Goal: Transaction & Acquisition: Purchase product/service

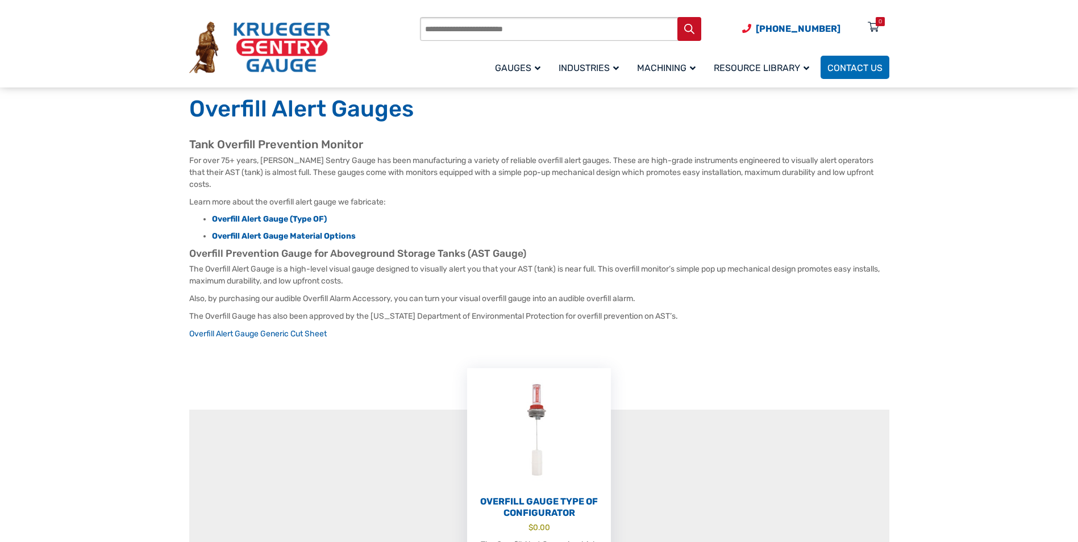
scroll to position [57, 0]
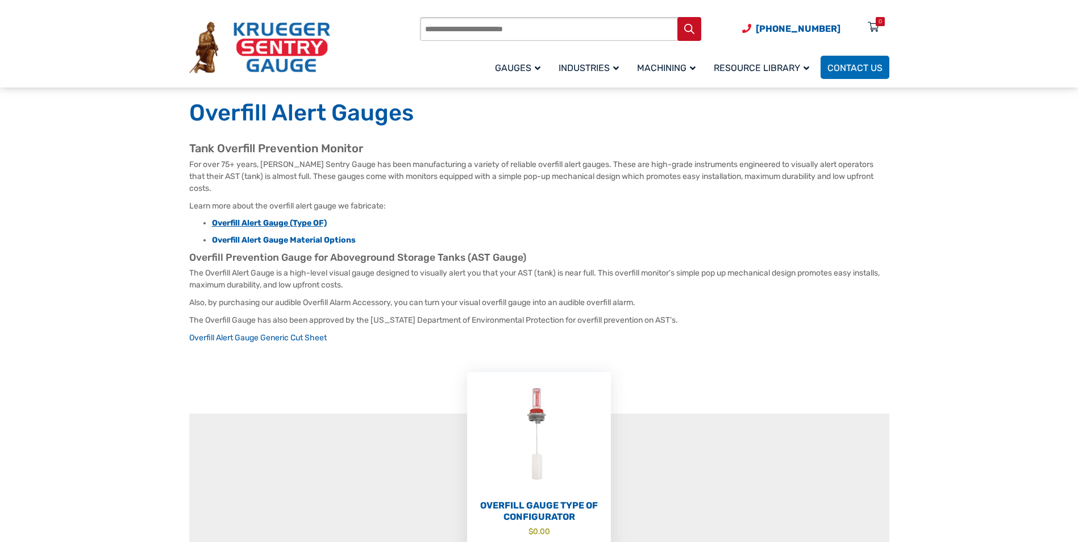
click at [241, 218] on strong "Overfill Alert Gauge (Type OF)" at bounding box center [269, 223] width 115 height 10
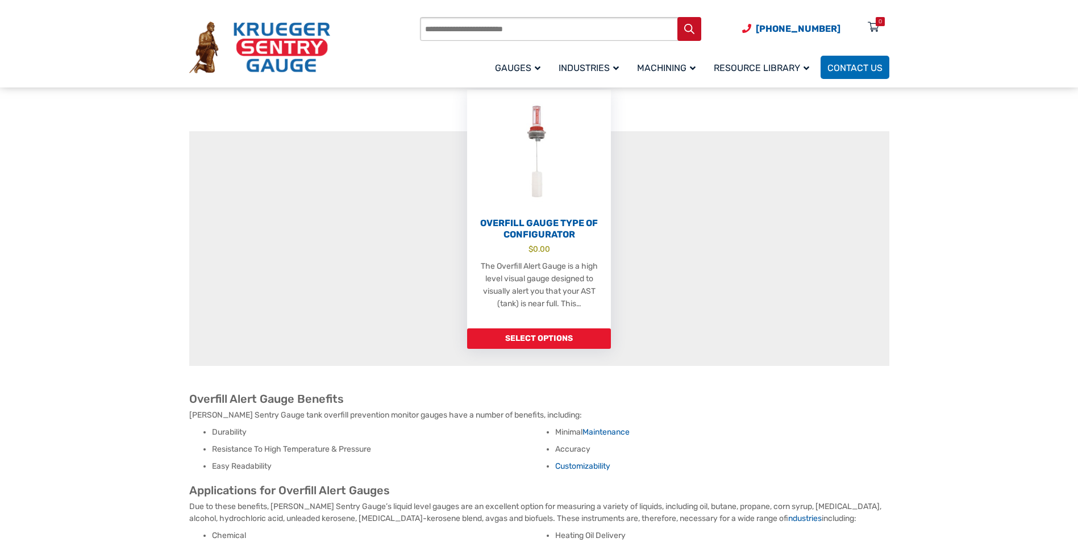
scroll to position [341, 0]
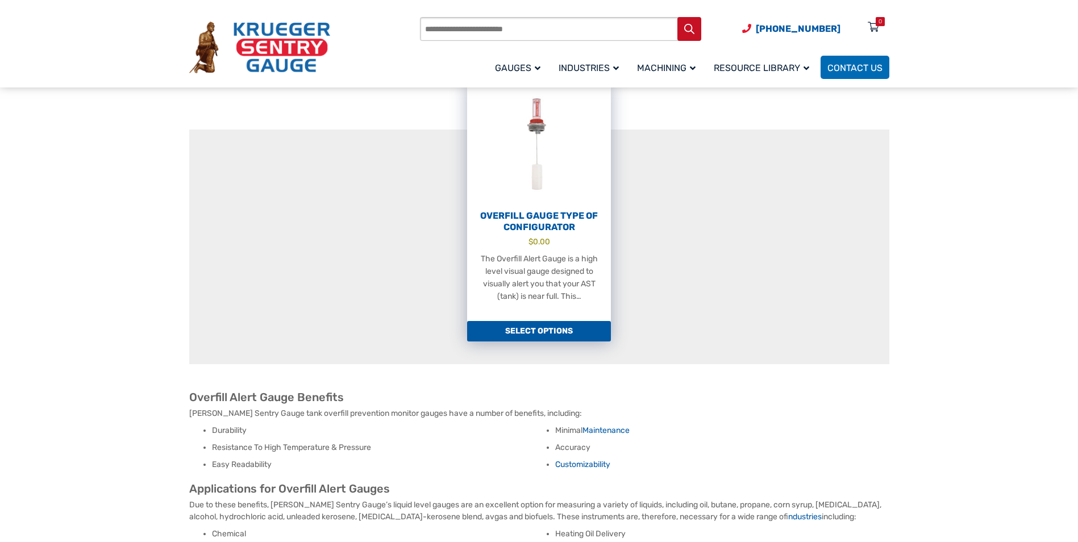
click at [531, 321] on link "Select options" at bounding box center [539, 331] width 144 height 20
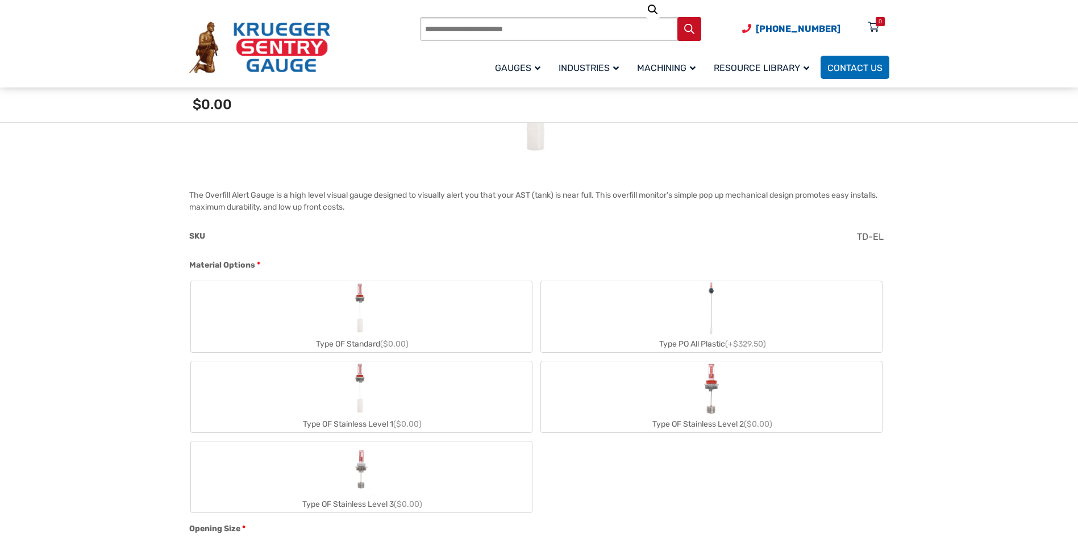
scroll to position [341, 0]
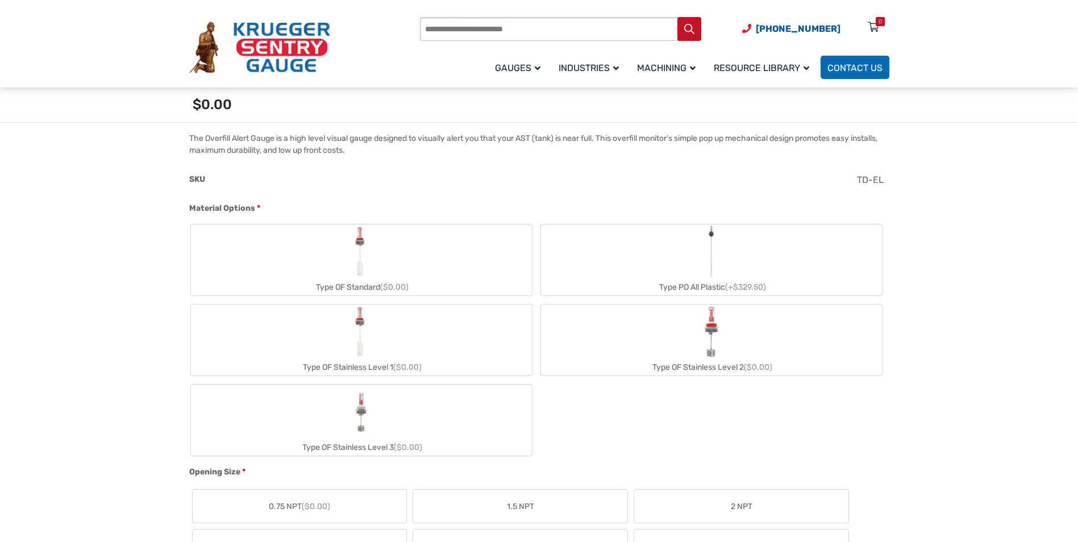
click at [364, 277] on img "Type OF Standard" at bounding box center [361, 251] width 26 height 55
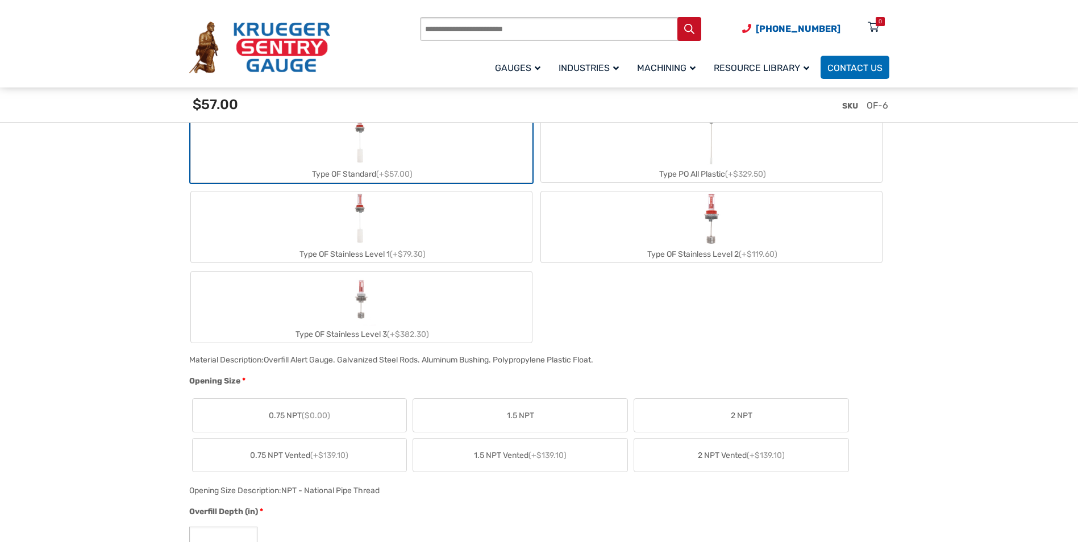
scroll to position [511, 0]
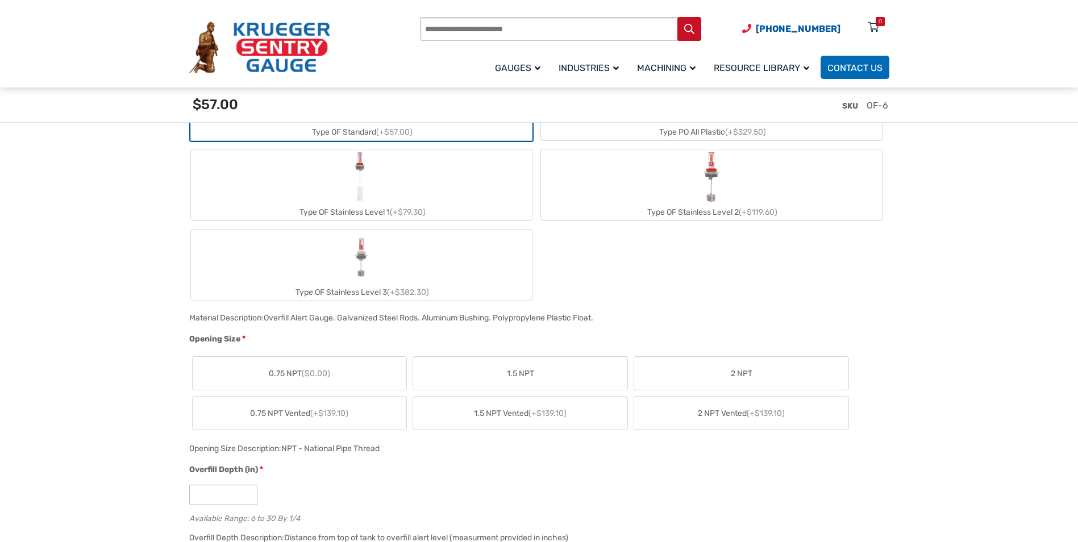
click at [304, 376] on span "($0.00)" at bounding box center [316, 374] width 28 height 10
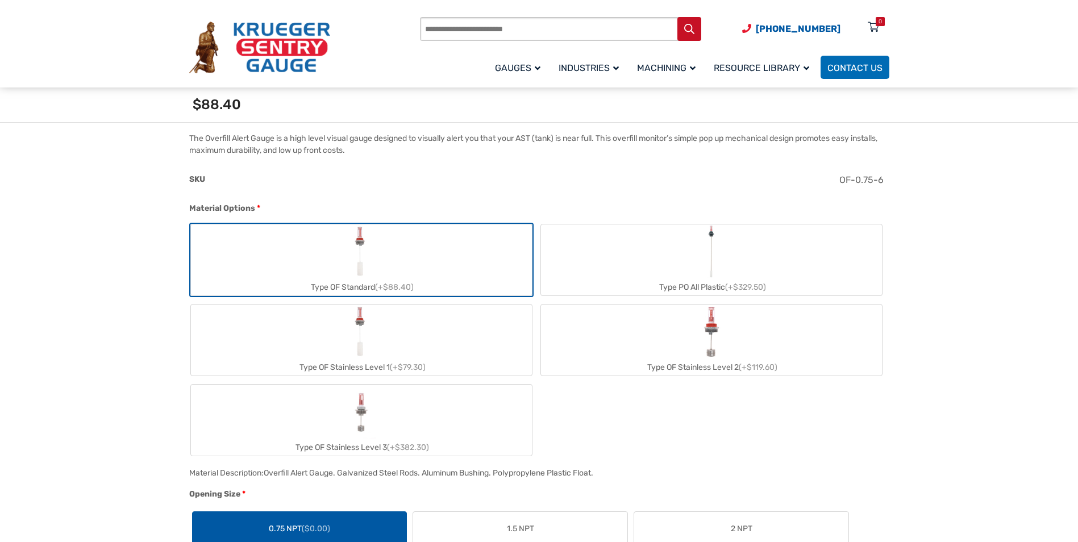
scroll to position [114, 0]
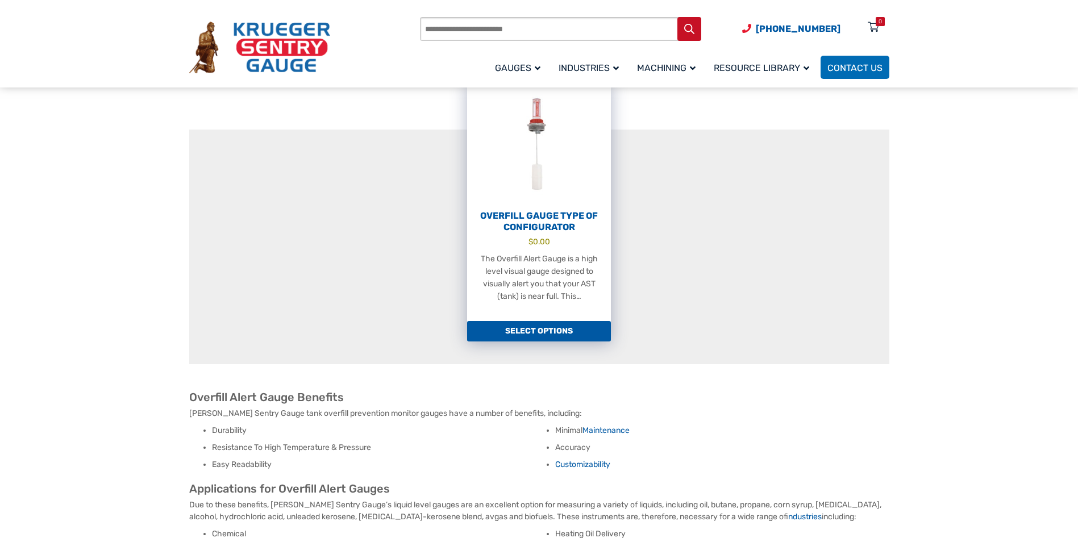
click at [529, 321] on link "Select options" at bounding box center [539, 331] width 144 height 20
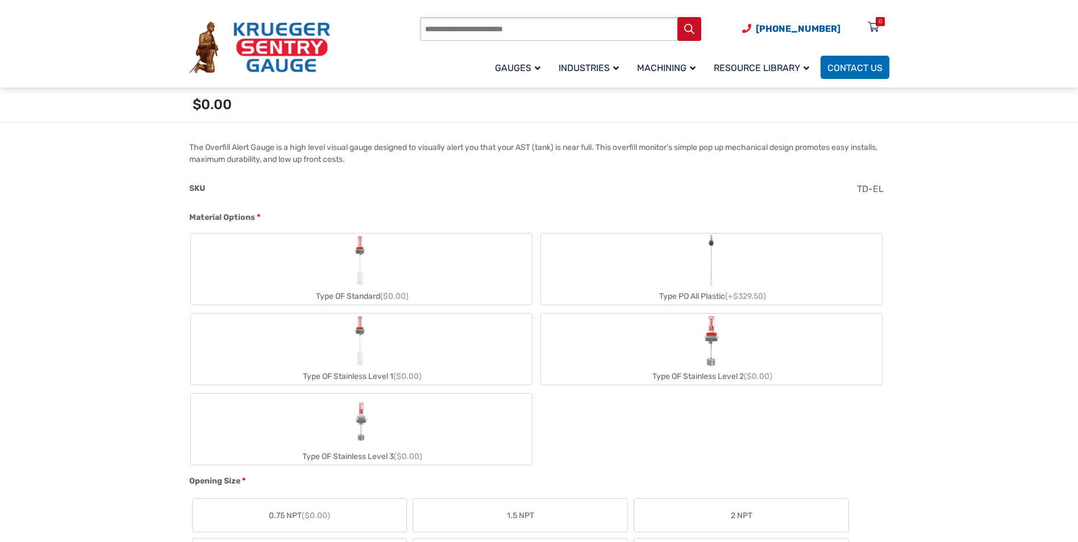
scroll to position [341, 0]
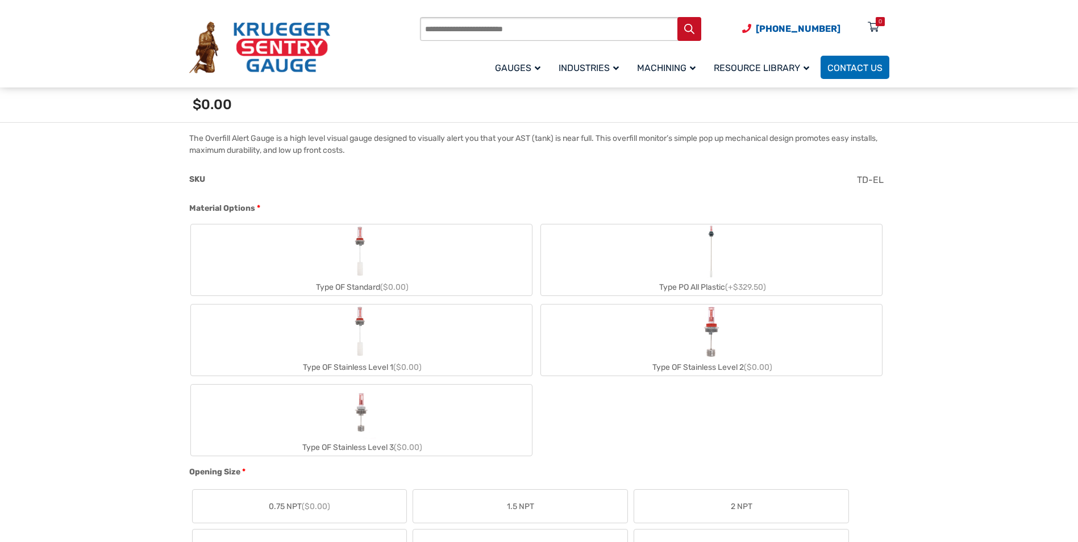
click at [353, 269] on img "Type OF Standard" at bounding box center [361, 251] width 26 height 55
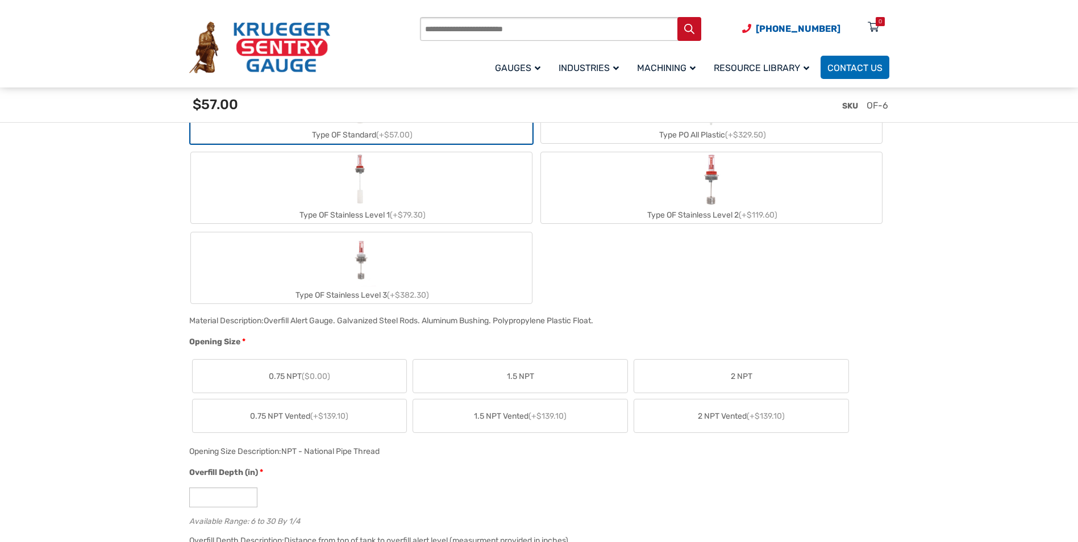
scroll to position [511, 0]
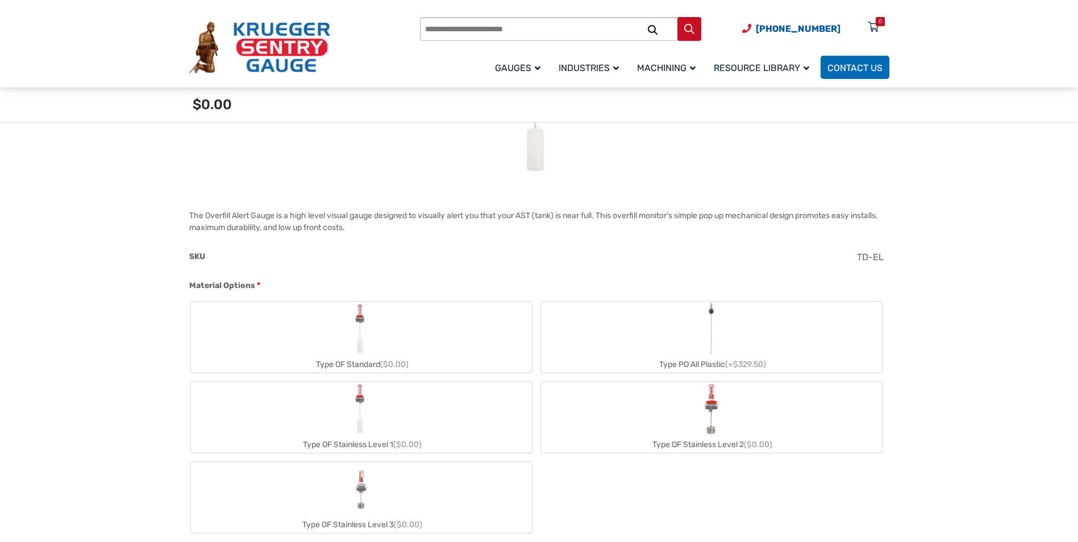
scroll to position [284, 0]
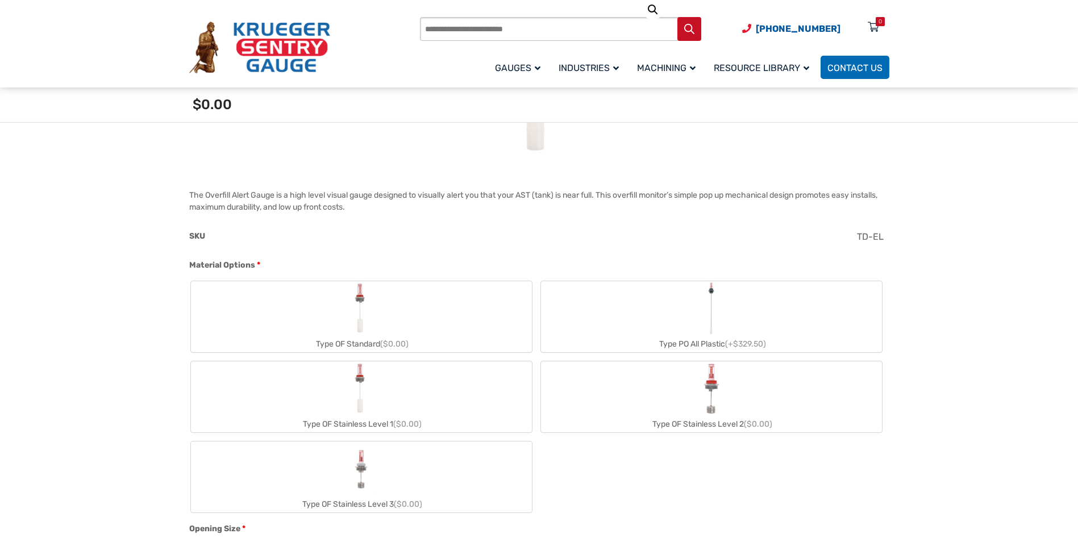
click at [344, 309] on label "Type OF Standard ($0.00)" at bounding box center [361, 316] width 341 height 71
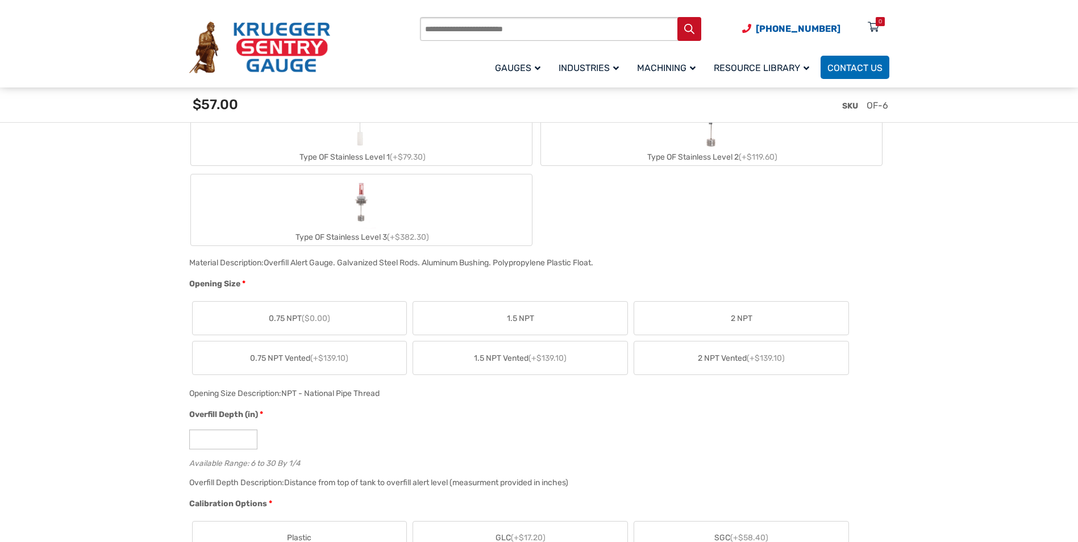
scroll to position [568, 0]
click at [298, 322] on span "0.75 NPT ($0.00)" at bounding box center [299, 317] width 61 height 12
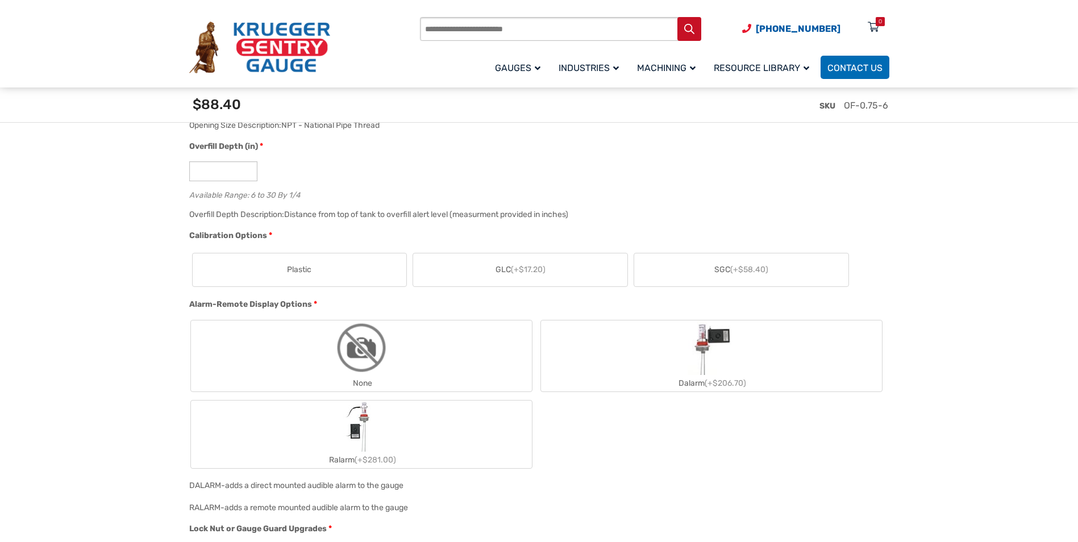
scroll to position [852, 0]
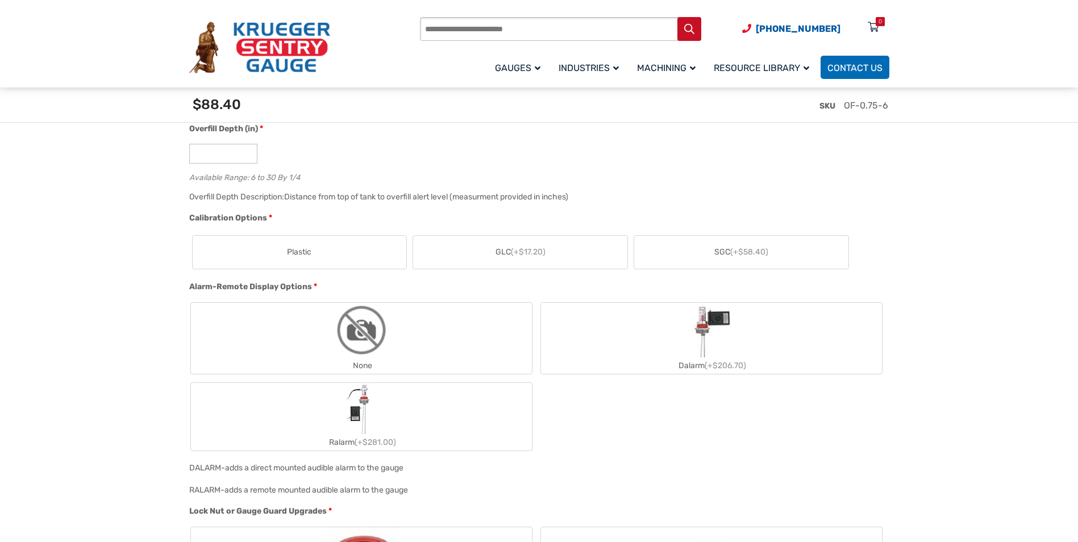
click at [312, 256] on label "Plastic" at bounding box center [300, 252] width 214 height 33
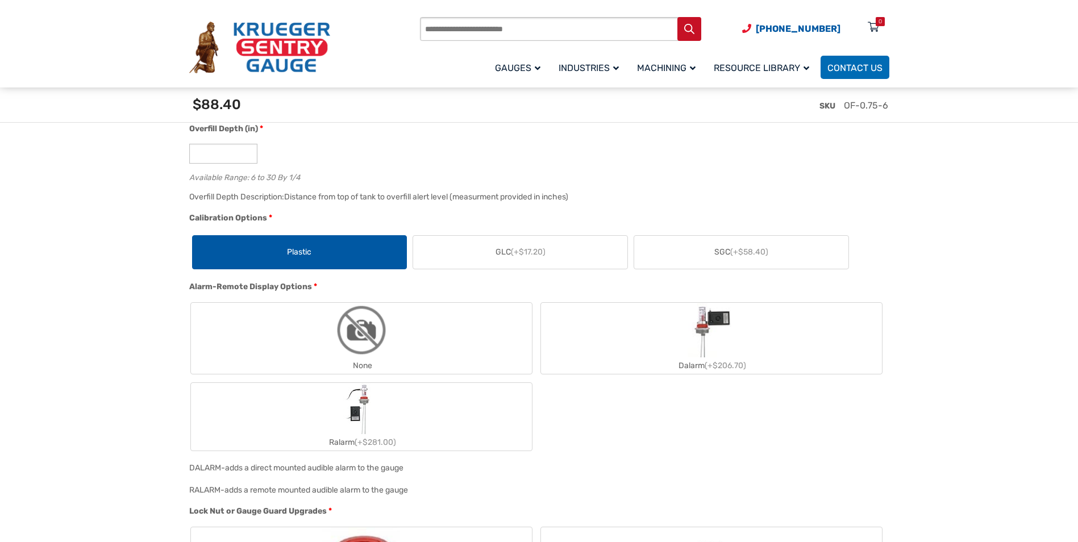
scroll to position [909, 0]
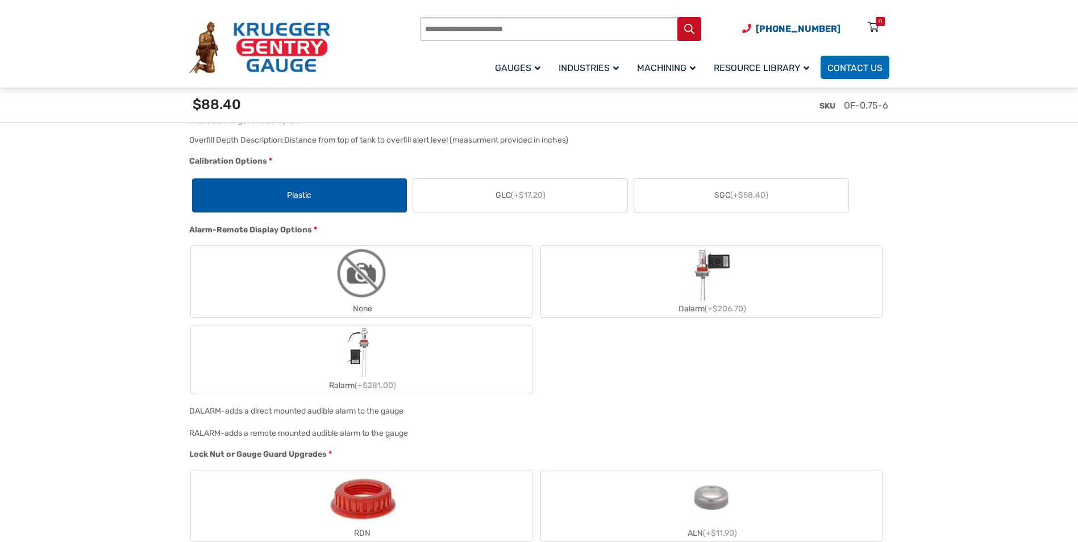
click at [332, 287] on label "None" at bounding box center [361, 281] width 341 height 71
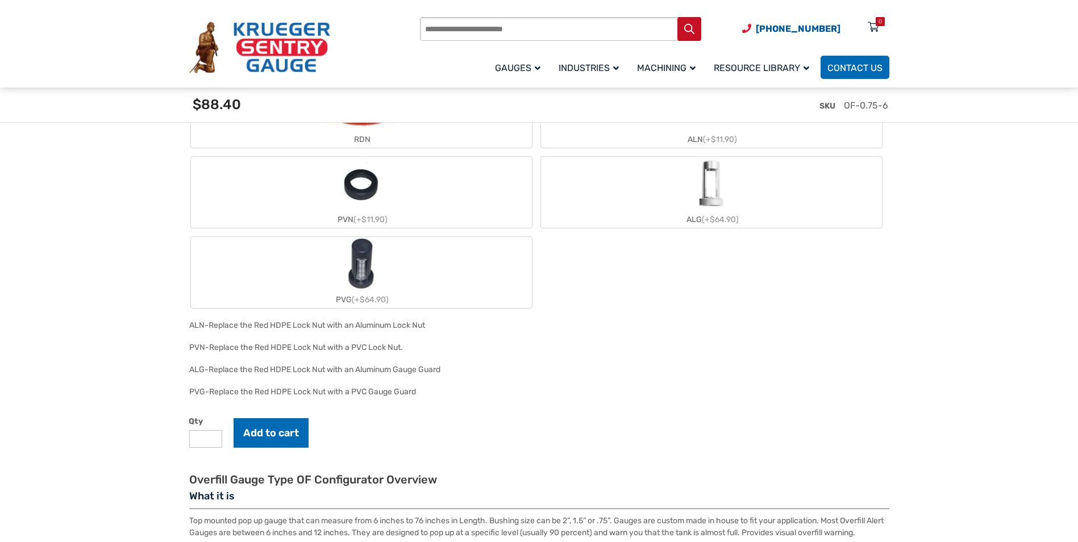
scroll to position [1307, 0]
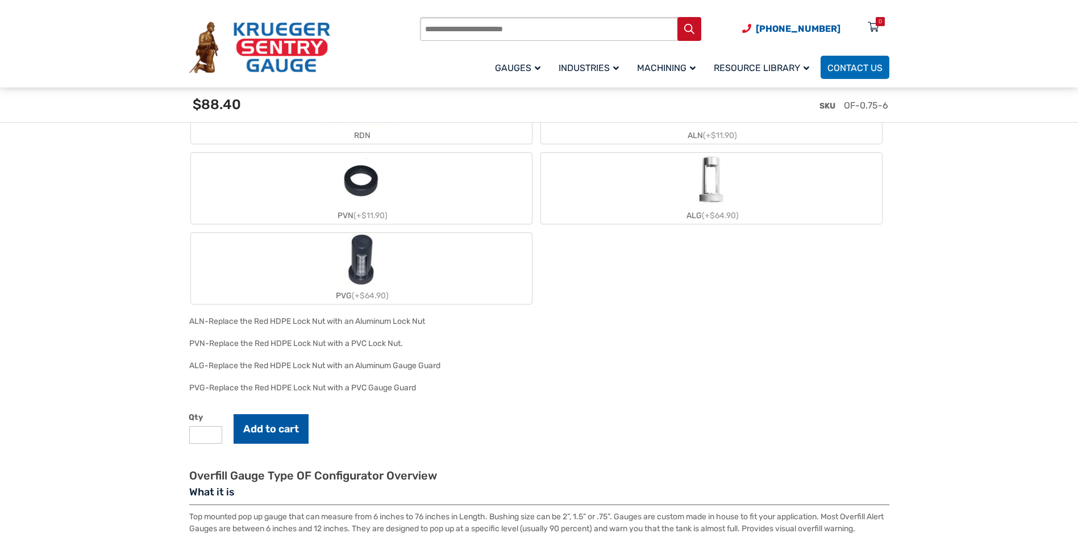
click at [272, 428] on button "Add to cart" at bounding box center [271, 429] width 75 height 30
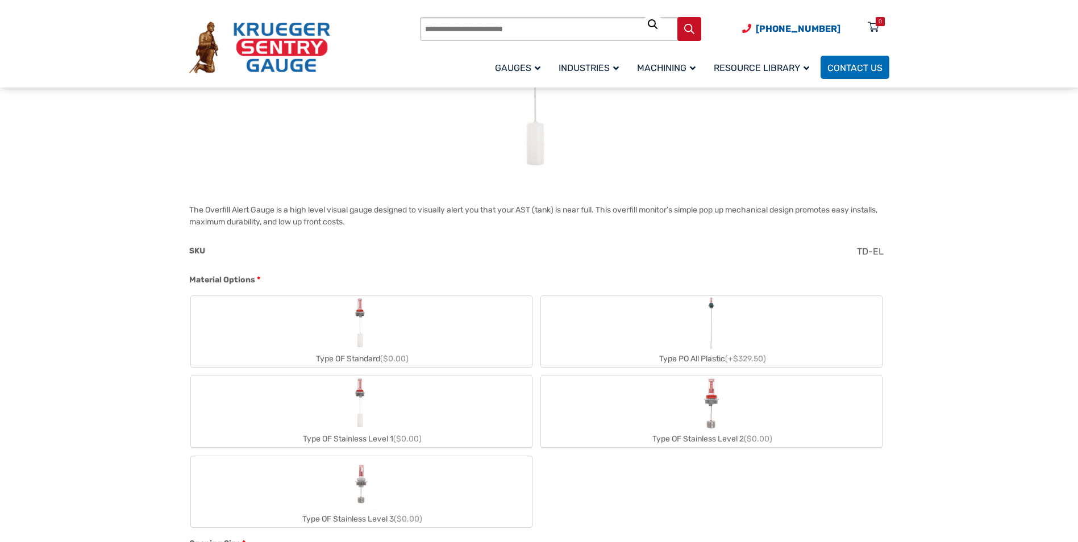
scroll to position [284, 0]
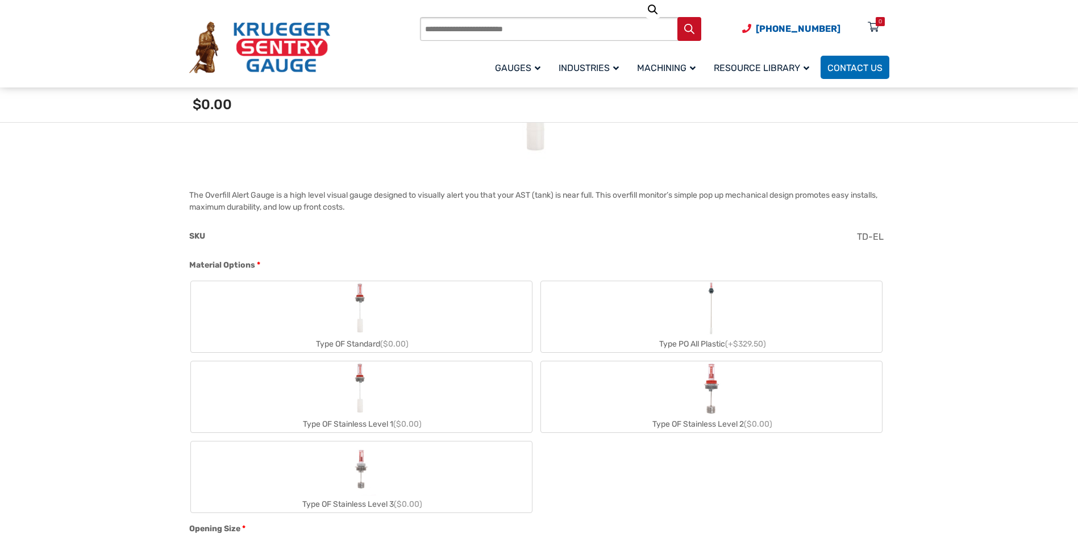
click at [369, 312] on img "Type OF Standard" at bounding box center [361, 308] width 26 height 55
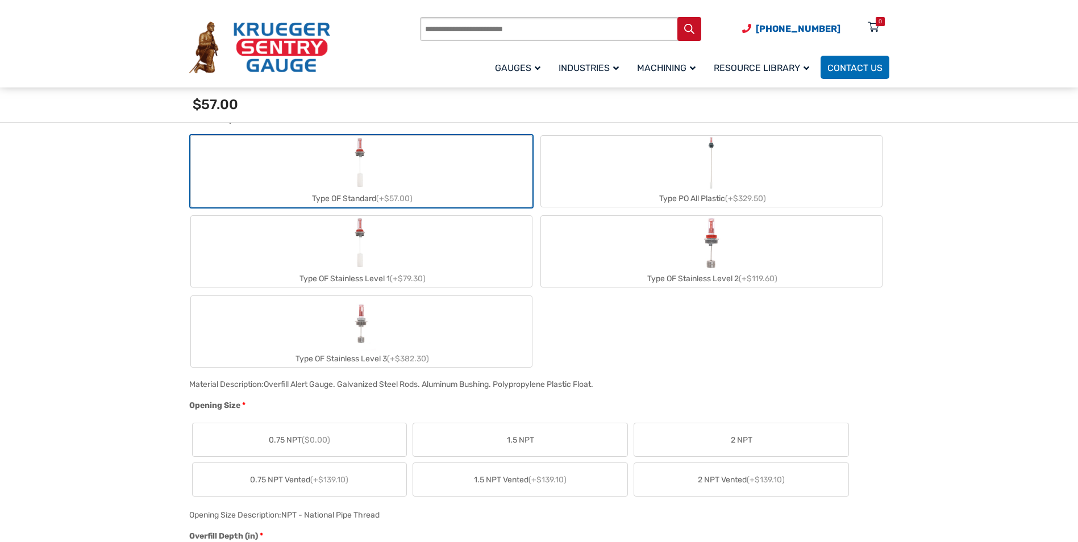
scroll to position [511, 0]
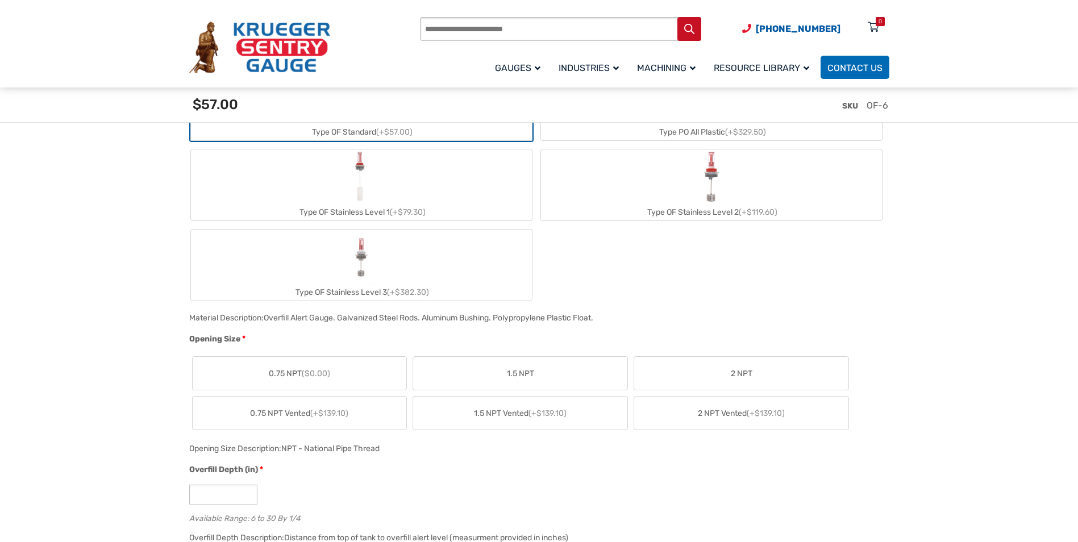
click at [289, 377] on span "0.75 NPT ($0.00)" at bounding box center [299, 374] width 61 height 12
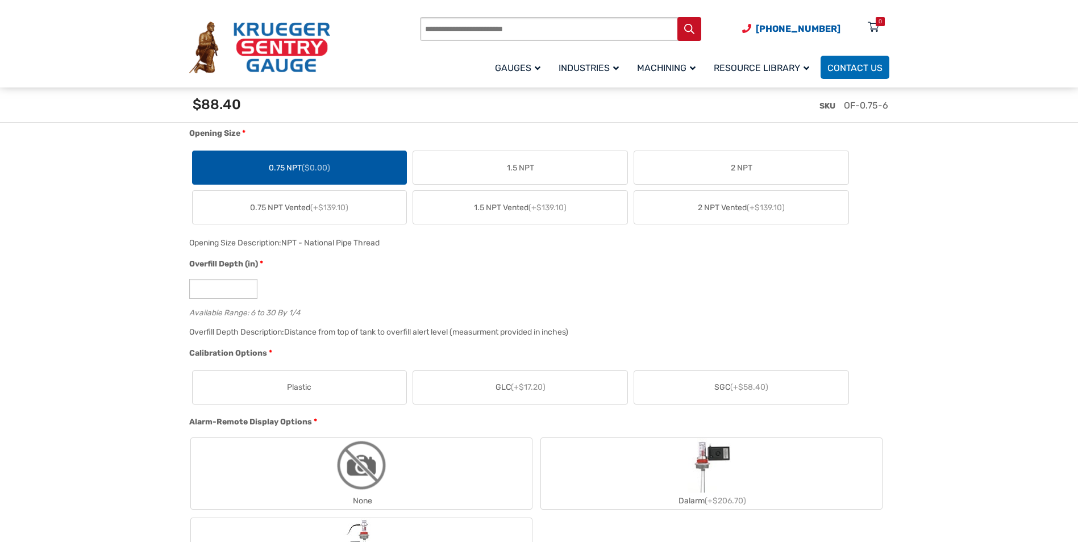
scroll to position [739, 0]
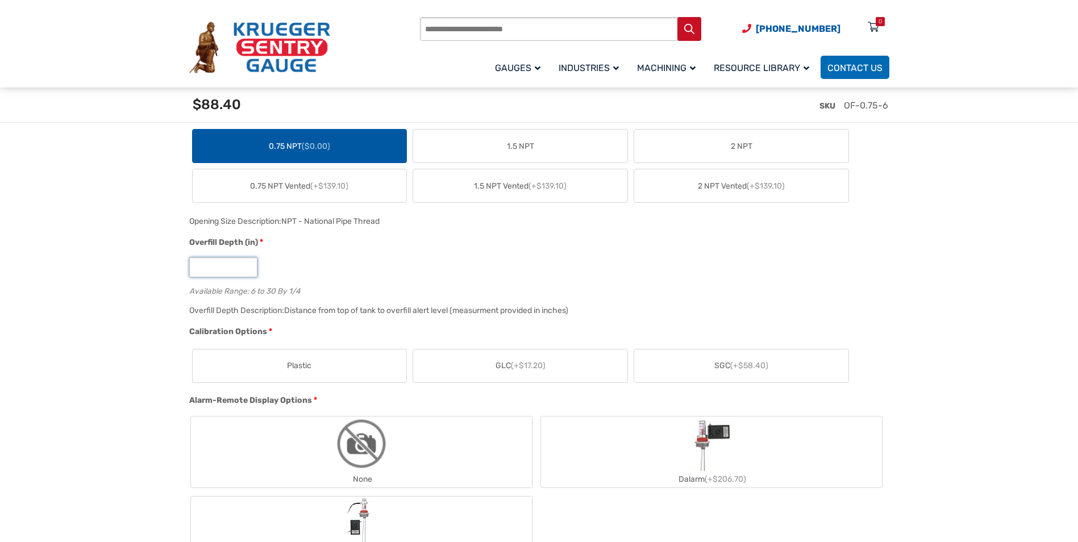
click at [209, 274] on input "*" at bounding box center [223, 267] width 68 height 20
click at [319, 365] on label "Plastic" at bounding box center [300, 365] width 214 height 33
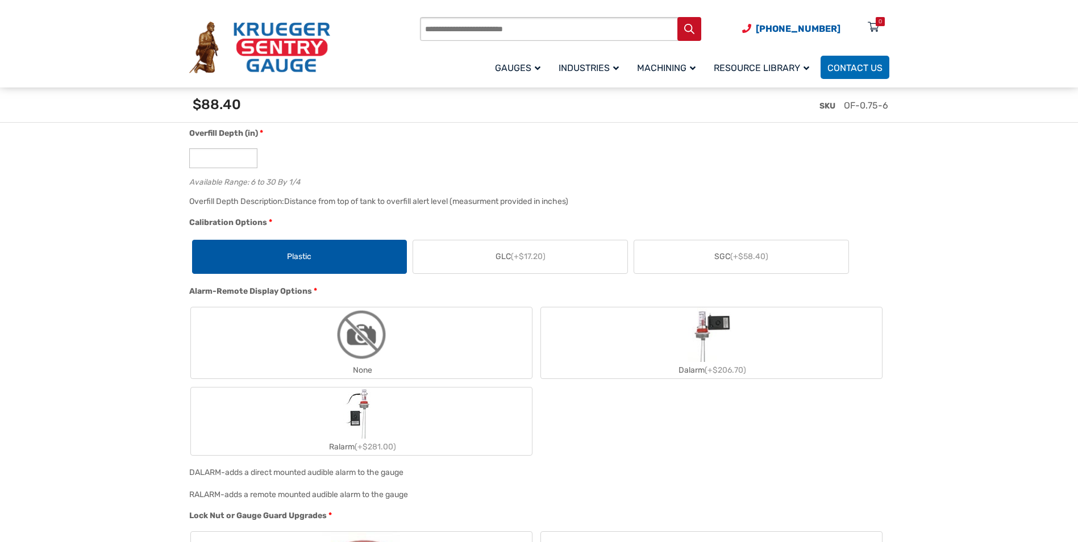
scroll to position [966, 0]
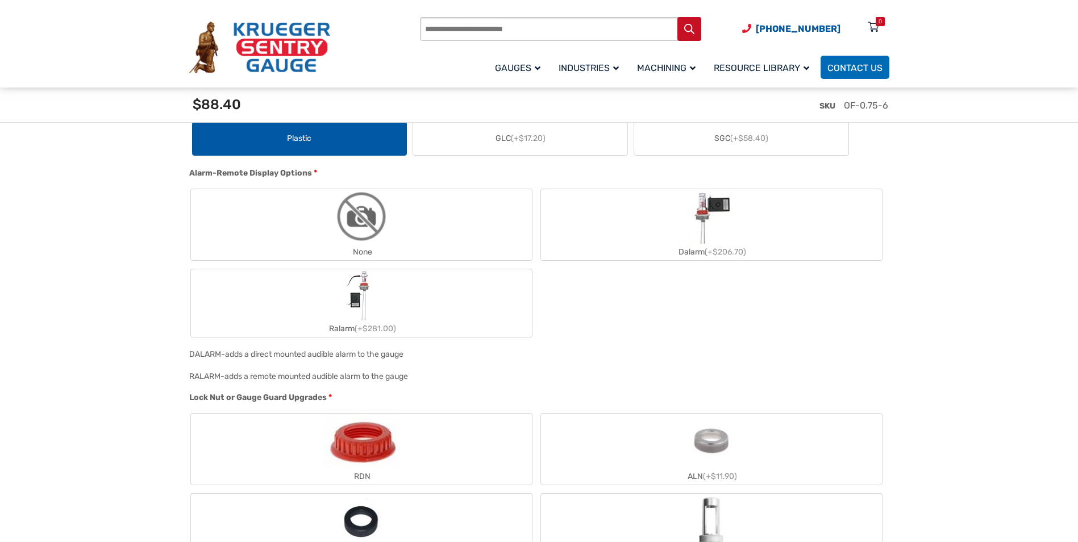
click at [363, 226] on img "None" at bounding box center [361, 216] width 55 height 55
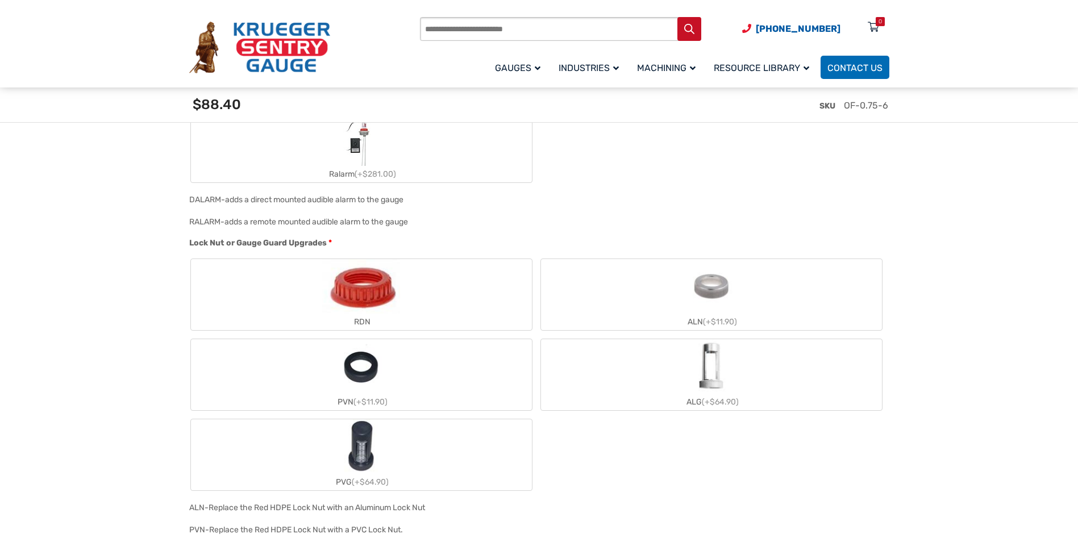
scroll to position [1080, 0]
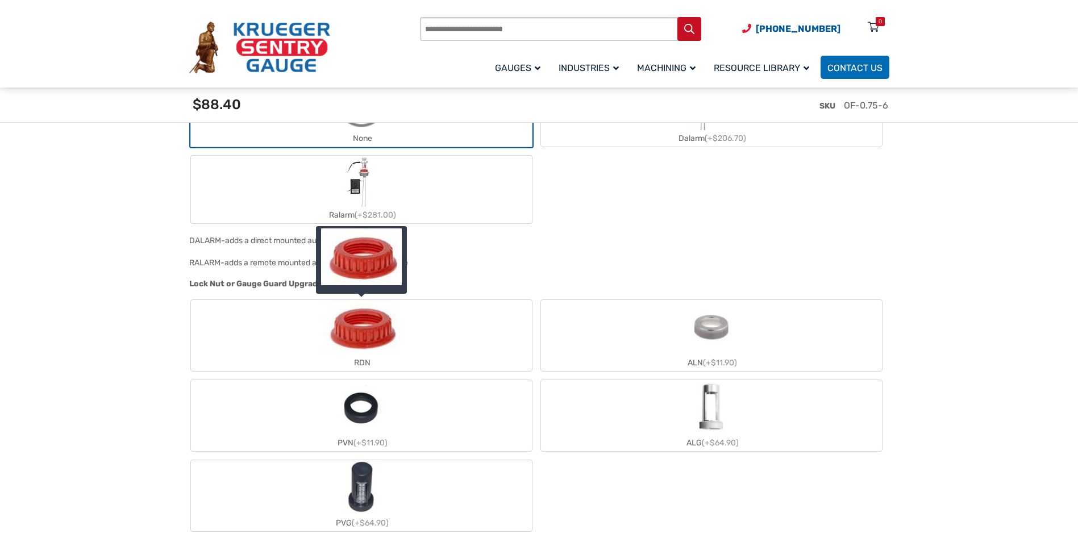
click at [269, 345] on label "RDN" at bounding box center [361, 335] width 341 height 71
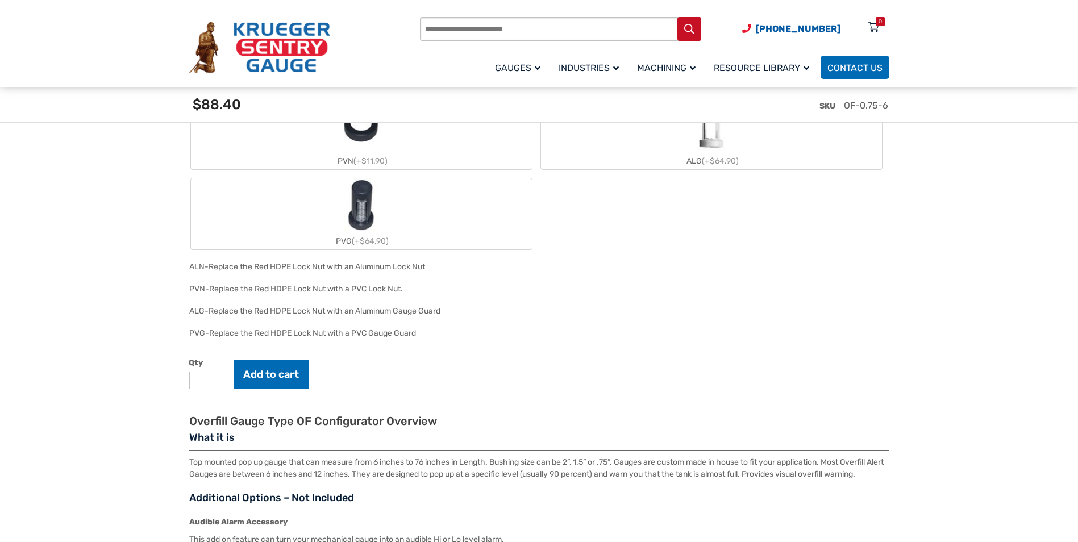
scroll to position [1364, 0]
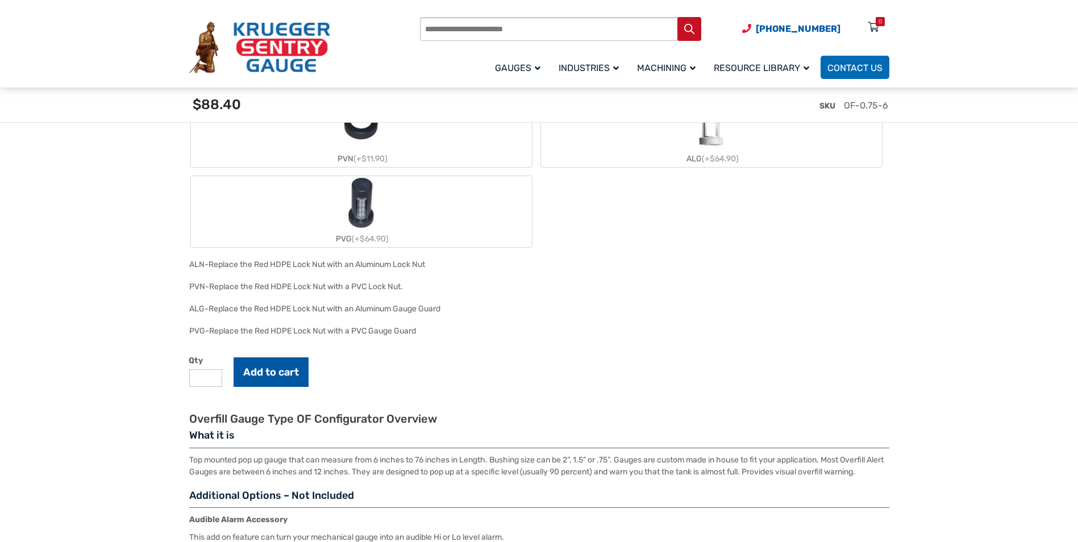
click at [276, 375] on button "Add to cart" at bounding box center [271, 372] width 75 height 30
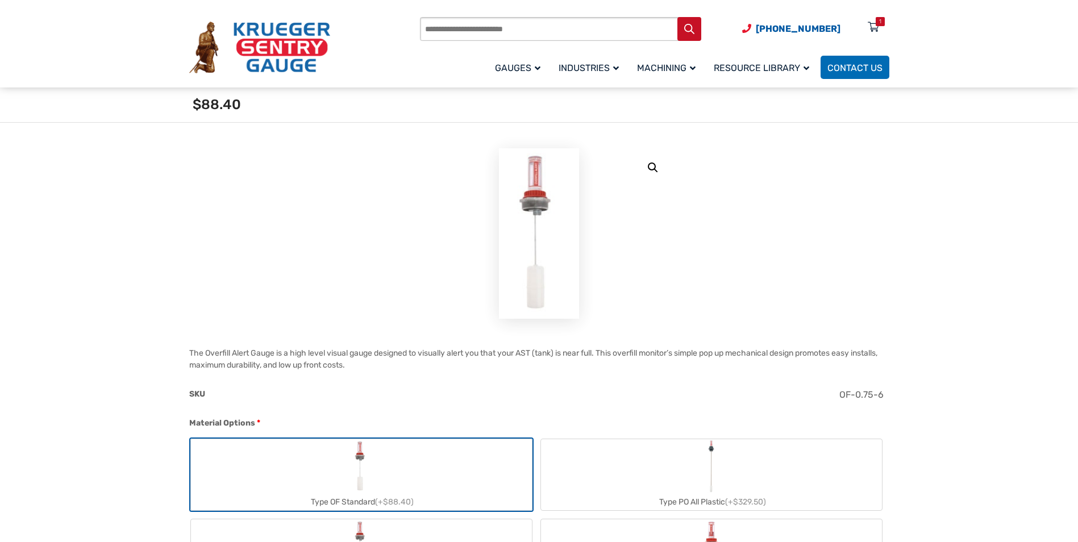
scroll to position [0, 0]
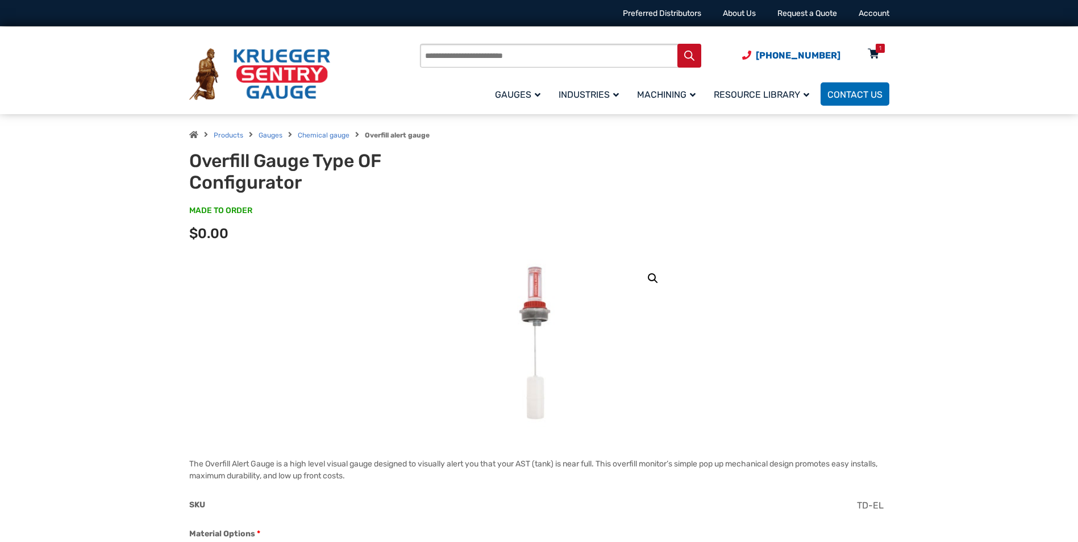
click at [877, 50] on div "1" at bounding box center [880, 48] width 9 height 9
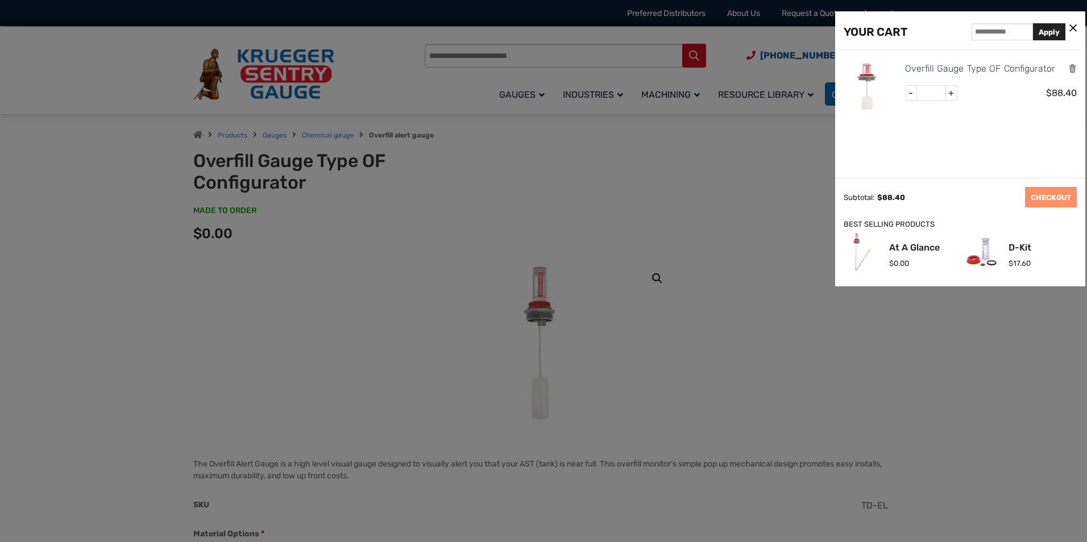
click at [1075, 28] on icon at bounding box center [1072, 29] width 7 height 12
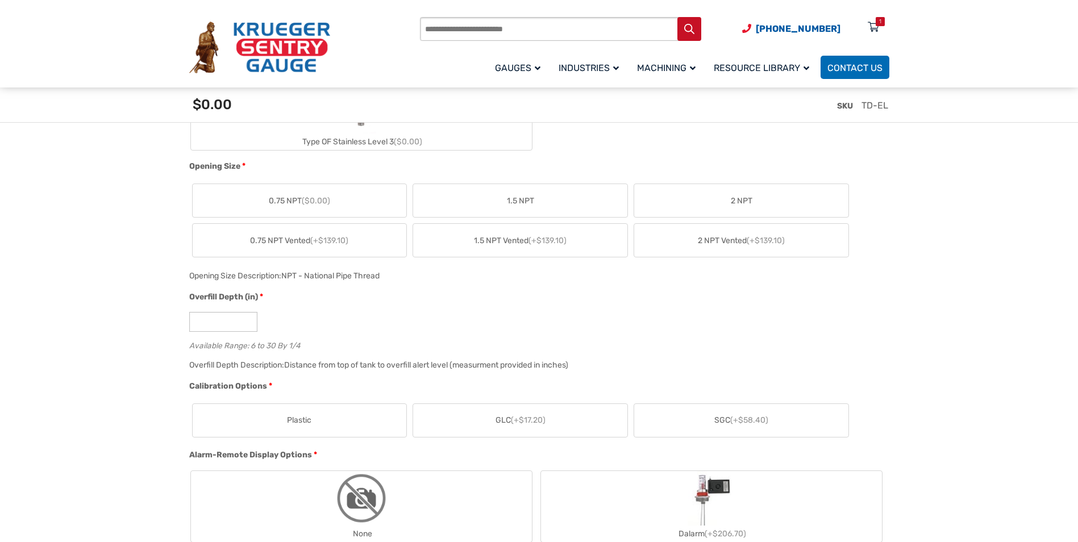
scroll to position [682, 0]
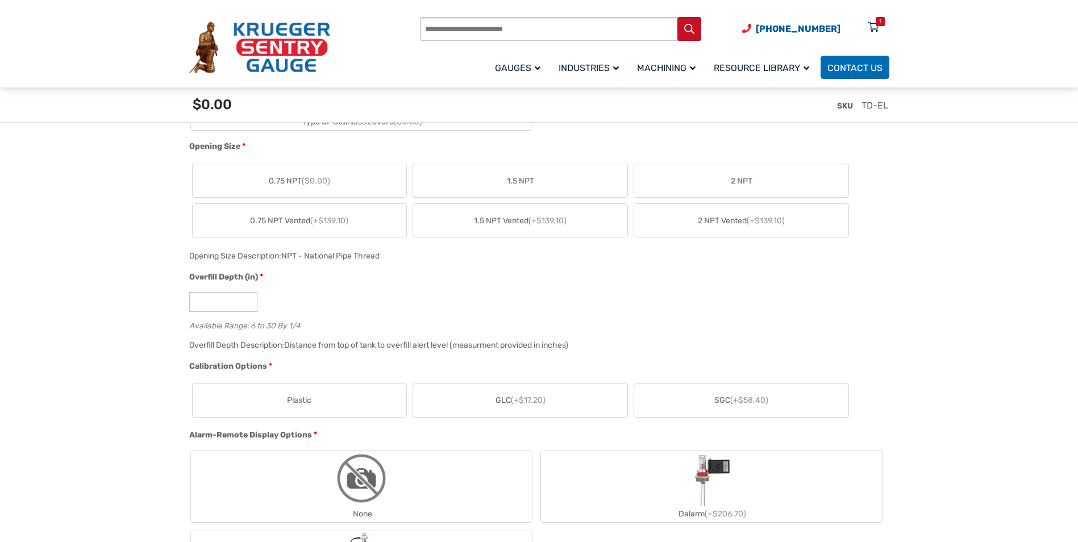
click at [278, 185] on span "0.75 NPT ($0.00)" at bounding box center [299, 181] width 61 height 12
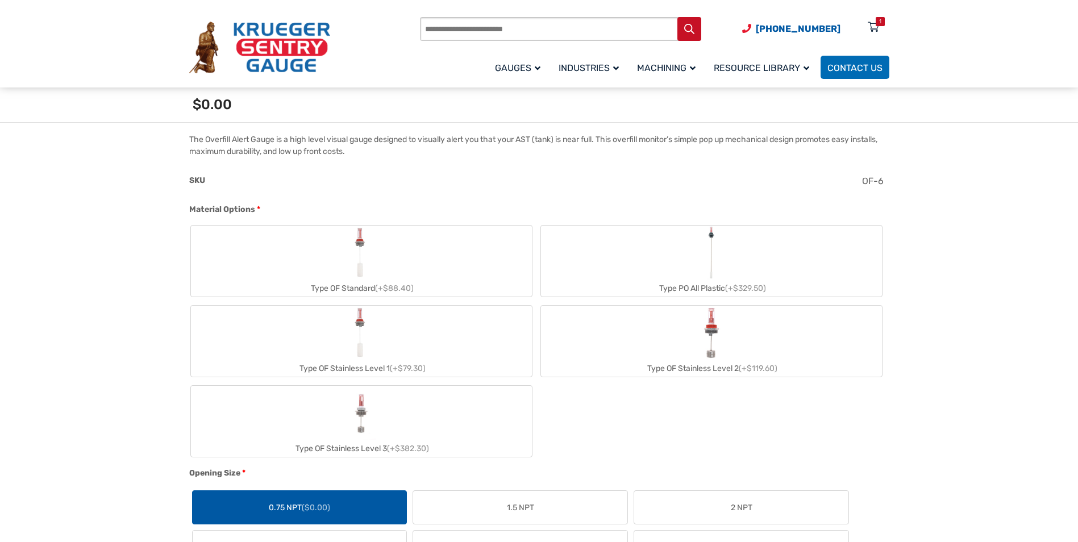
scroll to position [284, 0]
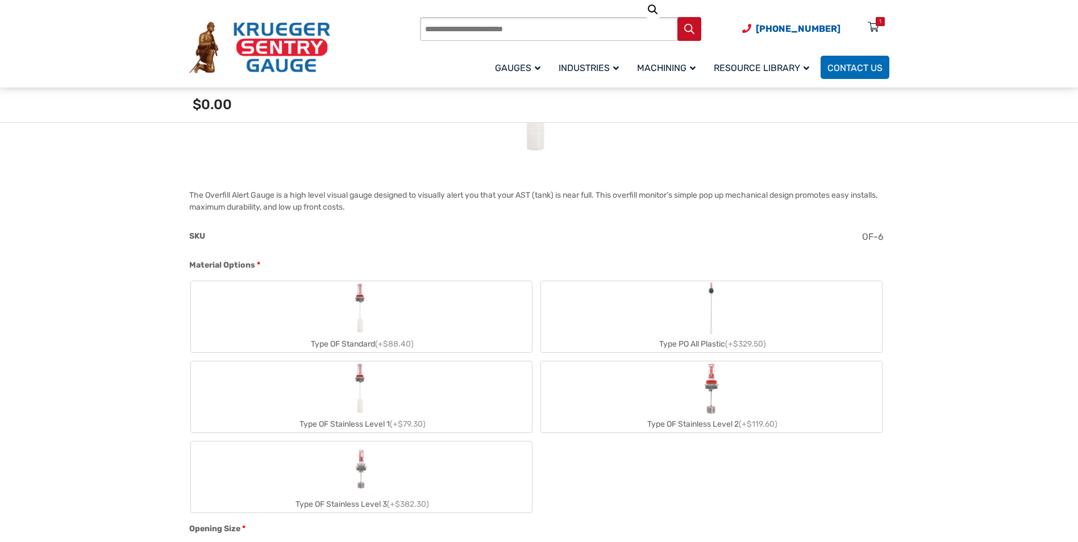
click at [371, 307] on img "Type OF Standard" at bounding box center [361, 308] width 26 height 55
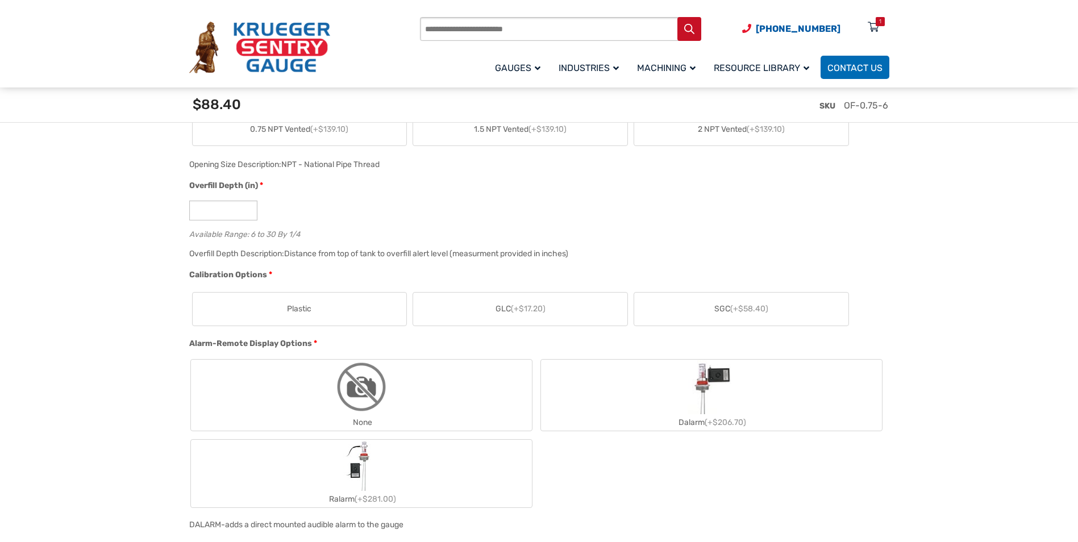
scroll to position [852, 0]
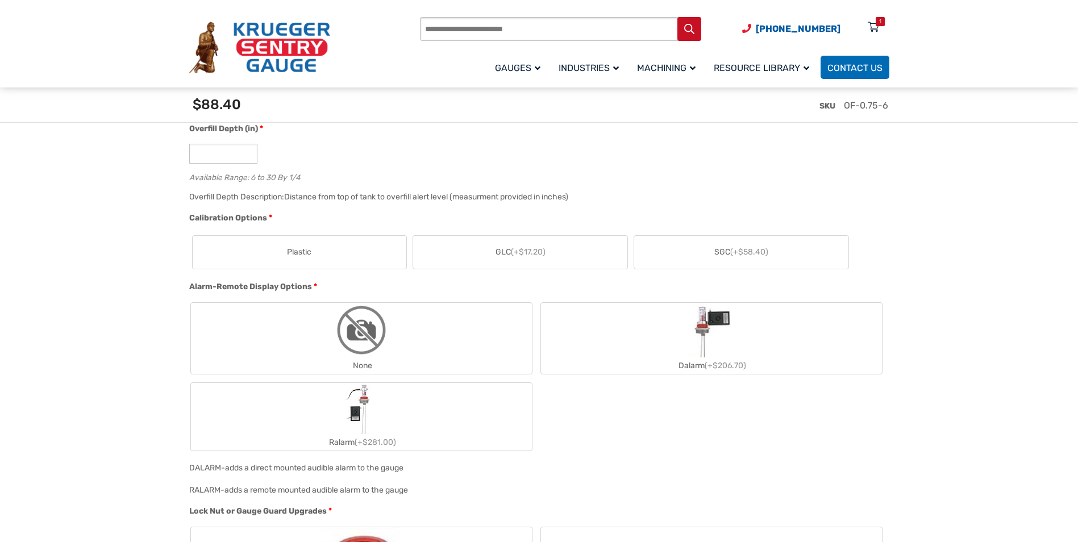
click at [328, 253] on label "Plastic" at bounding box center [300, 252] width 214 height 33
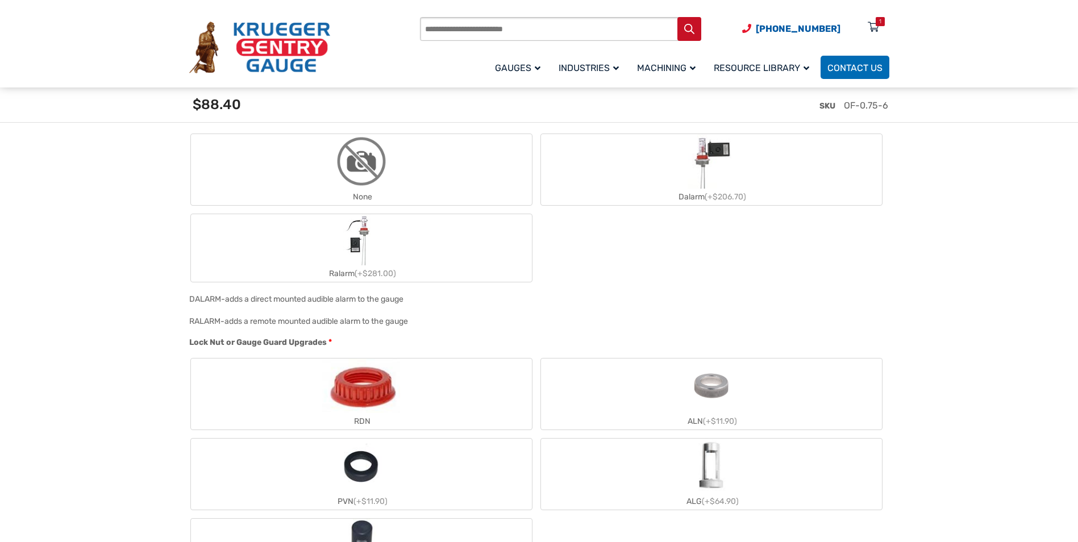
scroll to position [1023, 0]
click at [384, 166] on img "None" at bounding box center [361, 159] width 55 height 55
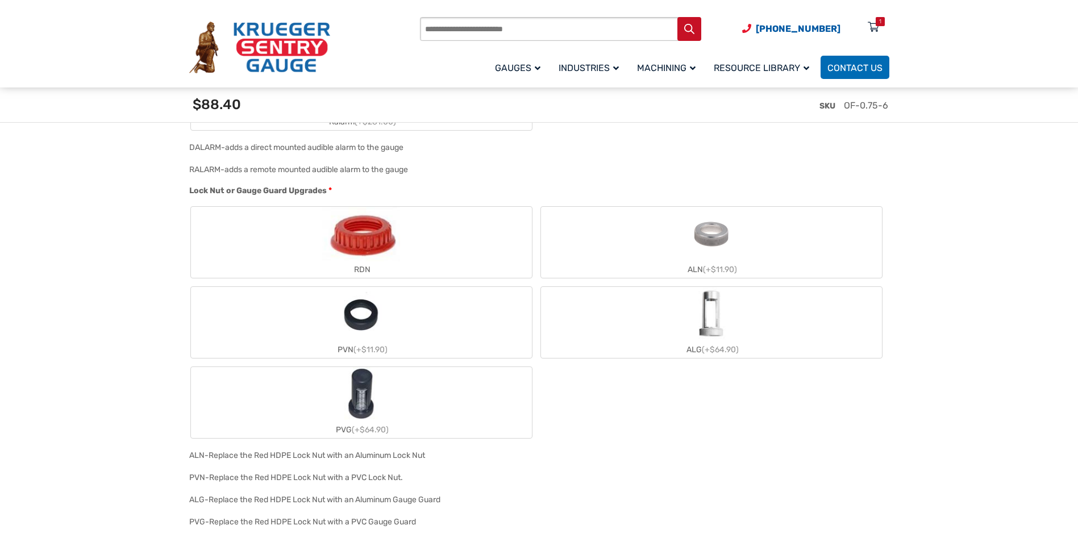
scroll to position [1193, 0]
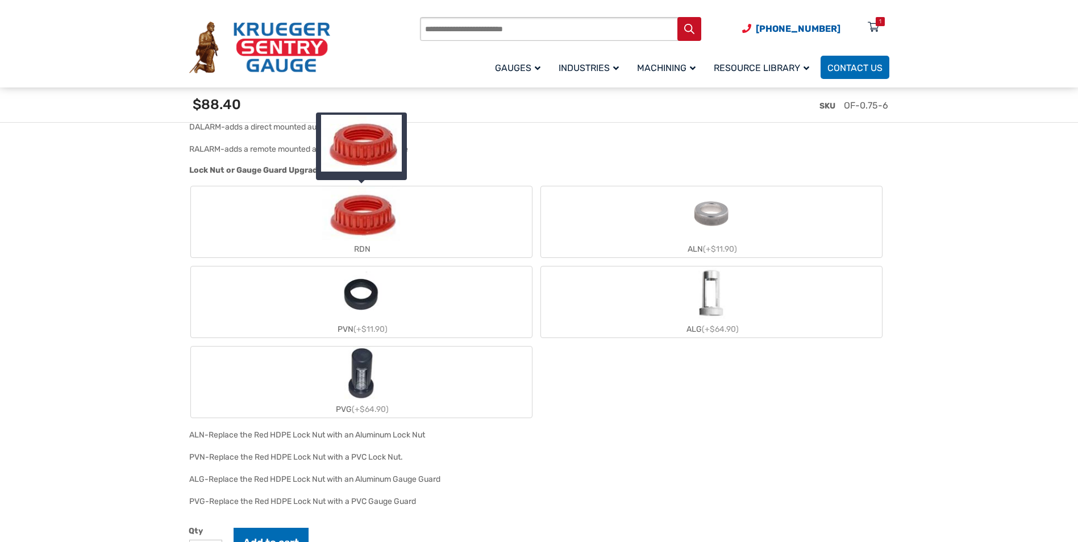
click at [306, 228] on label "RDN" at bounding box center [361, 221] width 341 height 71
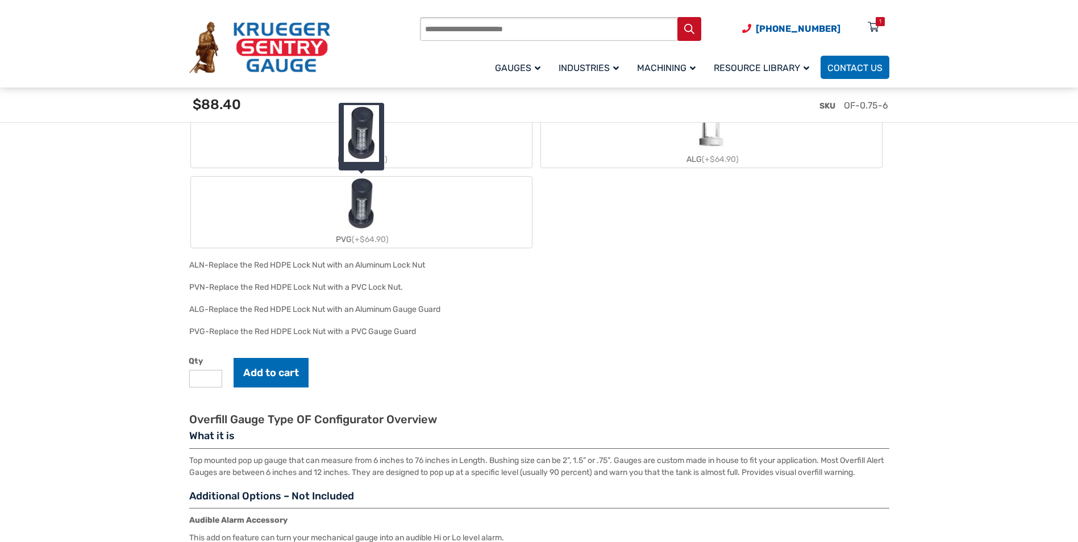
scroll to position [1421, 0]
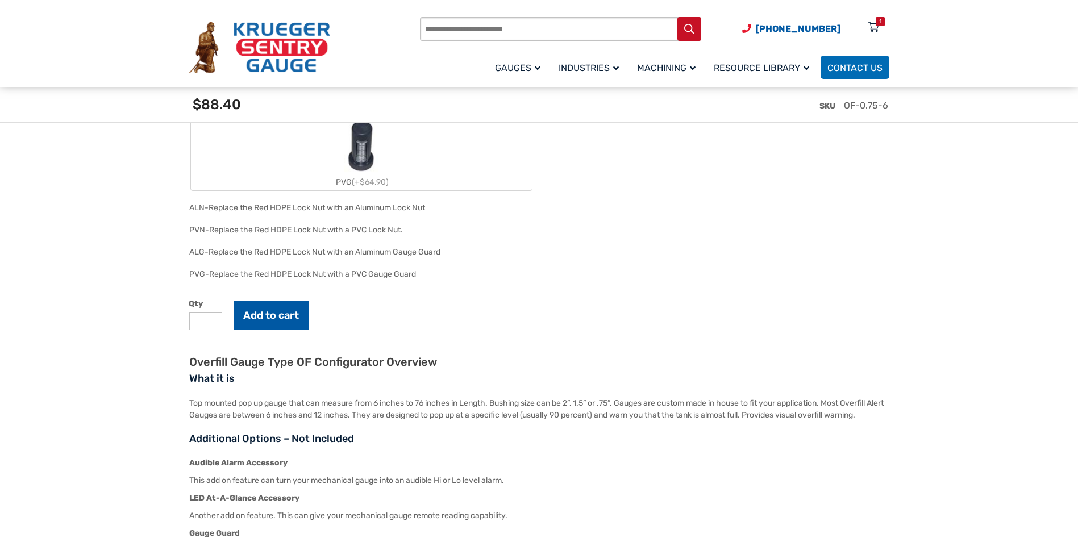
click at [264, 319] on button "Add to cart" at bounding box center [271, 316] width 75 height 30
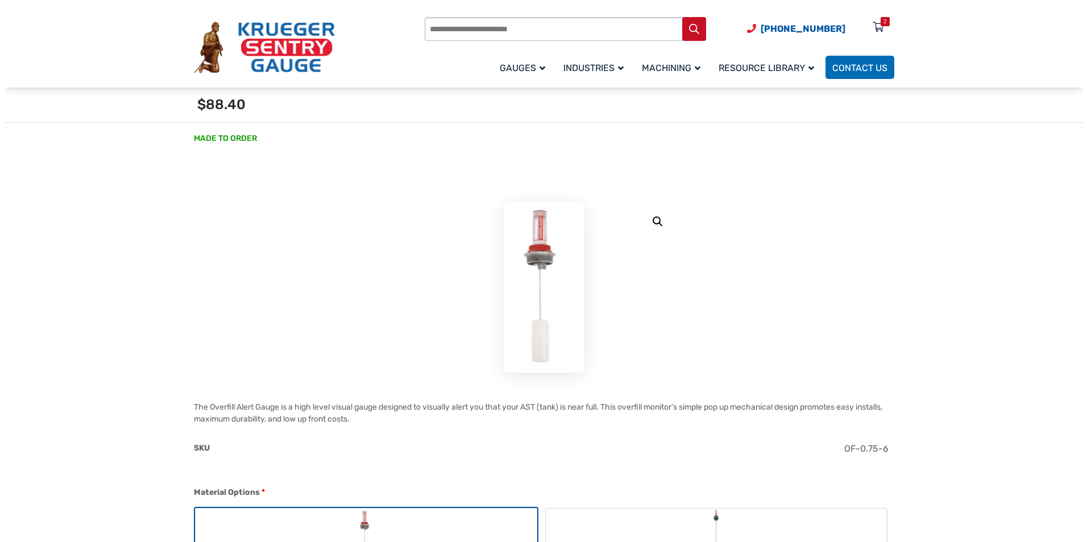
scroll to position [0, 0]
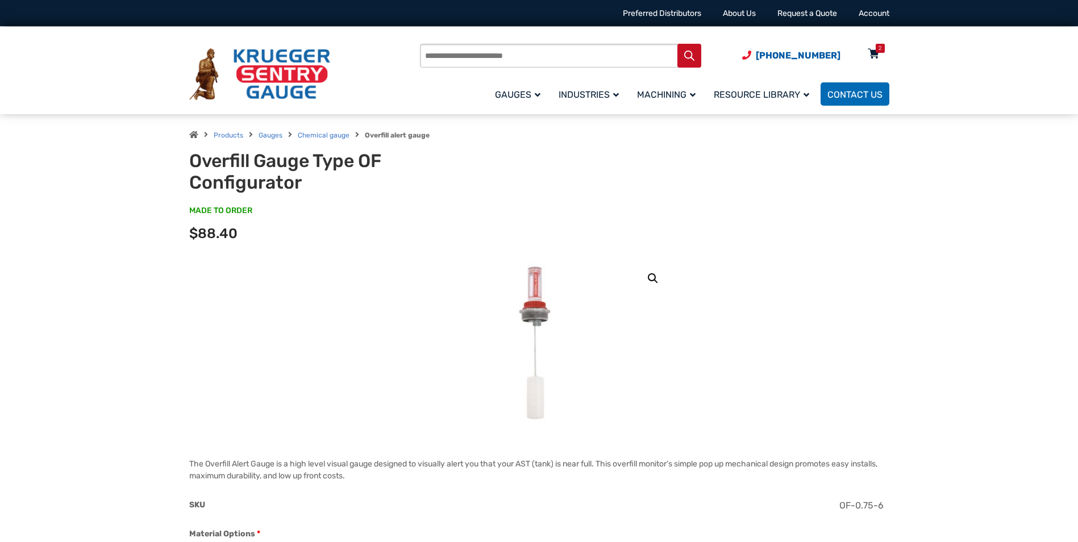
click at [875, 54] on icon at bounding box center [873, 54] width 11 height 18
click at [879, 53] on div "2" at bounding box center [880, 48] width 3 height 9
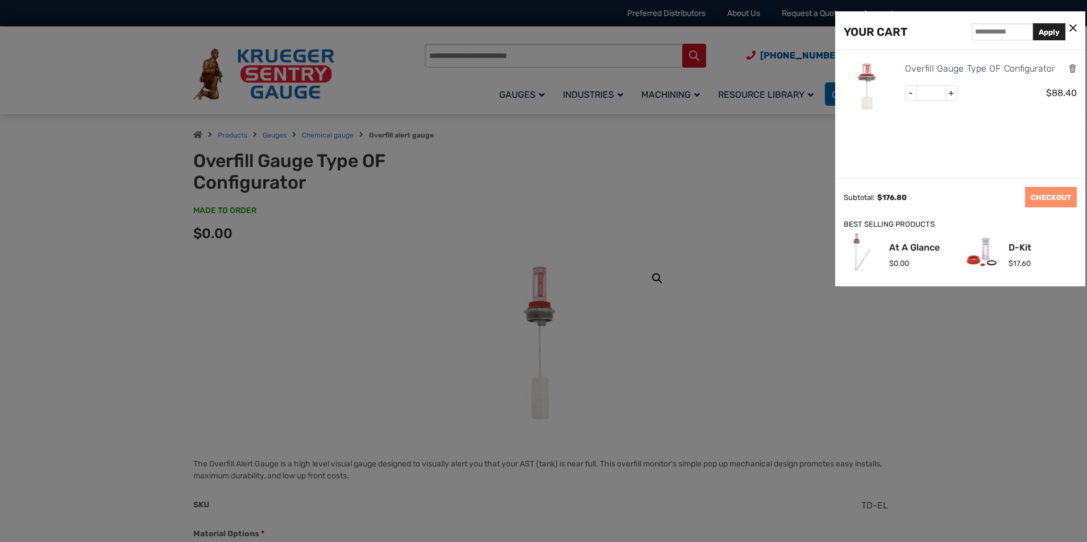
click at [910, 93] on span "-" at bounding box center [910, 93] width 11 height 15
type input "*"
click at [1040, 199] on link "CHECKOUT" at bounding box center [1051, 197] width 52 height 20
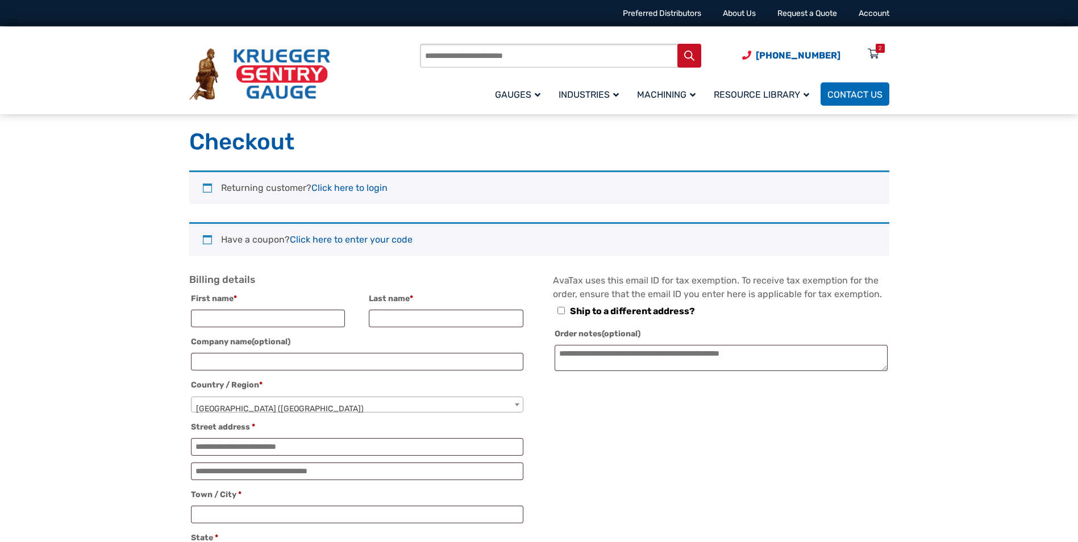
select select "**"
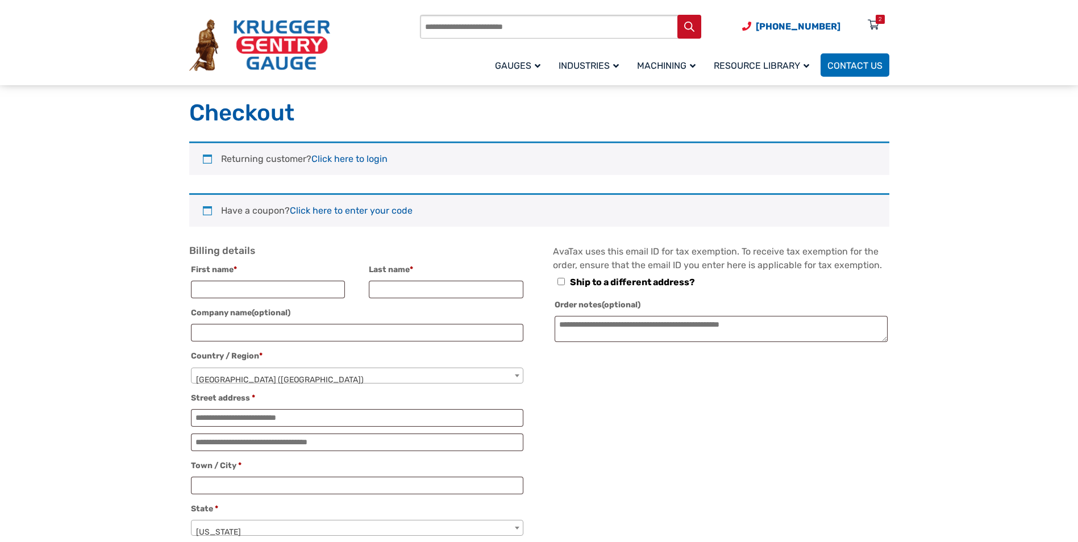
scroll to position [57, 0]
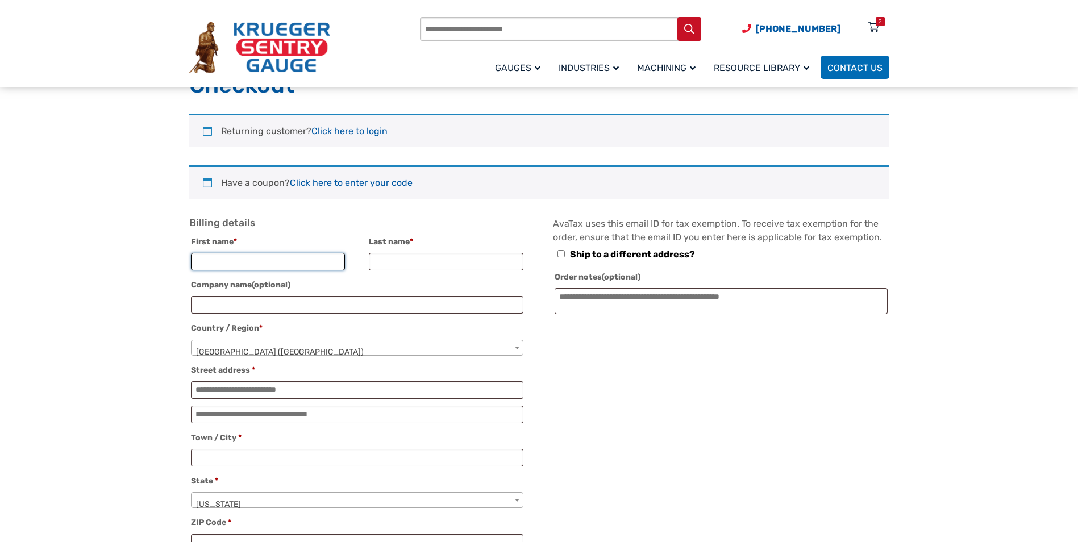
click at [214, 265] on input "First name *" at bounding box center [268, 262] width 155 height 18
type input "****"
type input "*****"
type input "*"
type input "**********"
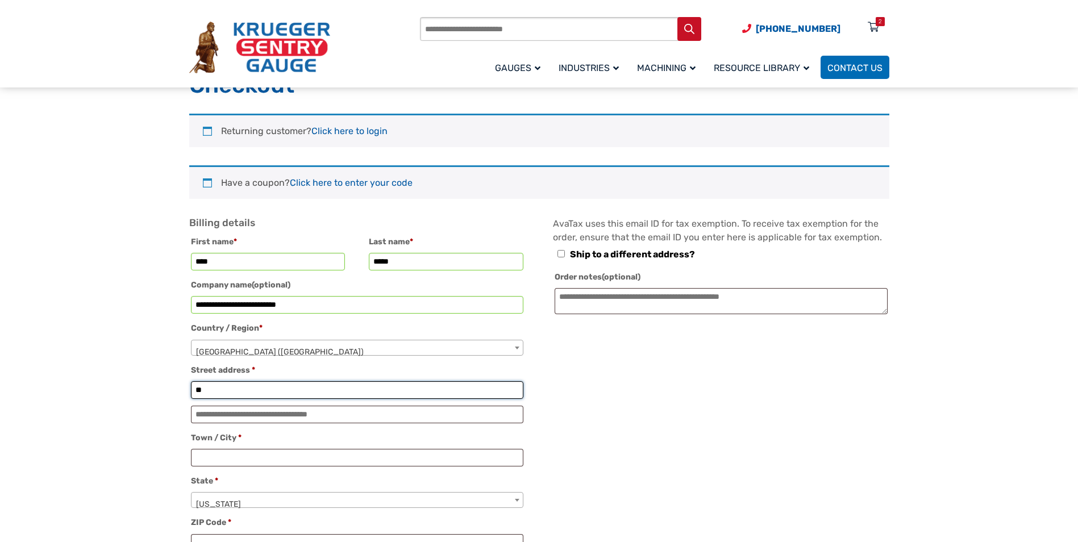
type input "*"
type input "**********"
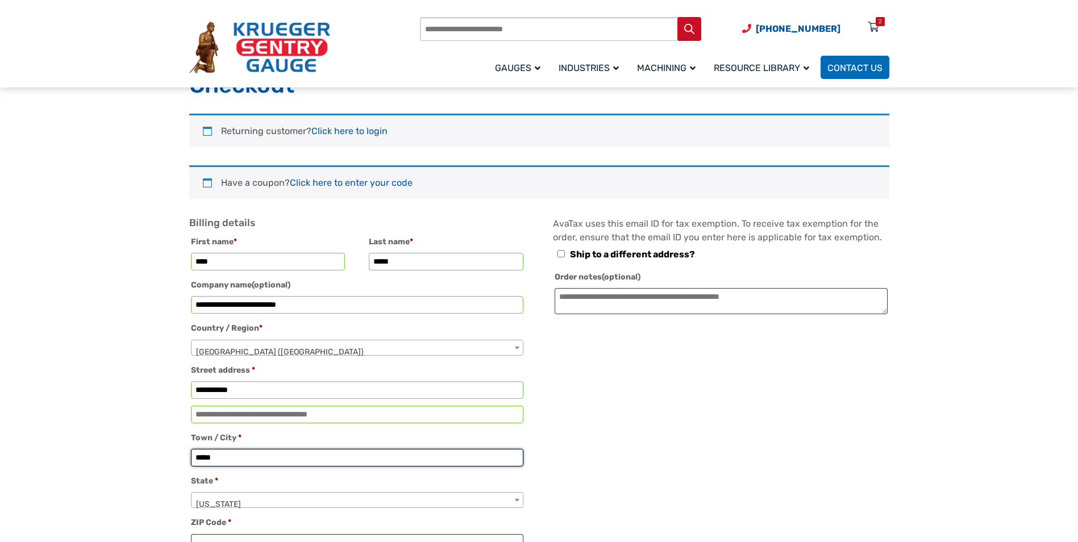
type input "*****"
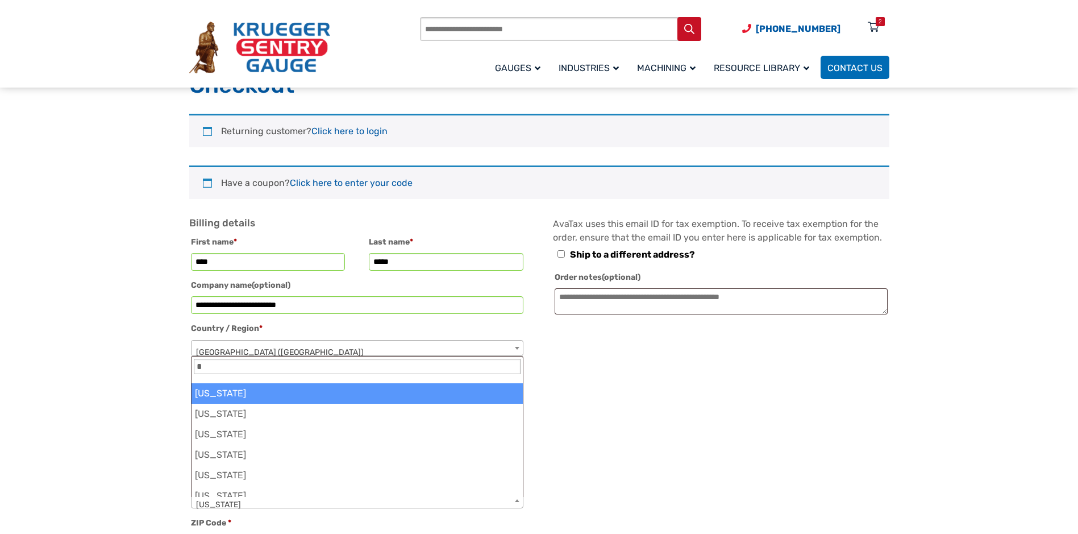
select select "**"
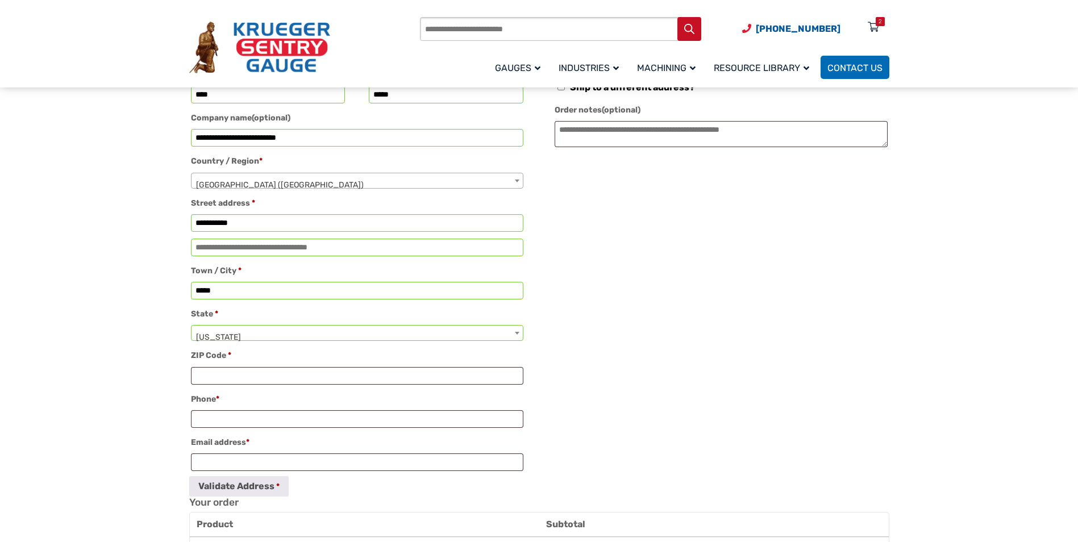
scroll to position [227, 0]
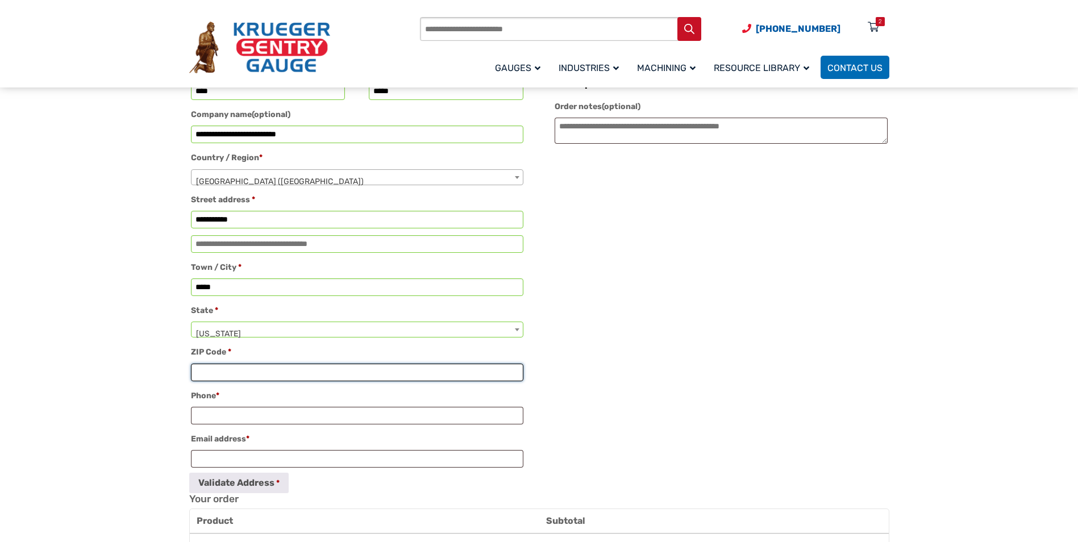
click at [198, 381] on input "ZIP Code *" at bounding box center [357, 373] width 332 height 18
type input "*****"
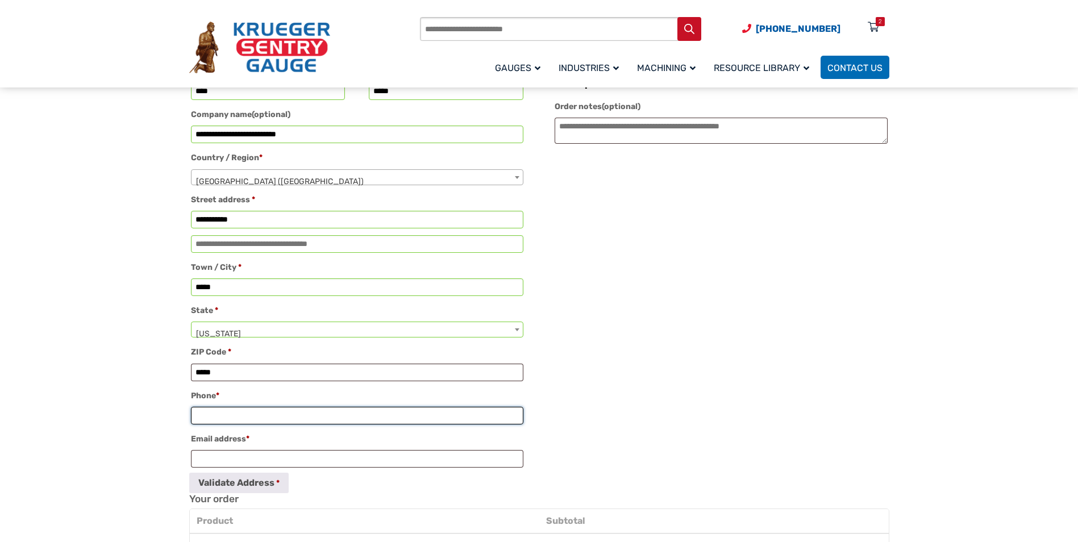
click at [218, 422] on input "Phone *" at bounding box center [357, 416] width 332 height 18
type input "**********"
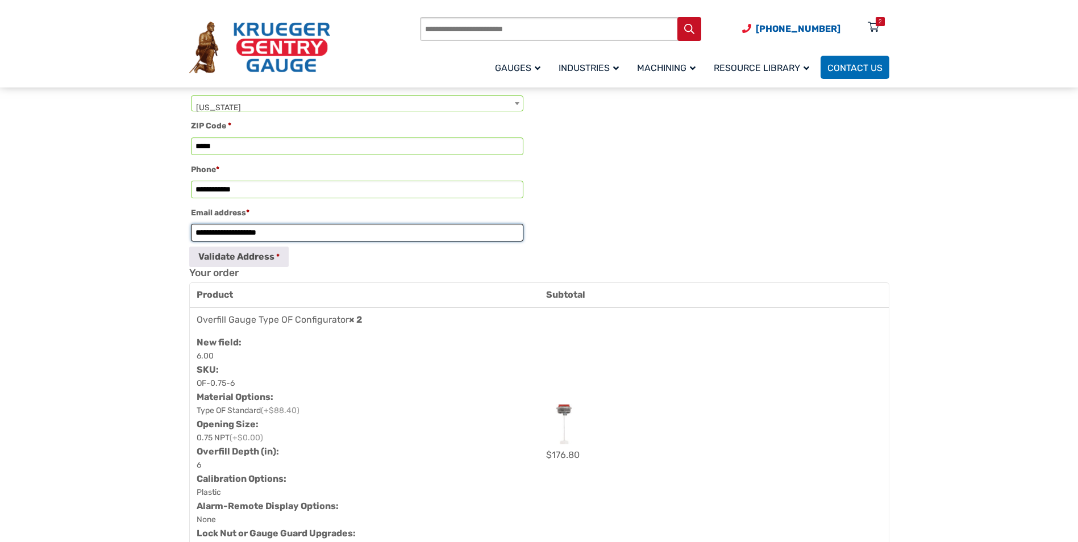
scroll to position [455, 0]
type input "**********"
click at [260, 262] on button "Validate Address" at bounding box center [238, 256] width 99 height 20
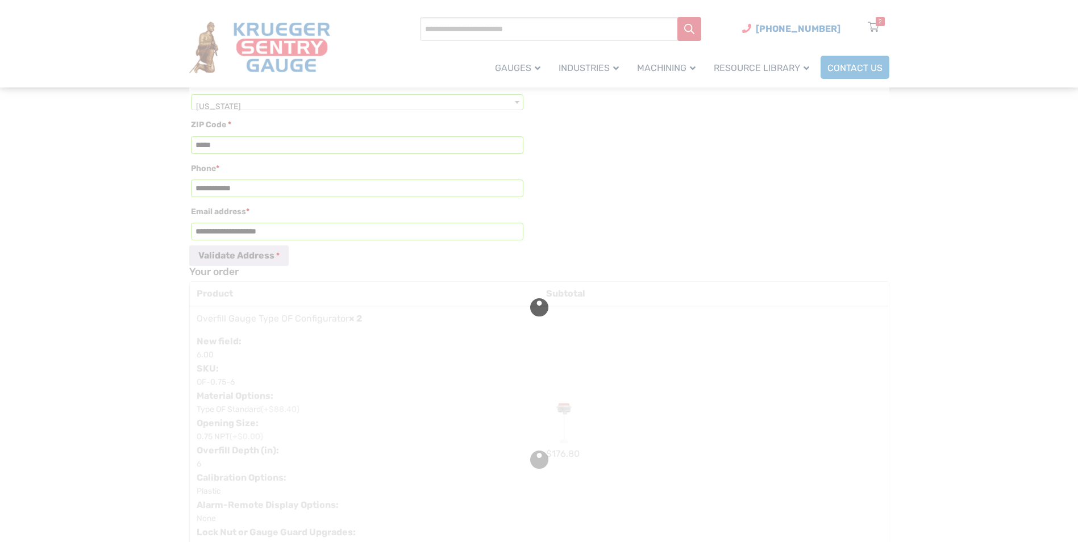
type input "**********"
type input "*****"
type input "**********"
select select "**"
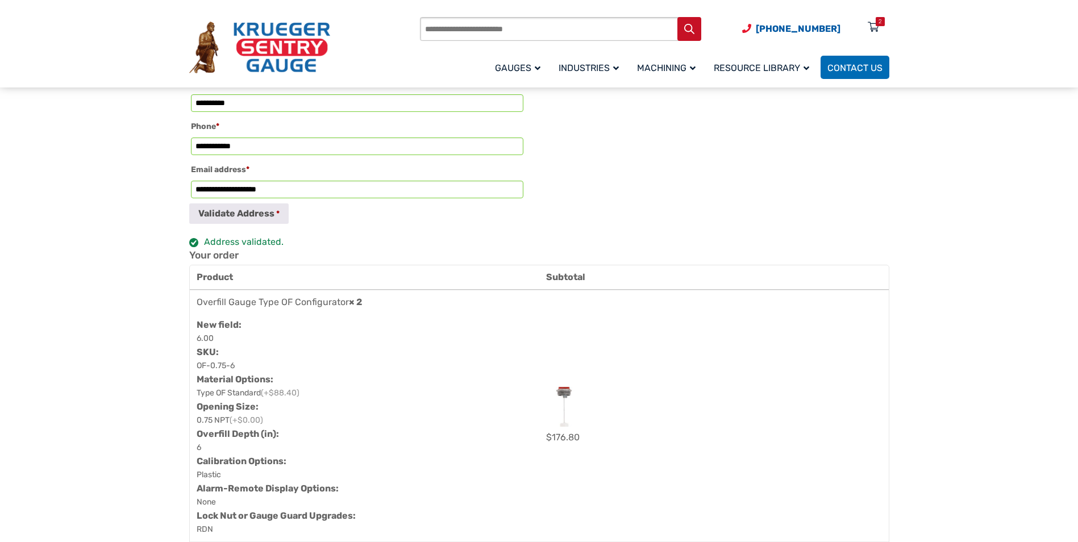
scroll to position [511, 0]
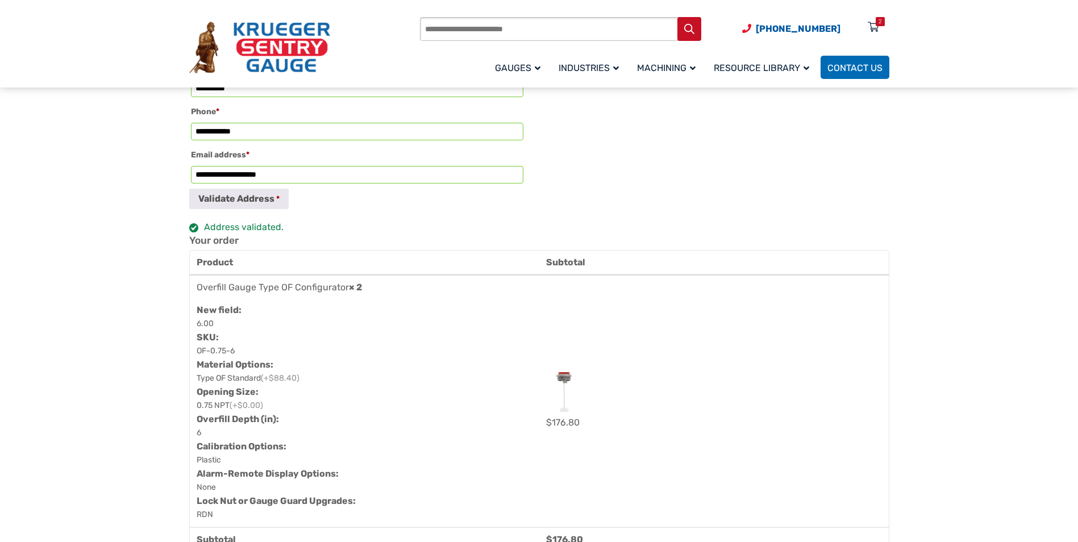
click at [362, 293] on strong "× 2" at bounding box center [355, 287] width 13 height 11
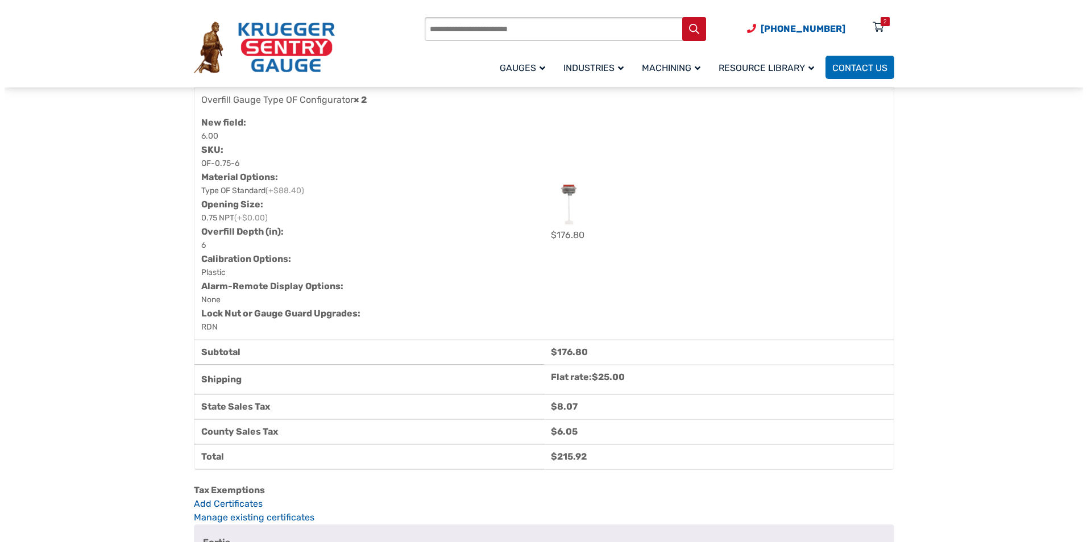
scroll to position [682, 0]
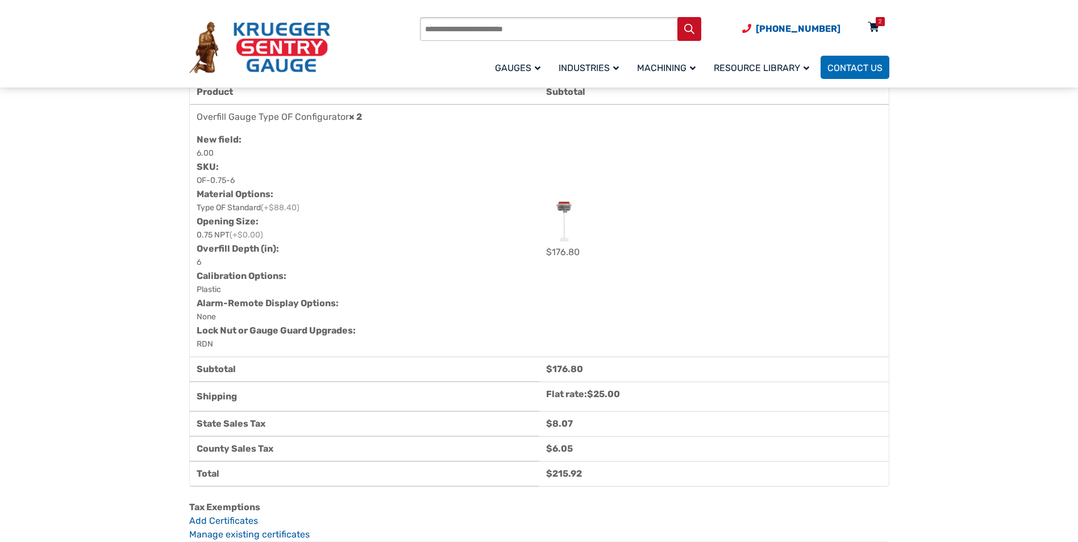
click at [879, 20] on div "2" at bounding box center [880, 21] width 3 height 9
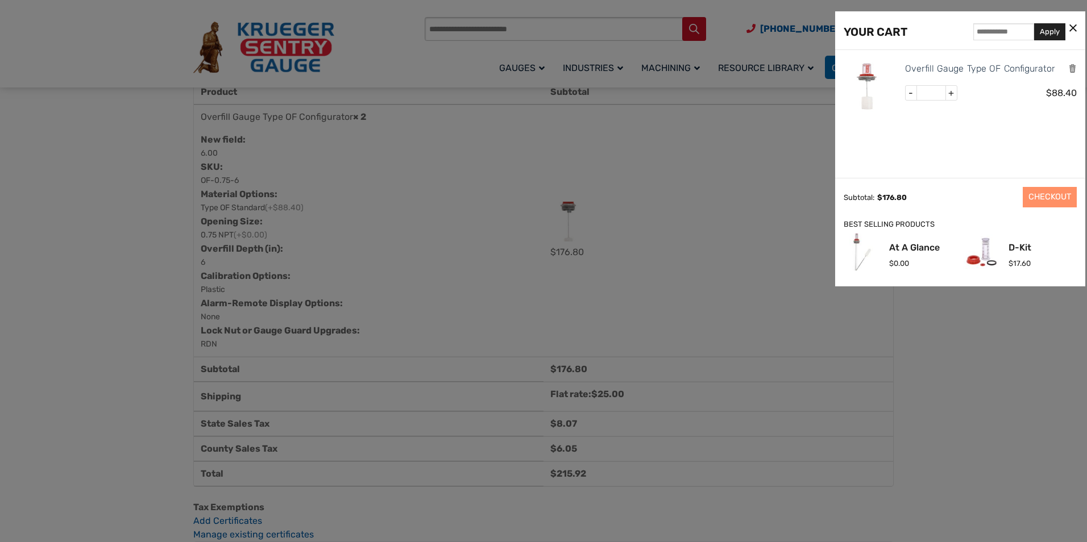
click at [910, 95] on span "-" at bounding box center [910, 93] width 11 height 15
type input "*"
click at [979, 198] on button "Update Cart" at bounding box center [987, 197] width 59 height 20
click at [1054, 199] on link "CHECKOUT" at bounding box center [1049, 197] width 54 height 20
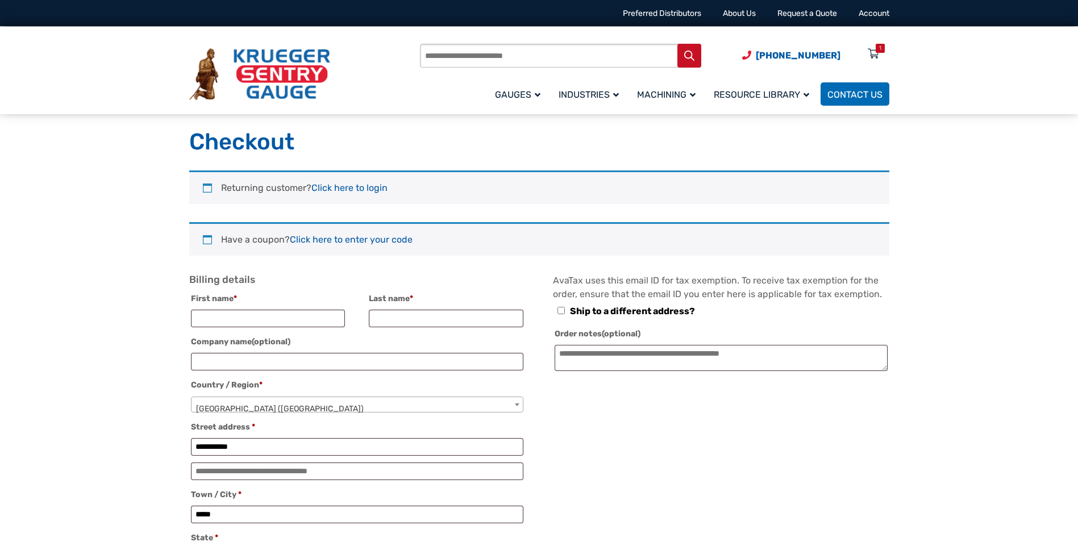
select select "**"
click at [207, 313] on input "First name *" at bounding box center [268, 319] width 155 height 18
click at [208, 317] on input "First name *" at bounding box center [268, 319] width 155 height 18
type input "****"
type input "*****"
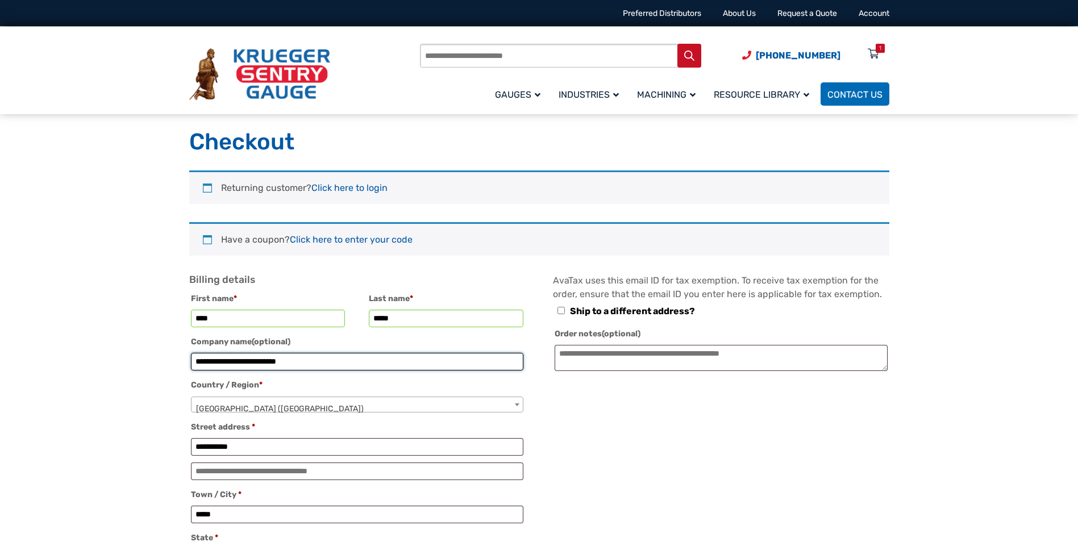
type input "**********"
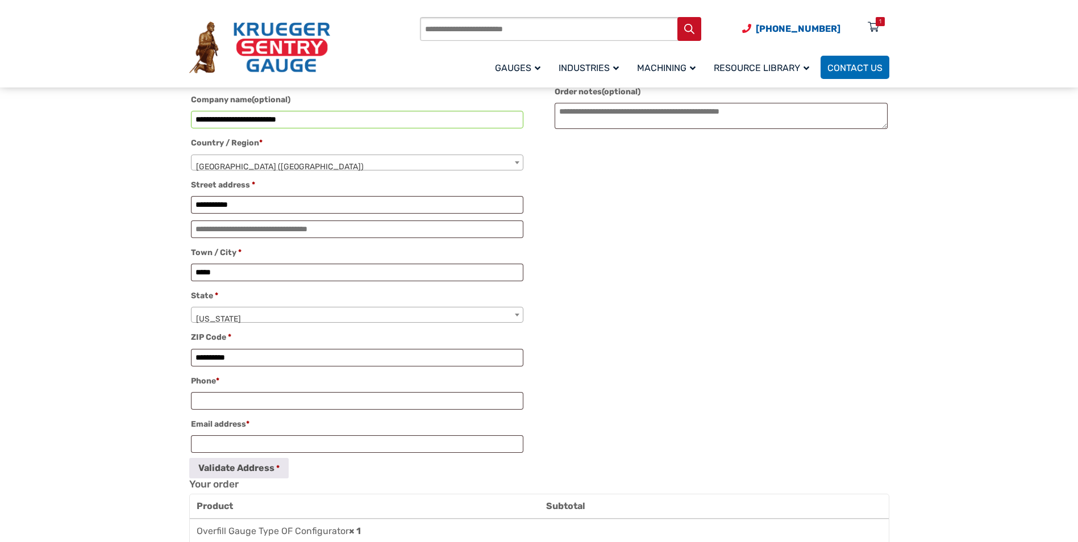
scroll to position [284, 0]
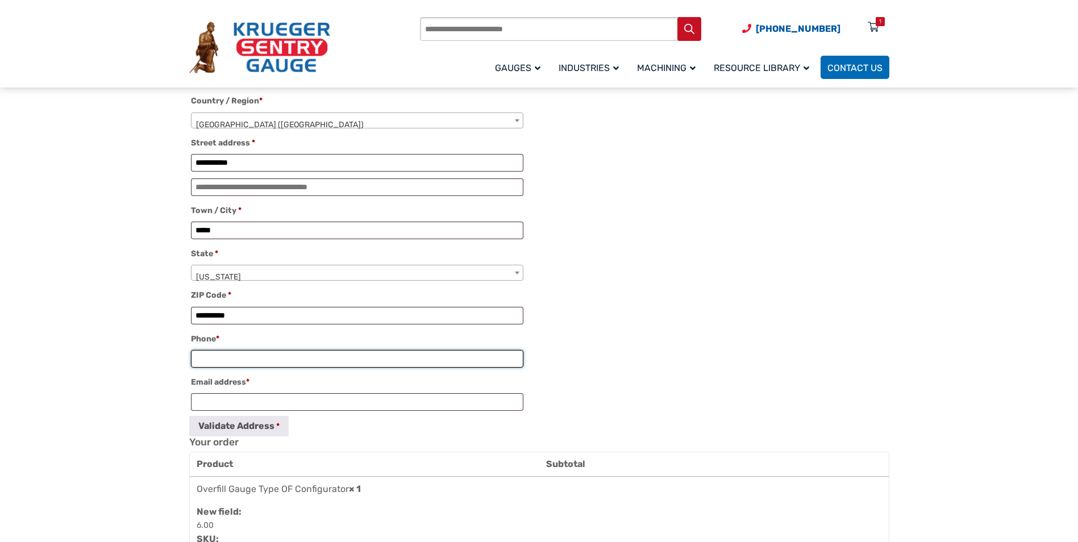
drag, startPoint x: 223, startPoint y: 368, endPoint x: 234, endPoint y: 352, distance: 18.9
click at [223, 368] on input "Phone *" at bounding box center [357, 359] width 332 height 18
type input "**********"
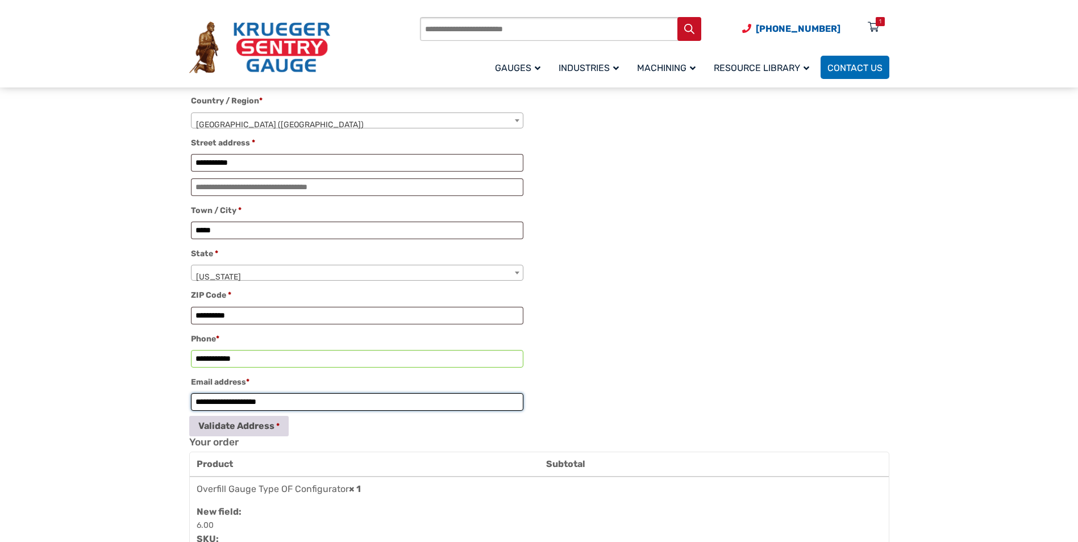
type input "**********"
click at [236, 436] on button "Validate Address" at bounding box center [238, 426] width 99 height 20
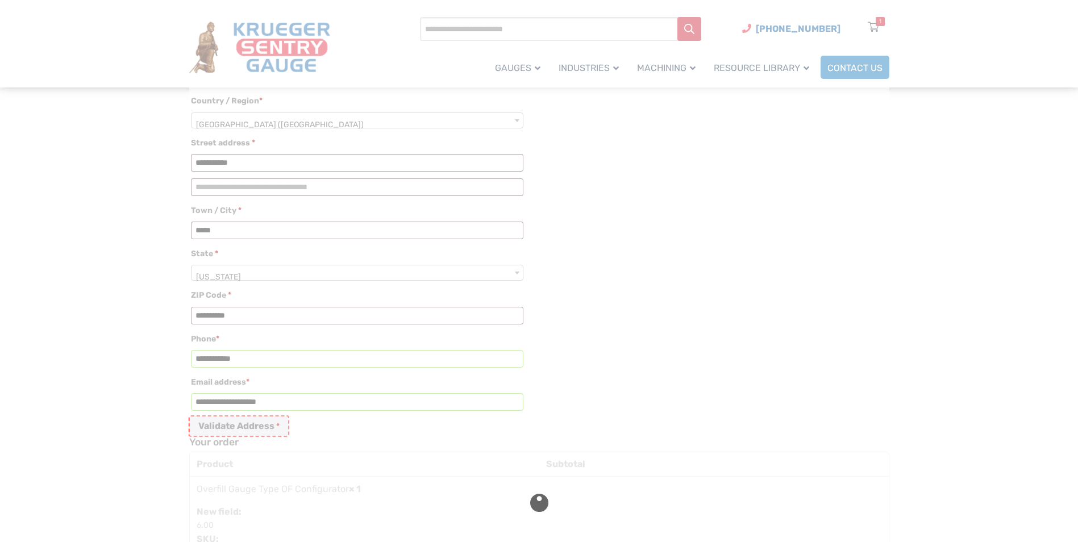
select select "**"
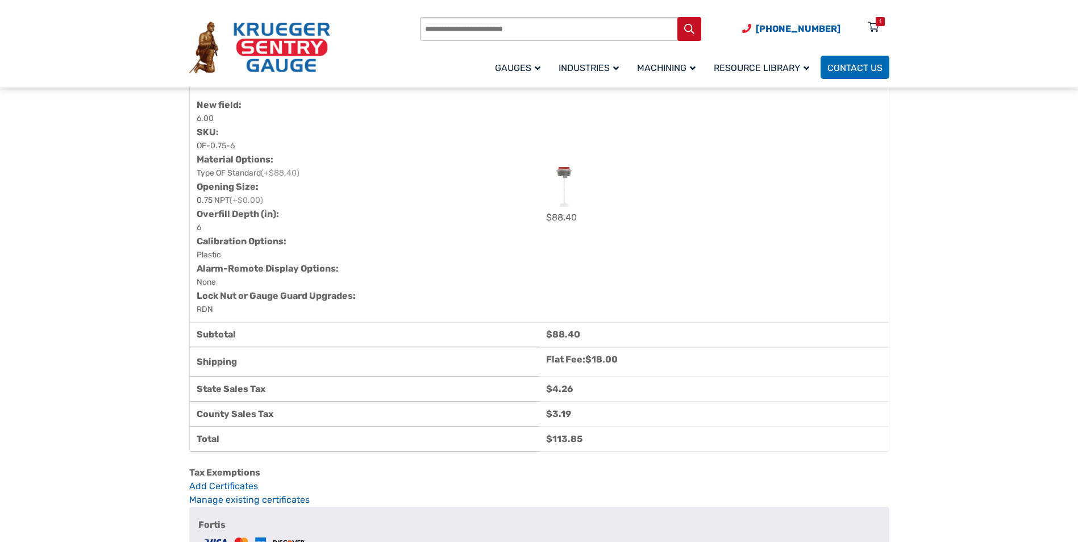
scroll to position [739, 0]
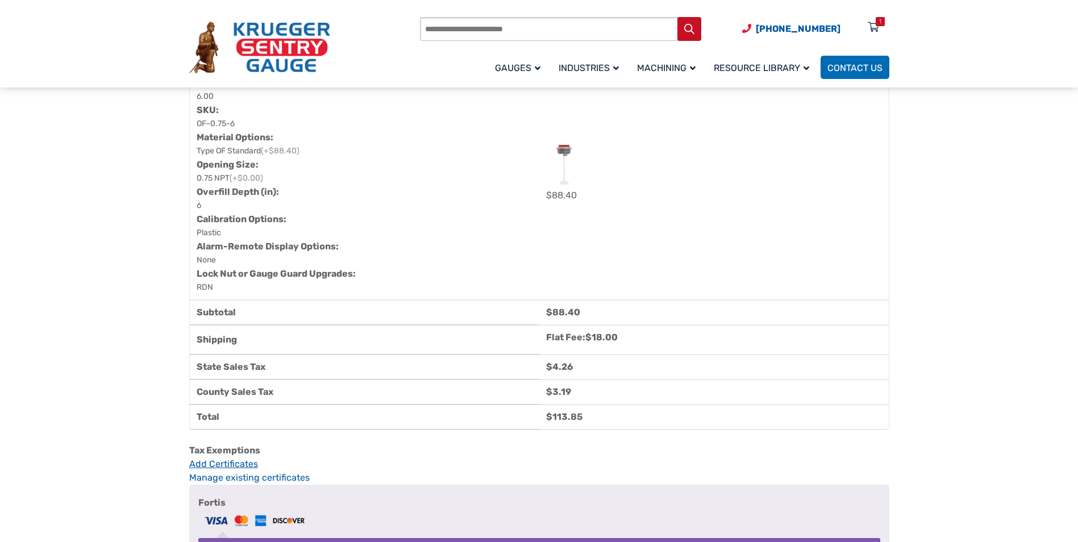
click at [218, 471] on link "Add Certificates" at bounding box center [539, 464] width 700 height 14
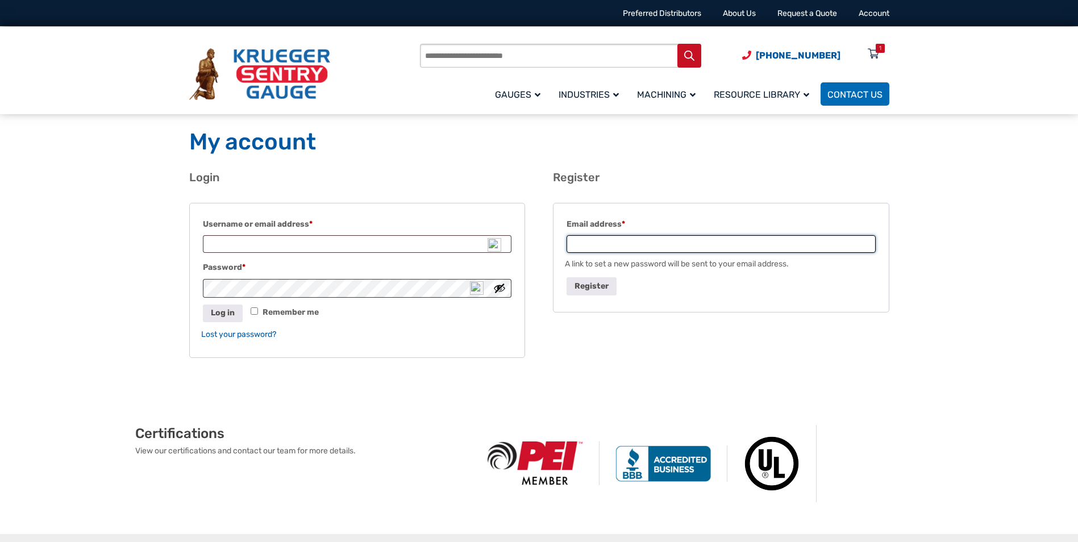
click at [600, 247] on input "Email address * Required" at bounding box center [721, 244] width 309 height 18
type input "**********"
click at [597, 287] on button "Register" at bounding box center [592, 286] width 50 height 18
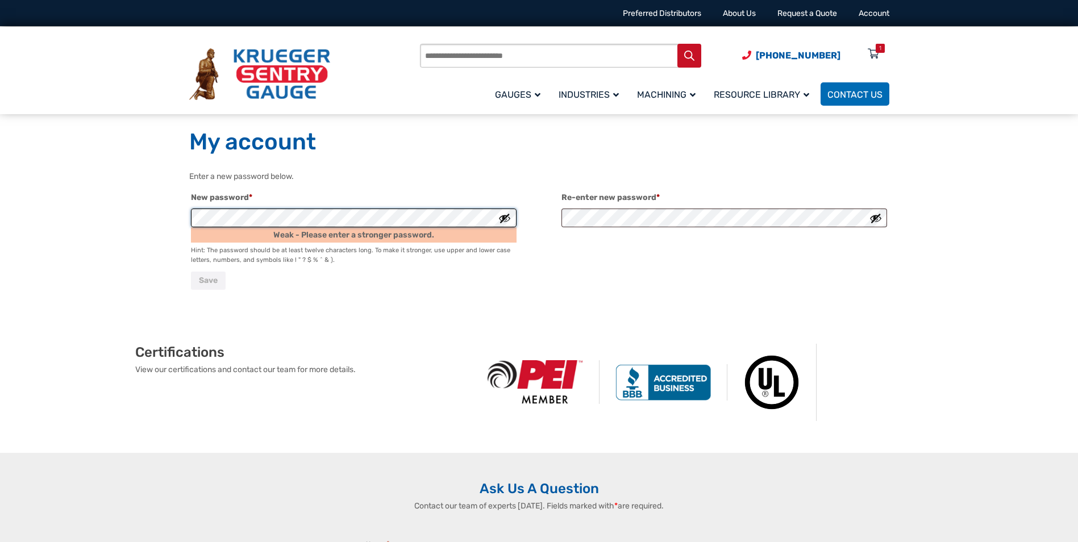
click at [177, 219] on div "Enter a new password below. New password * Required Weak - Please enter a stron…" at bounding box center [539, 241] width 727 height 142
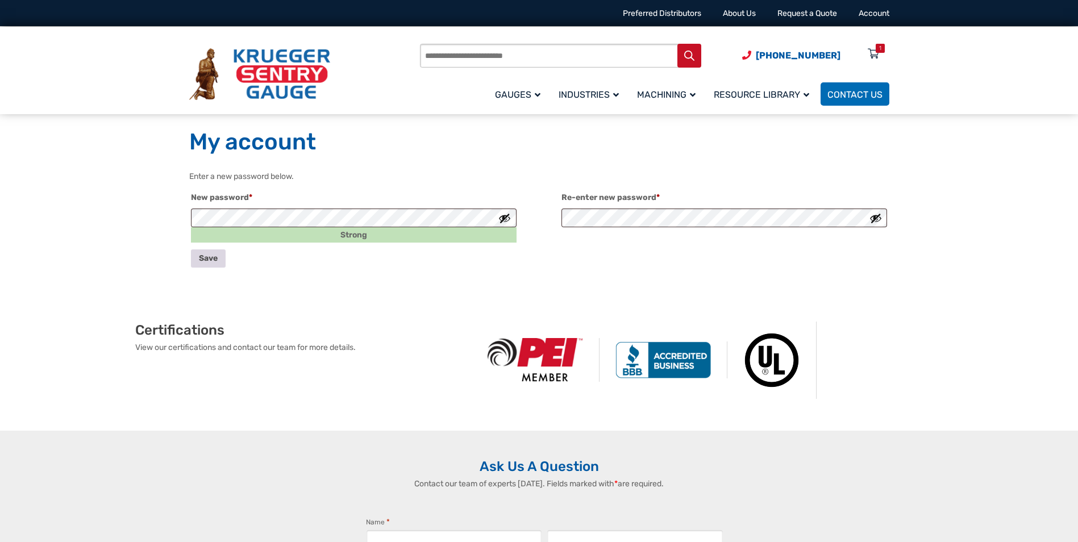
click at [206, 259] on button "Save" at bounding box center [208, 258] width 35 height 18
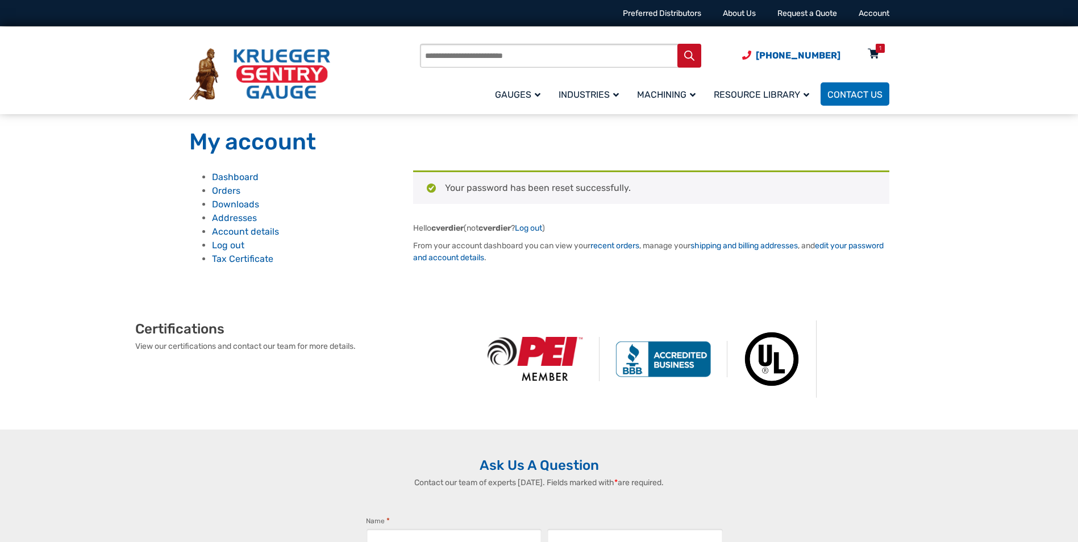
click at [884, 45] on div "1" at bounding box center [880, 48] width 9 height 9
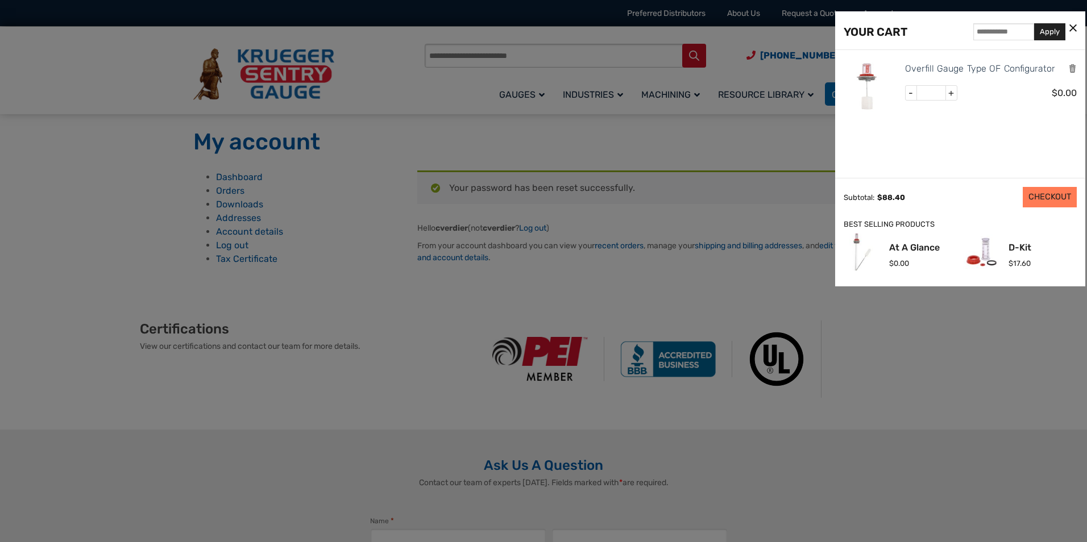
click at [1036, 195] on link "CHECKOUT" at bounding box center [1049, 197] width 54 height 20
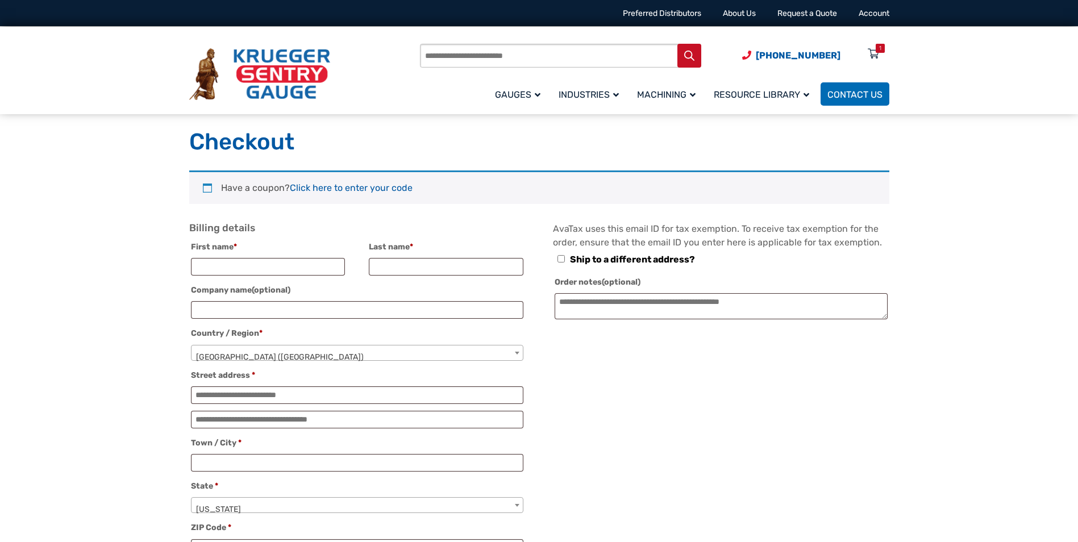
select select "**"
click at [881, 48] on div "1" at bounding box center [880, 48] width 2 height 9
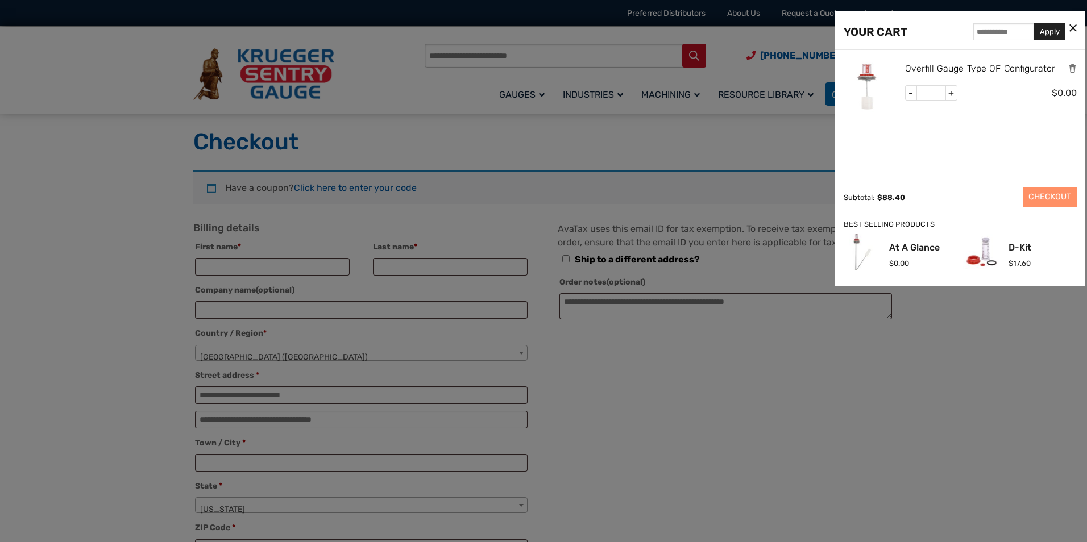
click at [936, 68] on link "Overfill Gauge Type OF Configurator" at bounding box center [980, 68] width 150 height 15
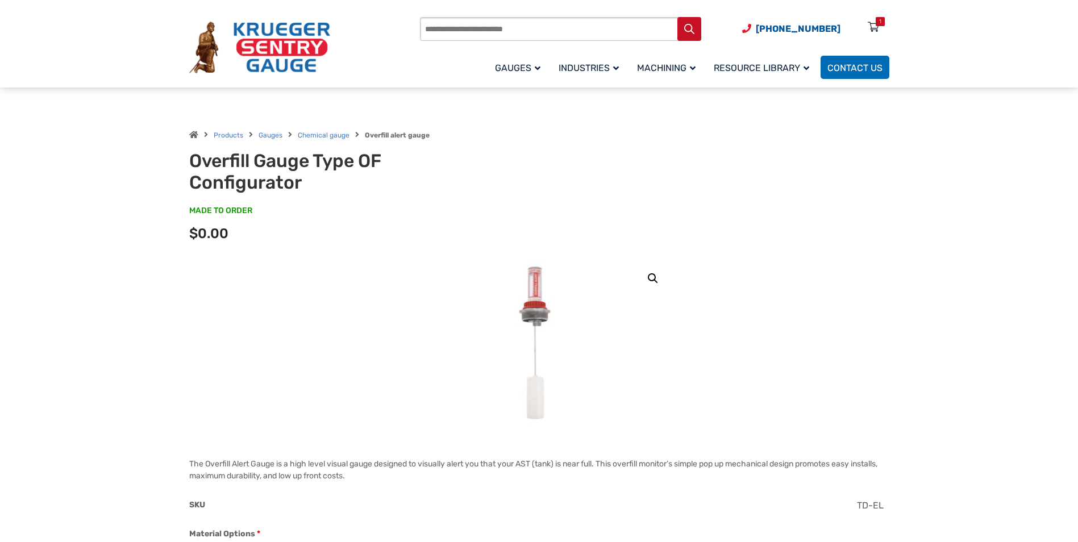
scroll to position [284, 0]
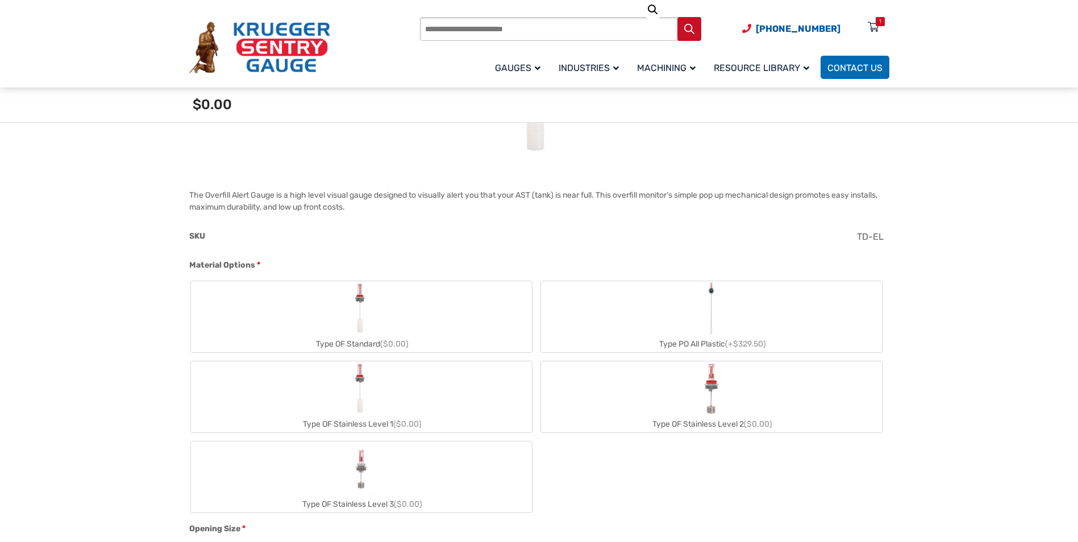
click at [361, 312] on img "Type OF Standard" at bounding box center [361, 308] width 26 height 55
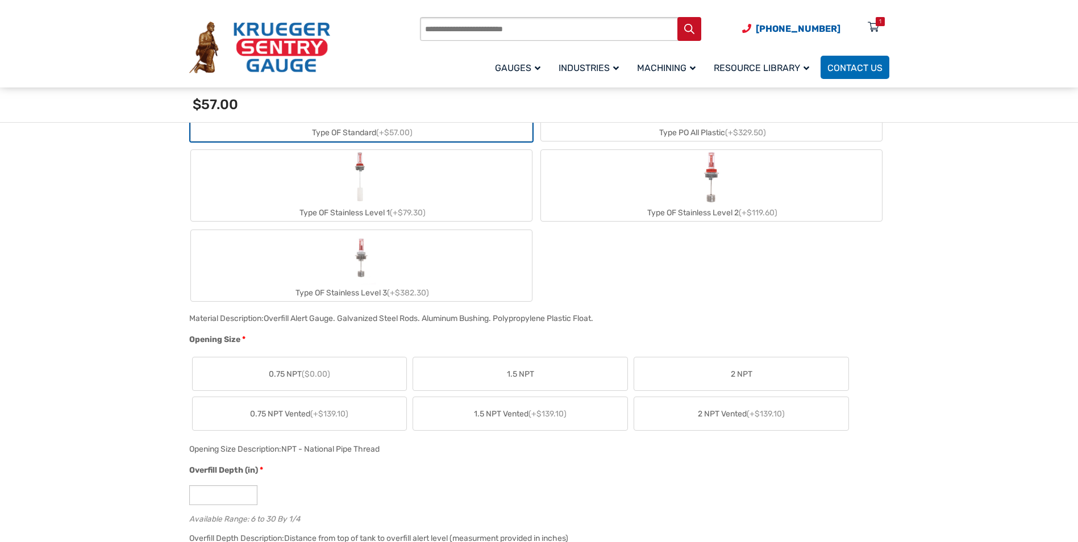
scroll to position [568, 0]
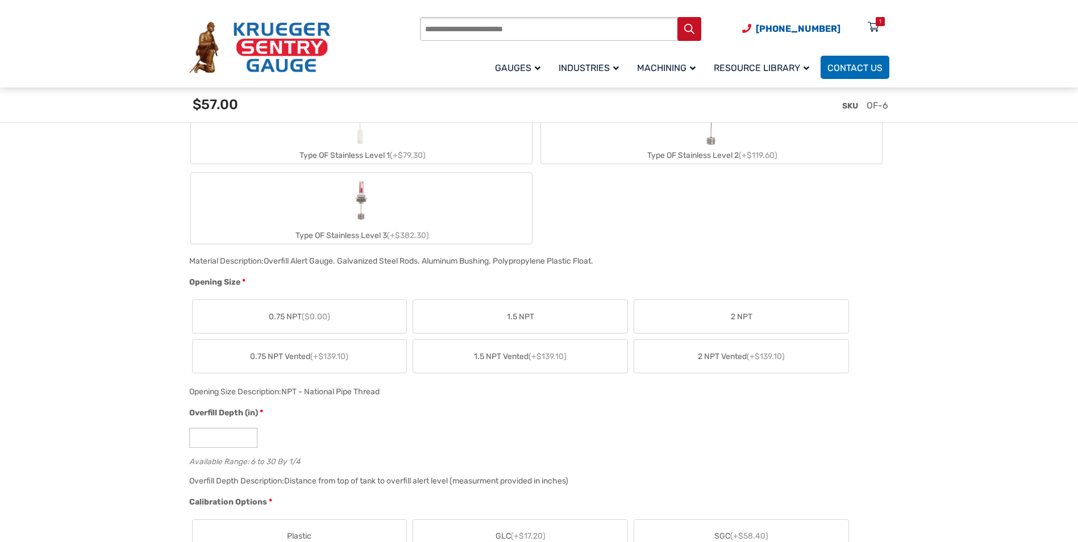
click at [257, 319] on label "0.75 NPT ($0.00)" at bounding box center [300, 316] width 214 height 33
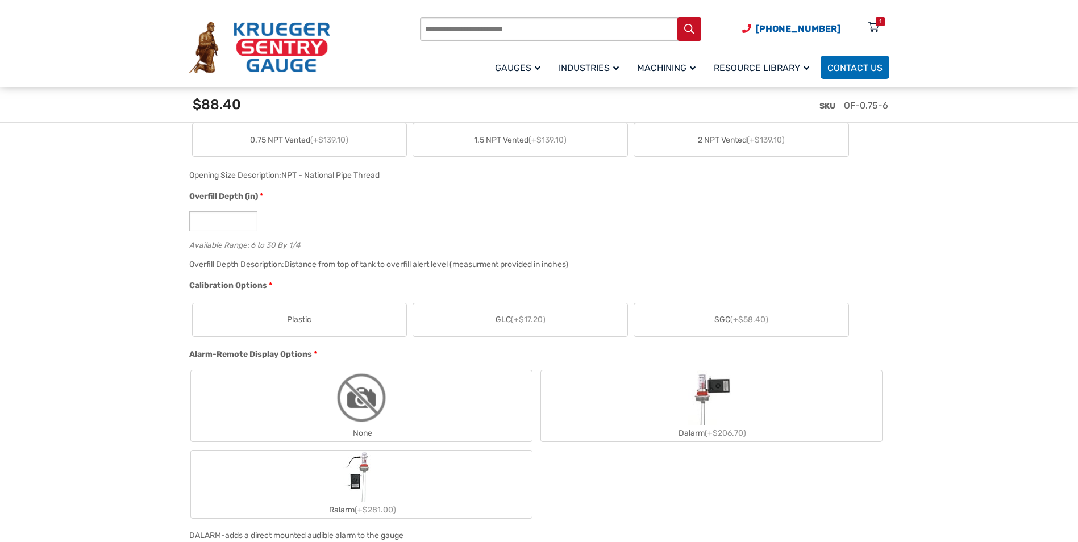
scroll to position [796, 0]
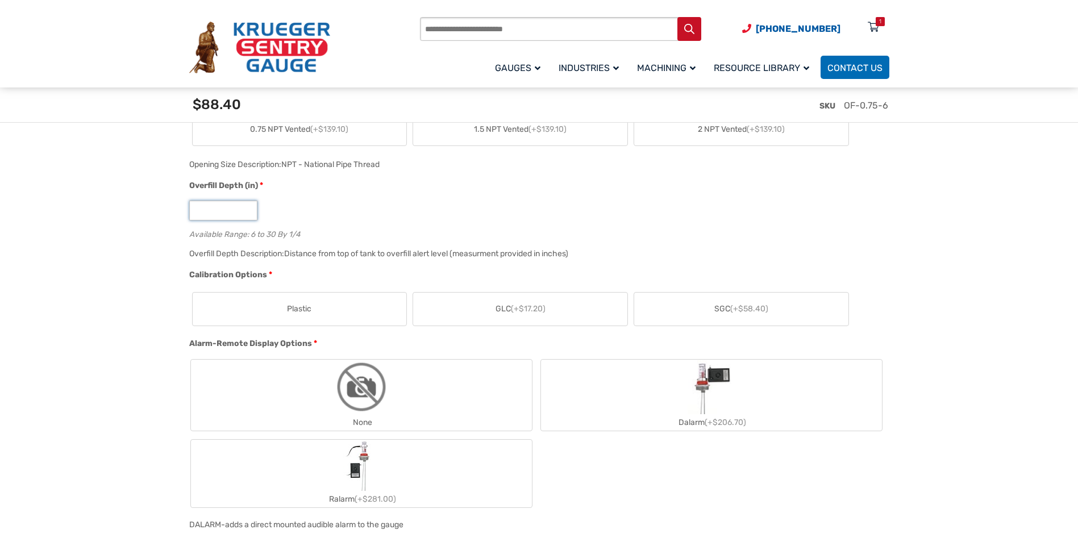
click at [222, 213] on input "*" at bounding box center [223, 211] width 68 height 20
click at [306, 313] on span "Plastic" at bounding box center [299, 309] width 24 height 12
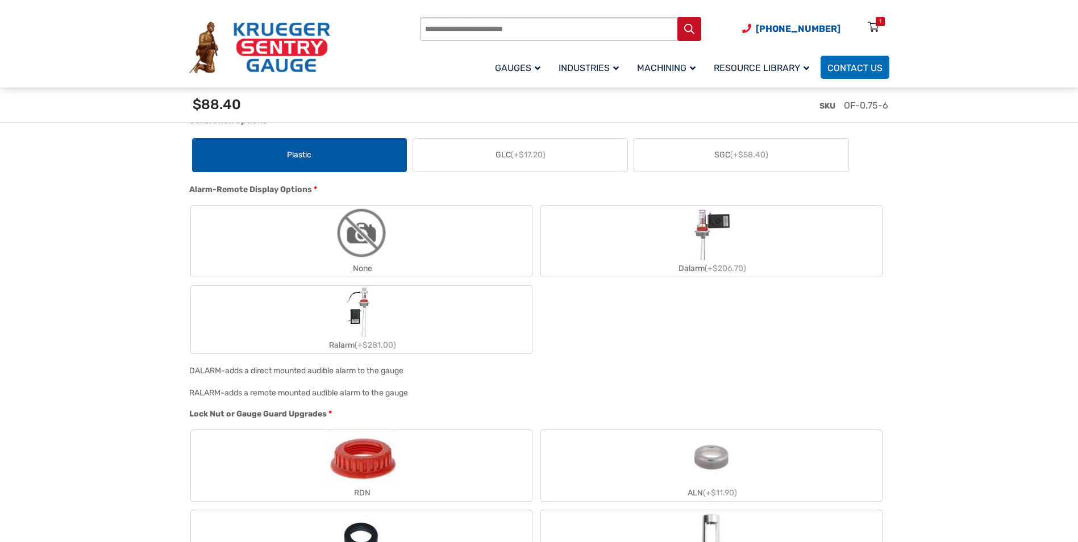
scroll to position [966, 0]
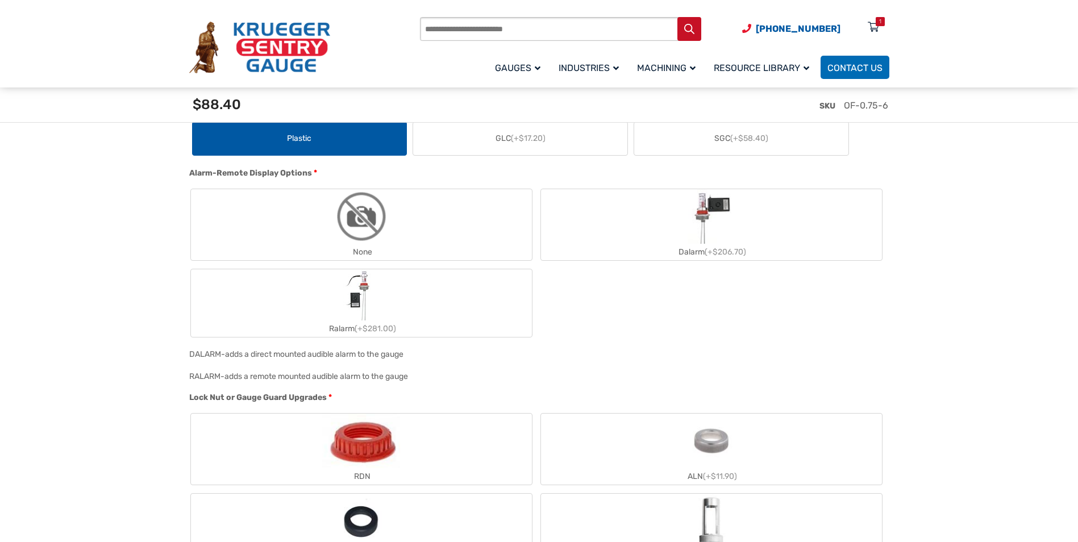
click at [365, 229] on img "None" at bounding box center [361, 216] width 55 height 55
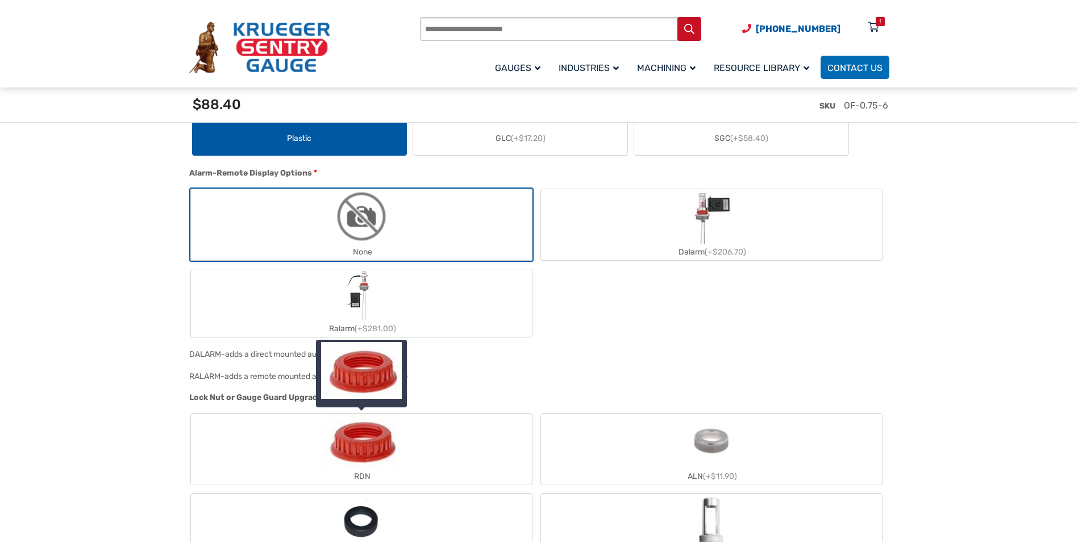
click at [353, 440] on img "RDN" at bounding box center [360, 441] width 77 height 55
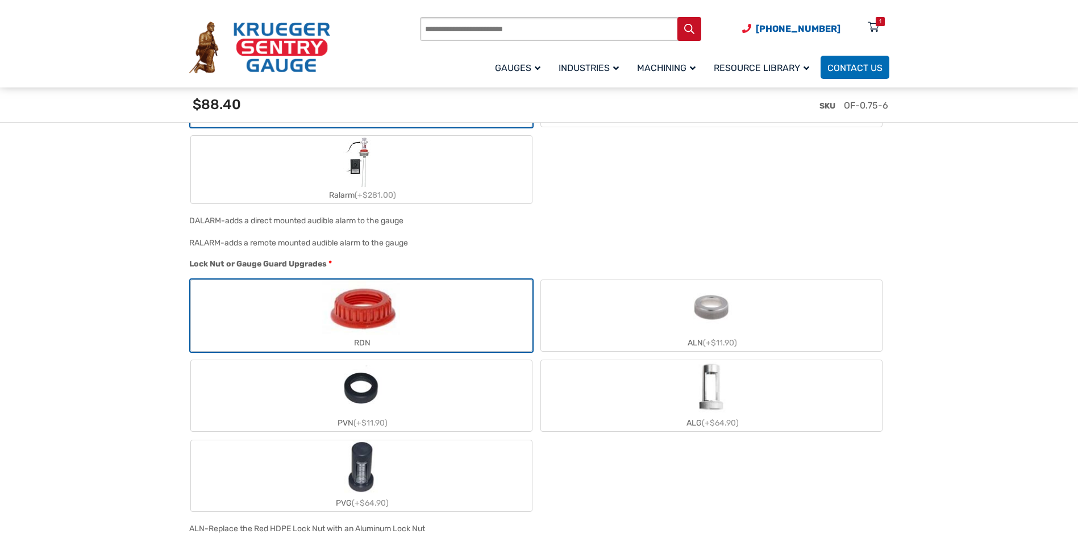
scroll to position [1307, 0]
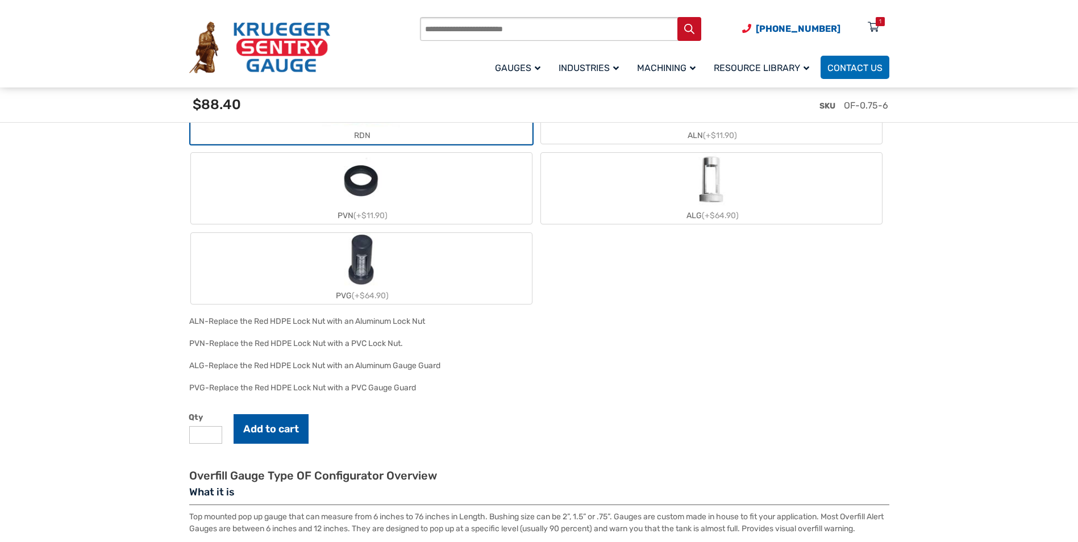
click at [273, 432] on button "Add to cart" at bounding box center [271, 429] width 75 height 30
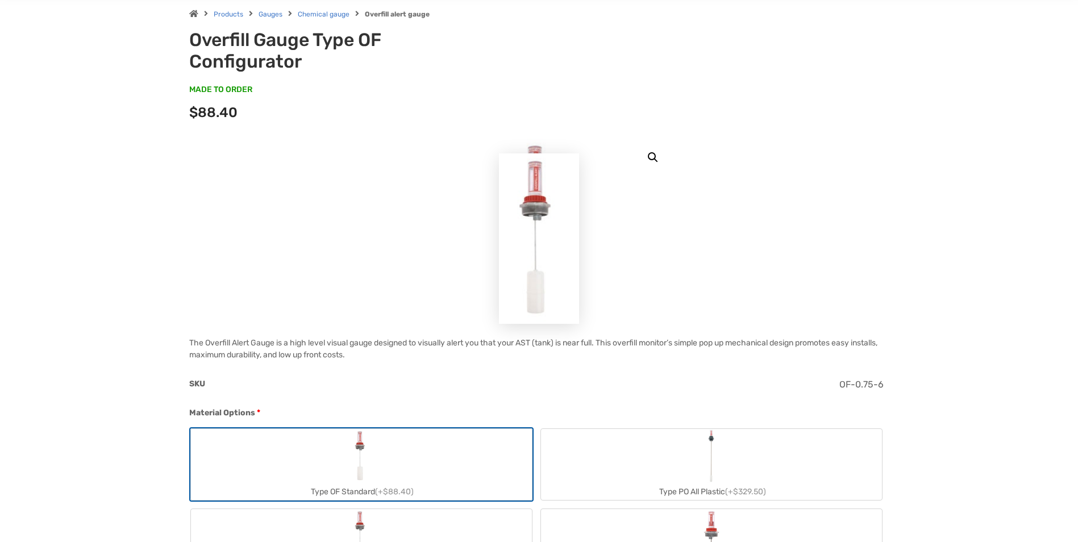
scroll to position [0, 0]
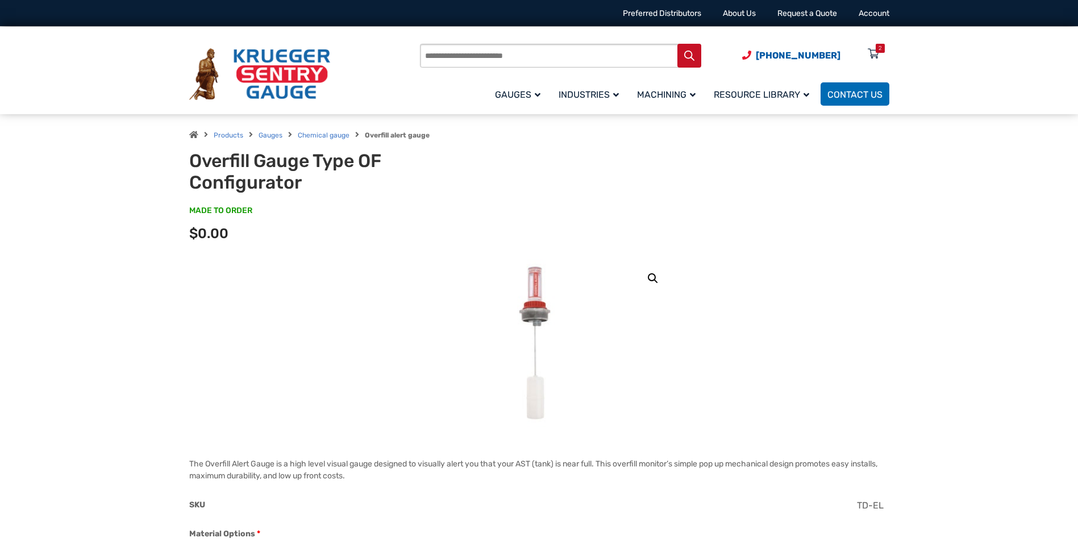
click at [879, 45] on div "2" at bounding box center [880, 48] width 3 height 9
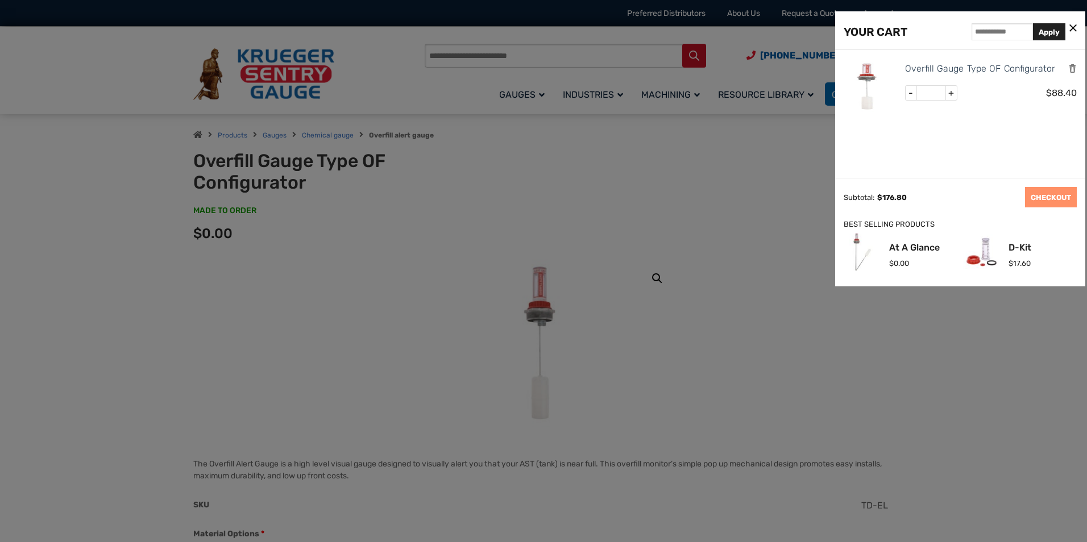
click at [912, 94] on span "-" at bounding box center [910, 93] width 11 height 15
type input "*"
click at [987, 199] on button "Update Cart" at bounding box center [991, 197] width 56 height 20
click at [1050, 195] on link "CHECKOUT" at bounding box center [1051, 197] width 52 height 20
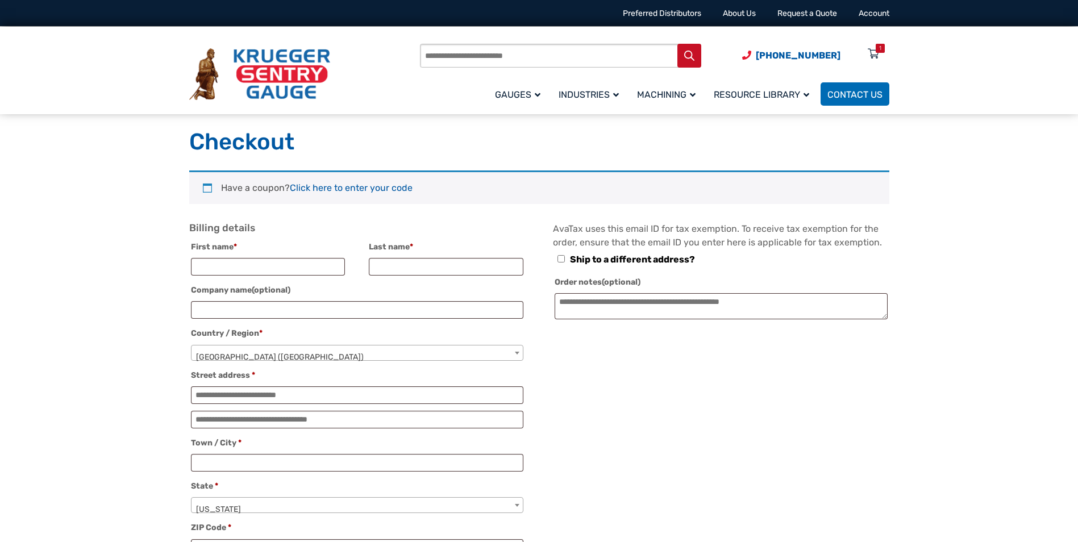
select select "**"
click at [879, 13] on link "Account" at bounding box center [874, 14] width 31 height 10
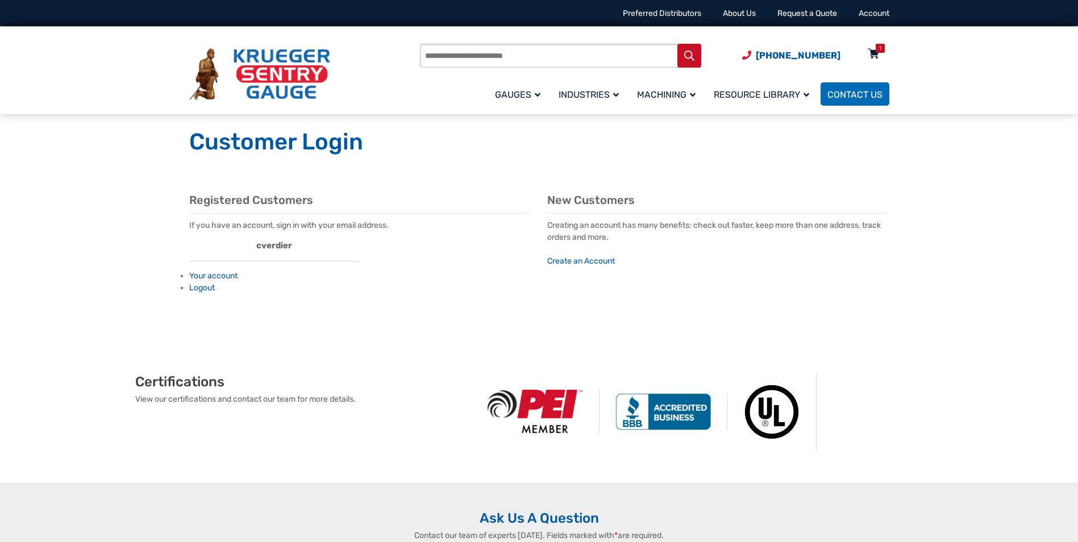
click at [884, 48] on div "1" at bounding box center [880, 48] width 9 height 9
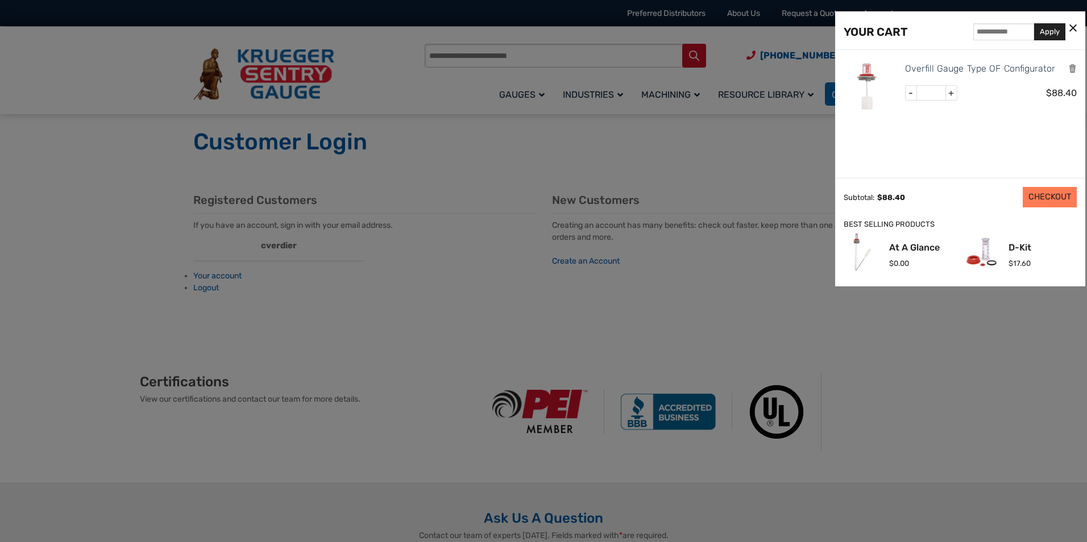
click at [1052, 203] on link "CHECKOUT" at bounding box center [1049, 197] width 54 height 20
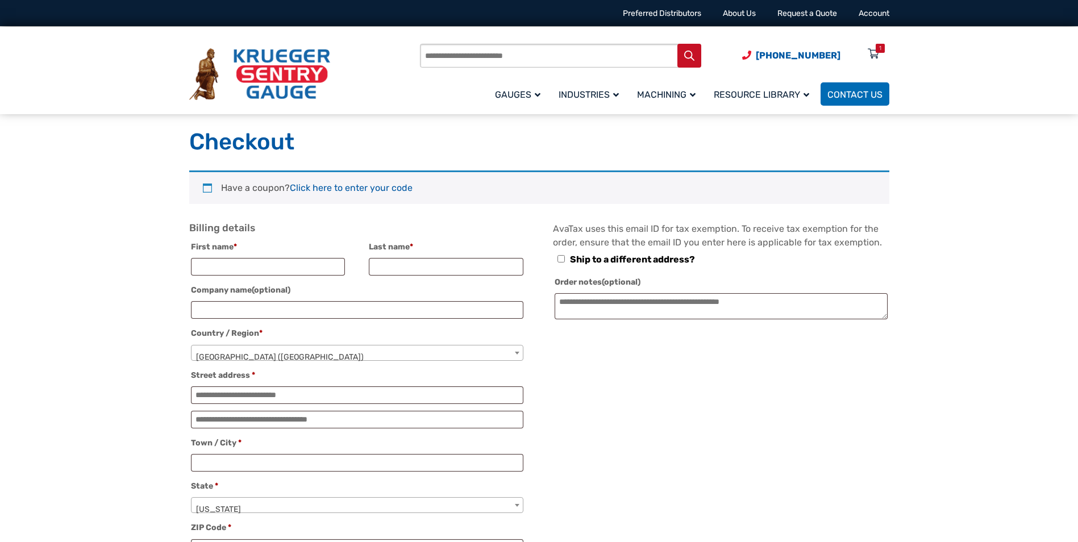
select select "**"
click at [218, 273] on input "First name *" at bounding box center [268, 267] width 155 height 18
type input "*"
click at [211, 265] on input "*****" at bounding box center [268, 267] width 155 height 18
type input "****"
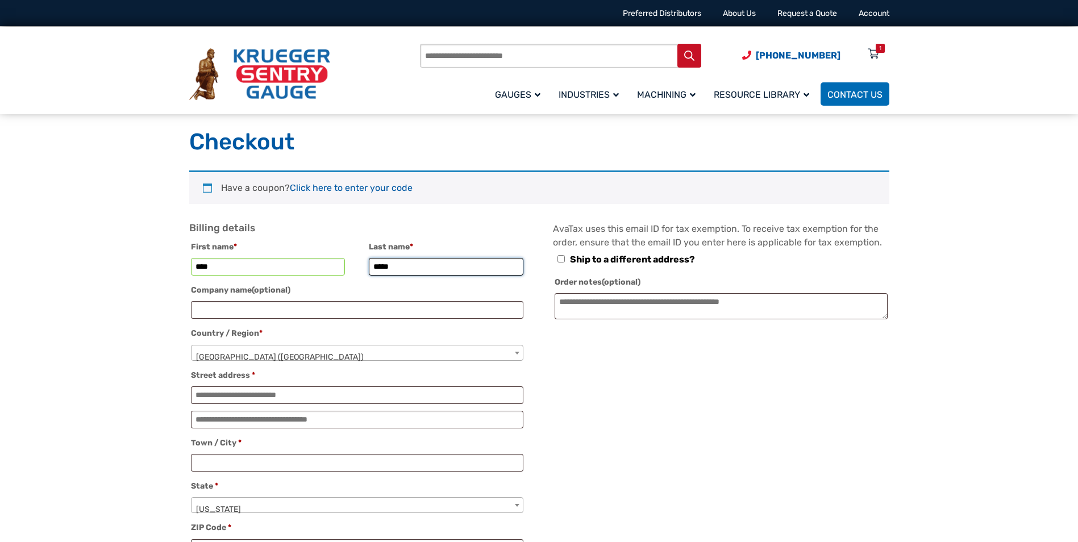
type input "*****"
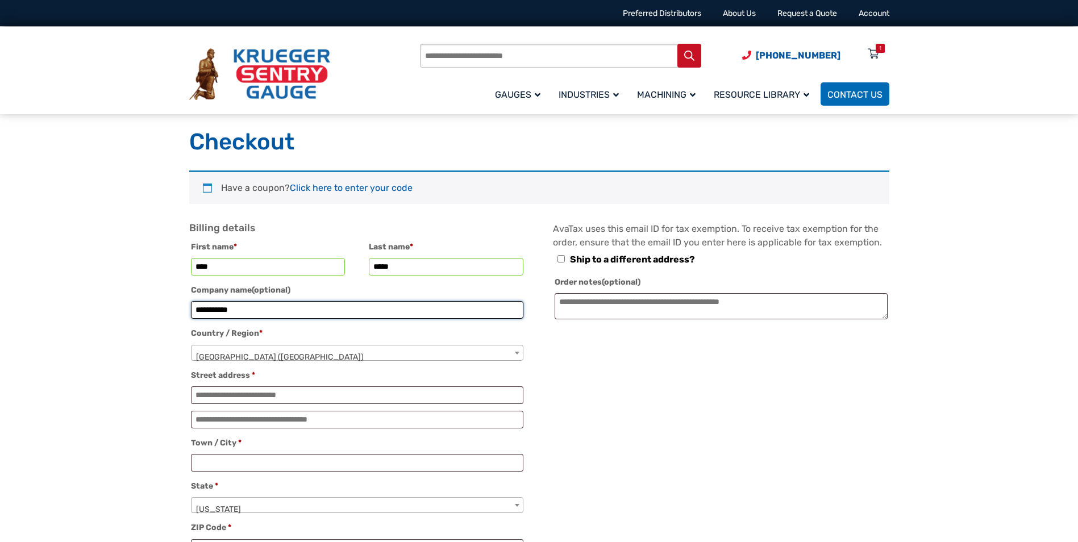
type input "**********"
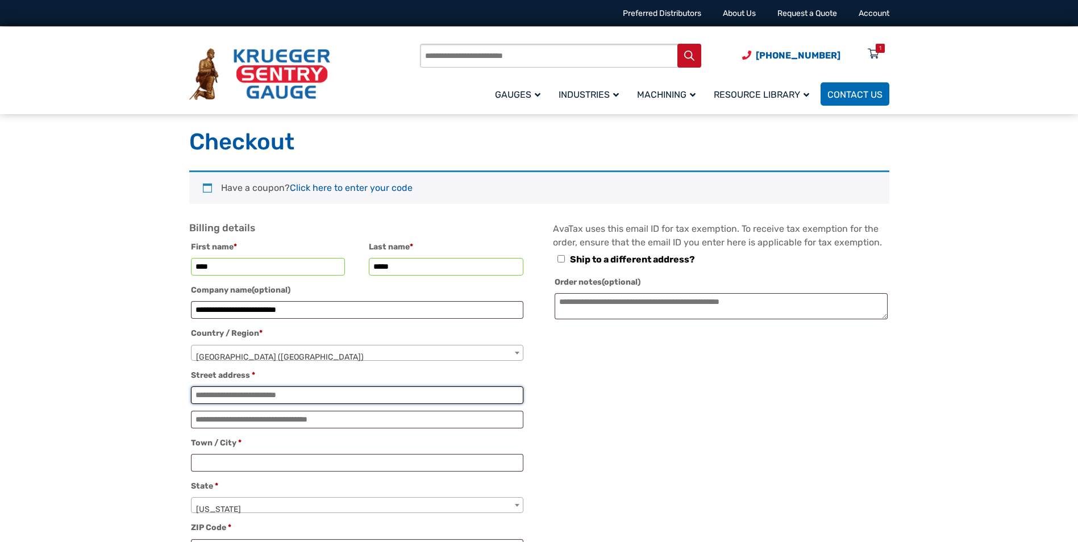
type input "**********"
type input "*****"
select select "**"
type input "**********"
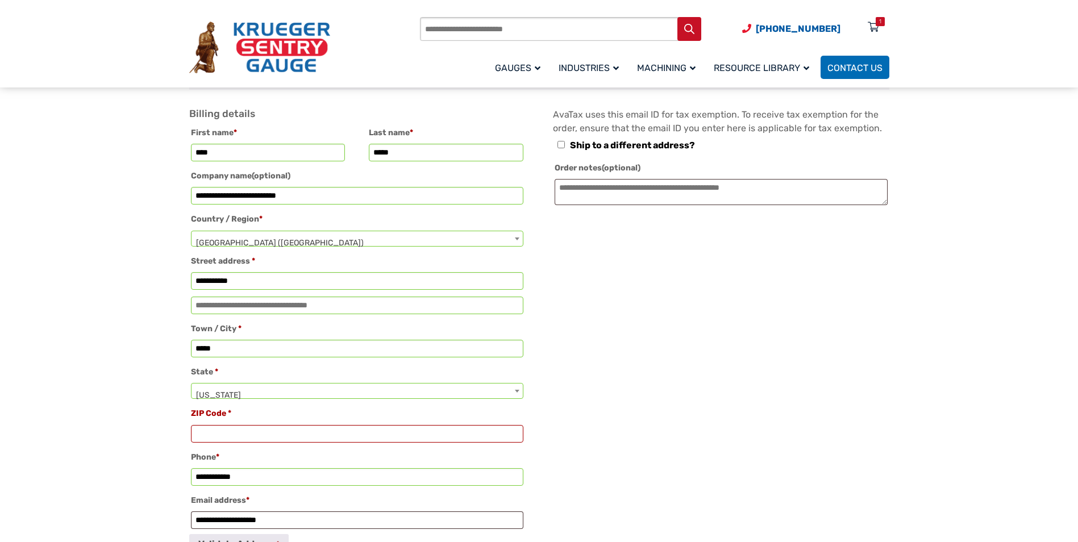
scroll to position [170, 0]
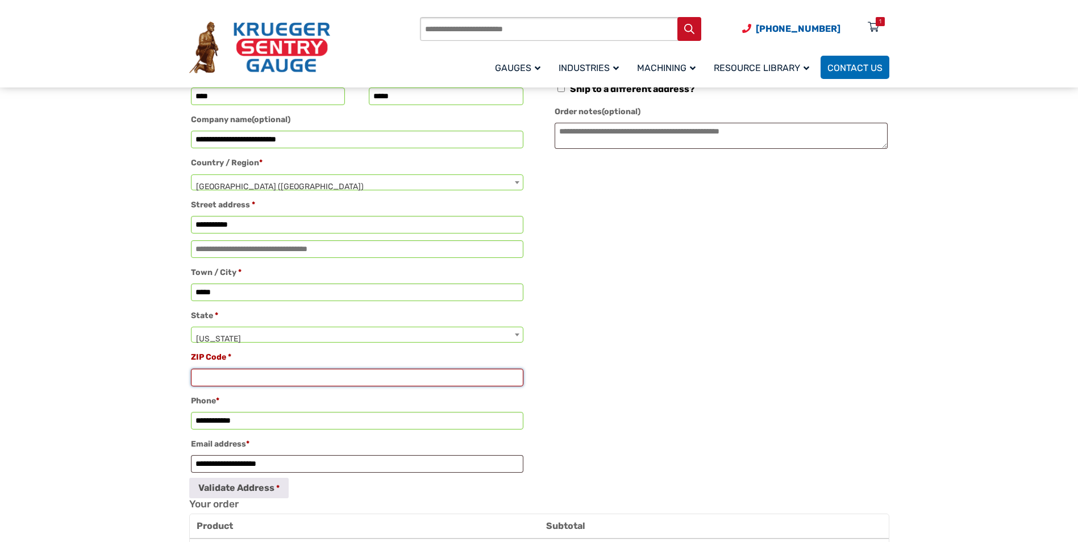
click at [222, 378] on input "ZIP Code *" at bounding box center [357, 378] width 332 height 18
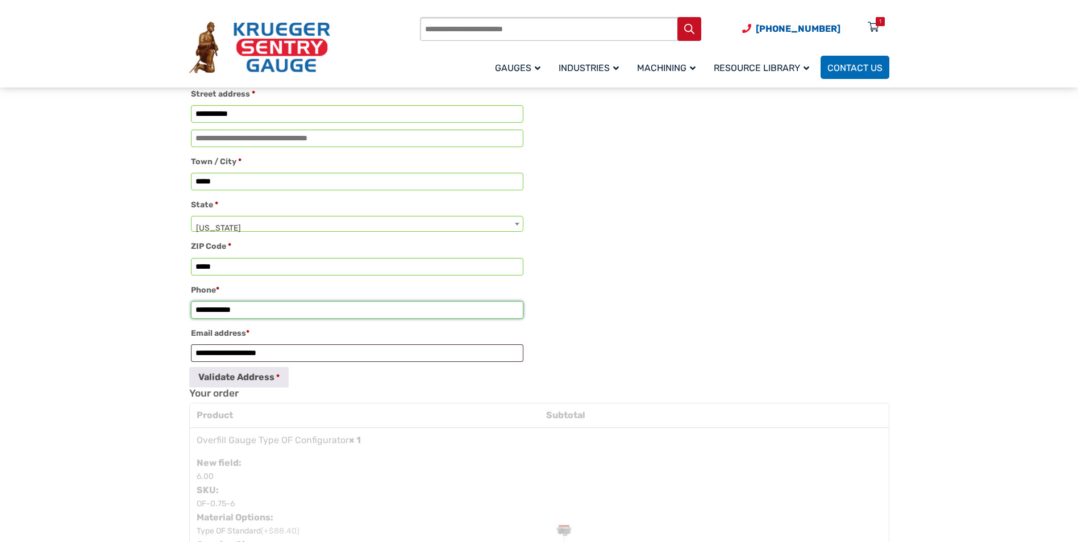
scroll to position [284, 0]
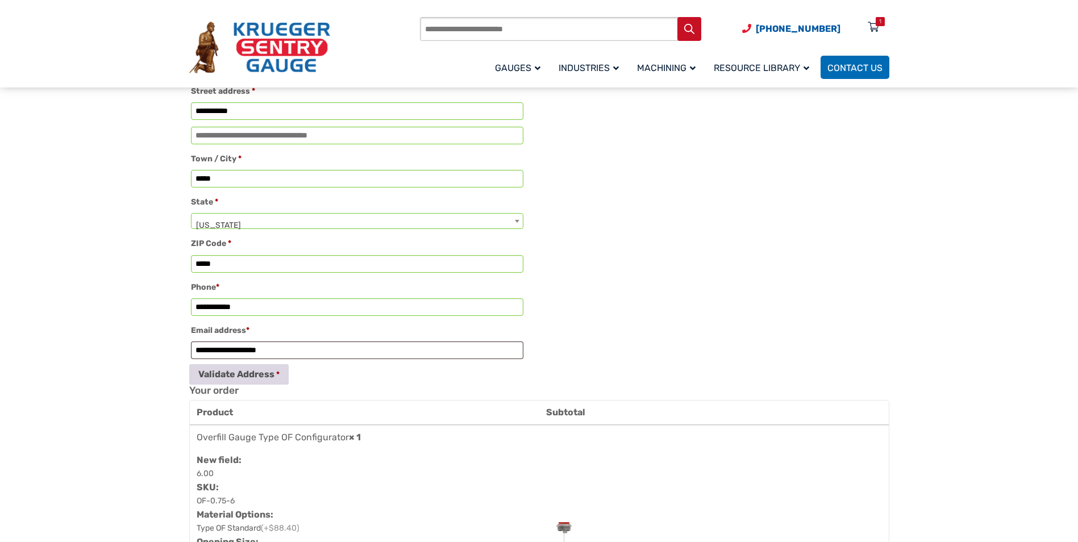
click at [244, 384] on button "Validate Address" at bounding box center [238, 374] width 99 height 20
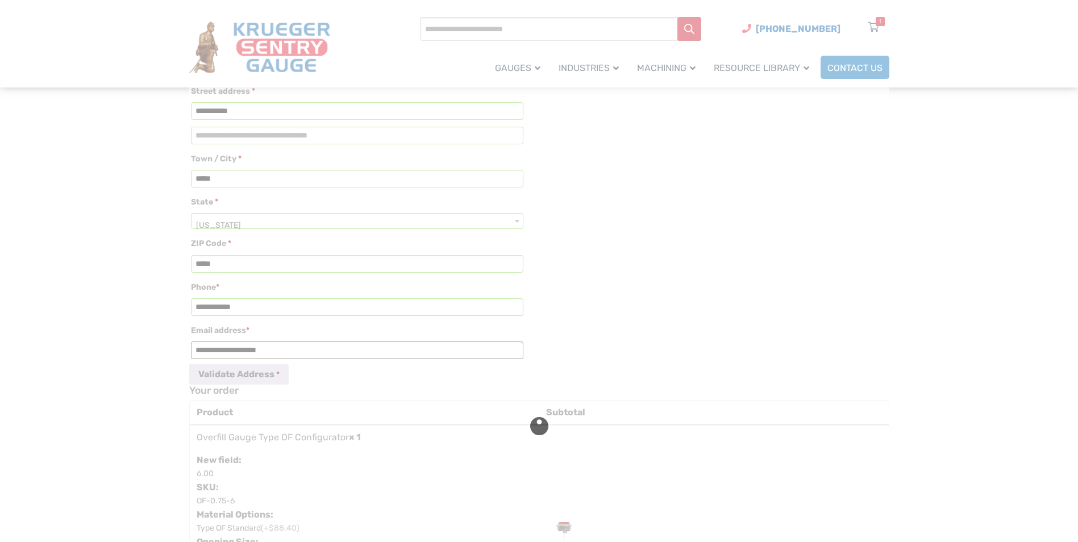
type input "**********"
select select "**"
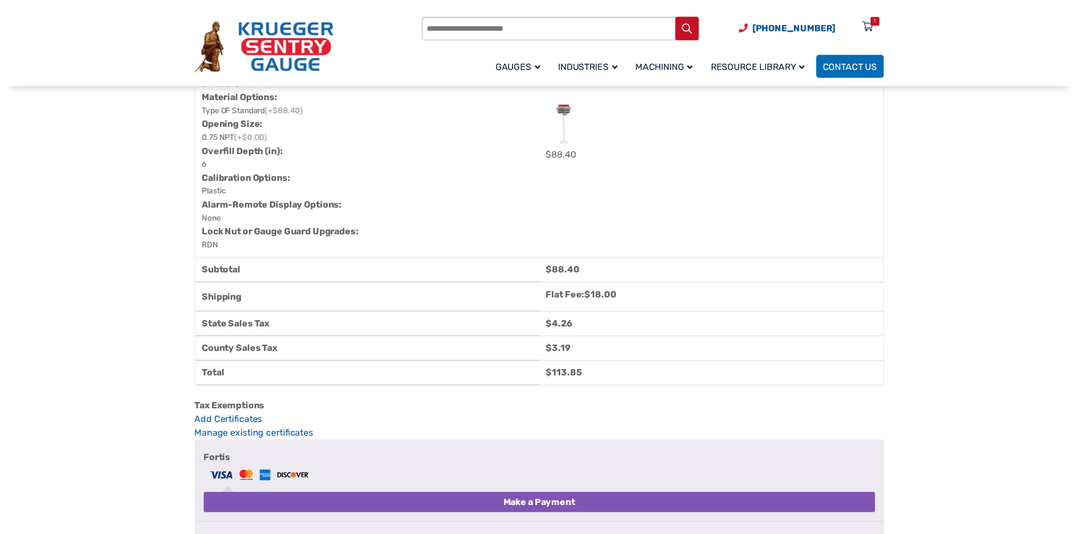
scroll to position [739, 0]
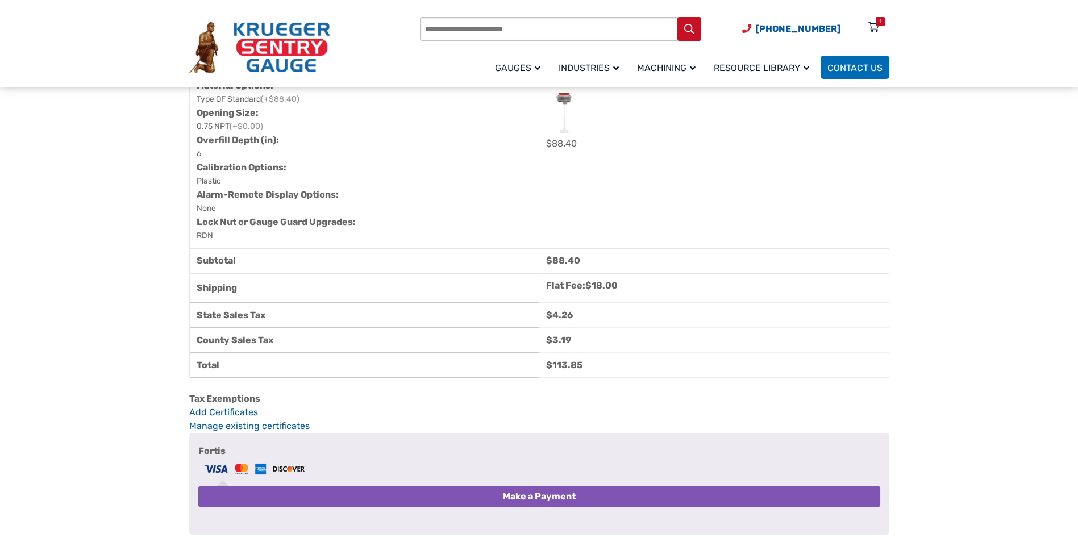
click at [227, 419] on link "Add Certificates" at bounding box center [539, 413] width 700 height 14
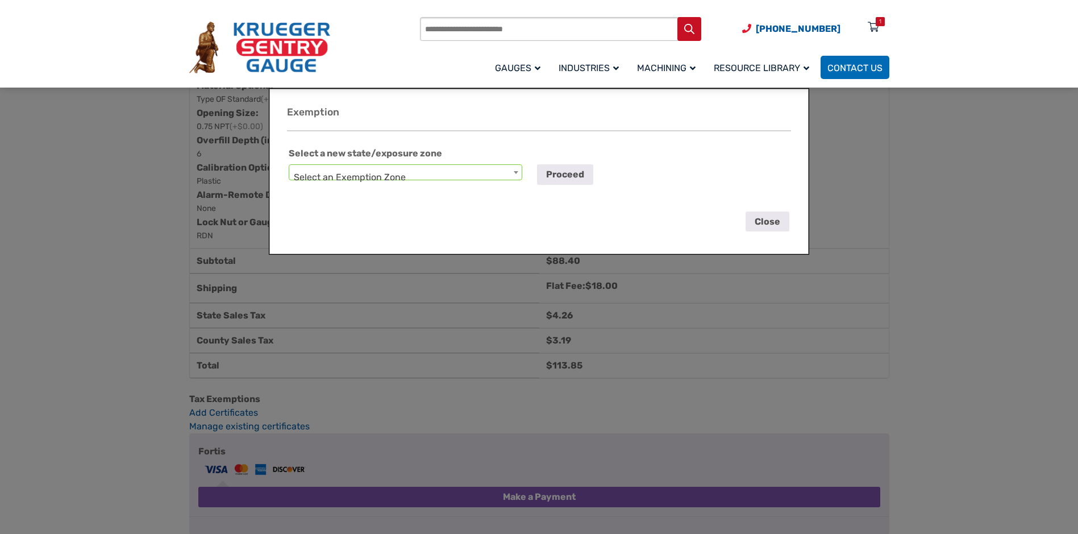
click at [364, 170] on span "Select an Exemption Zone" at bounding box center [405, 177] width 232 height 25
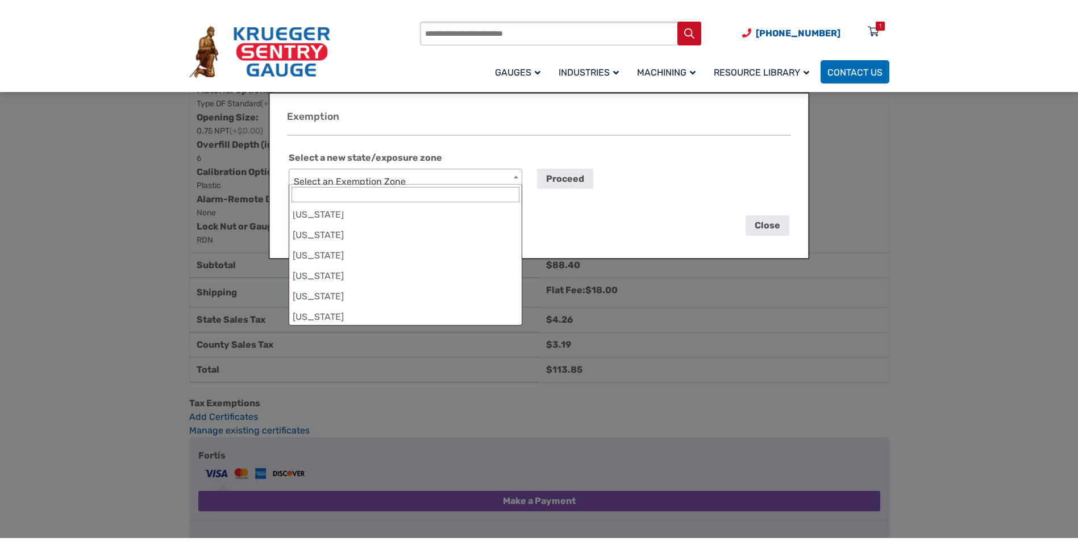
scroll to position [227, 0]
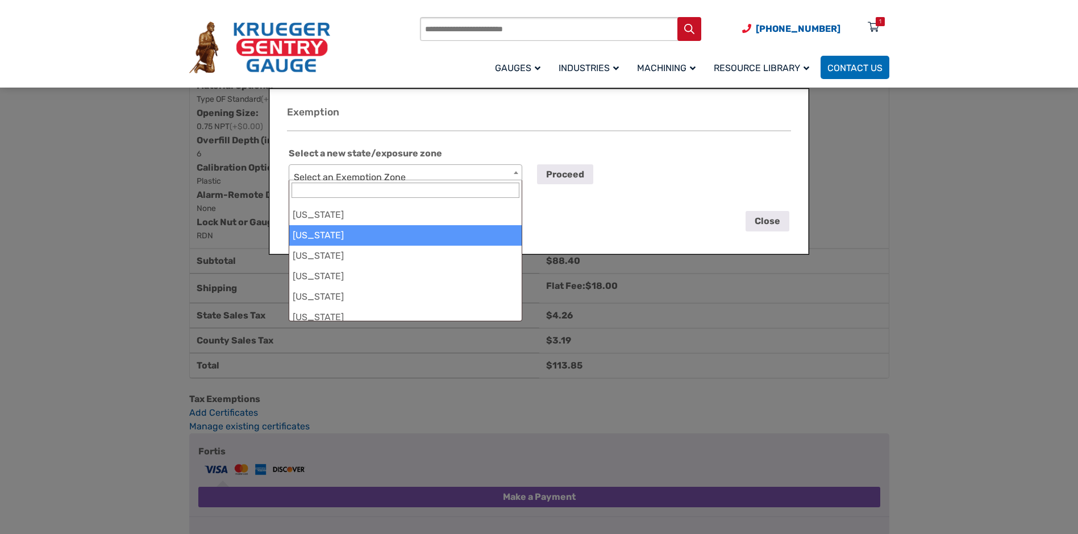
select select "***"
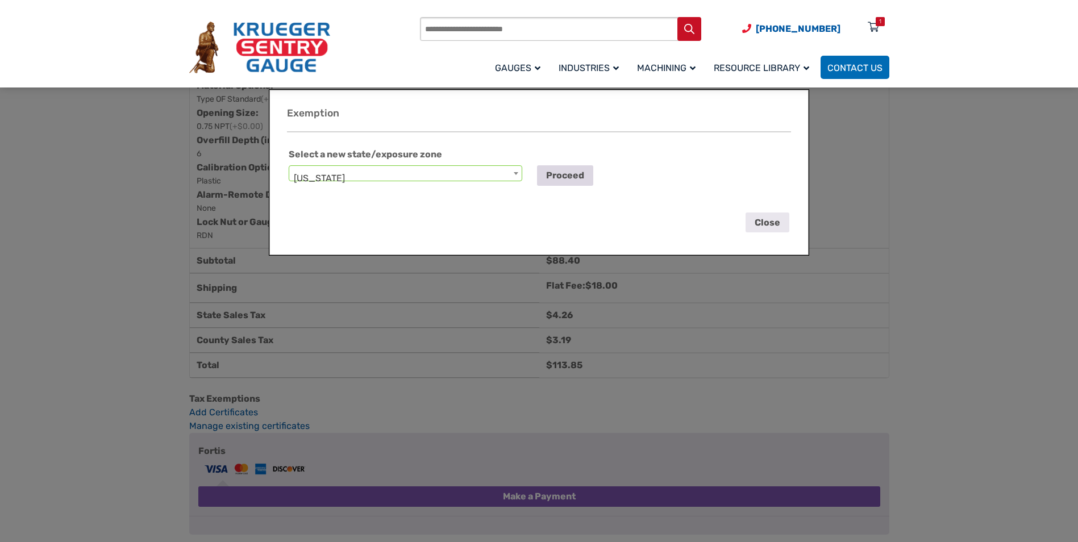
click at [557, 176] on button "Proceed" at bounding box center [565, 175] width 56 height 20
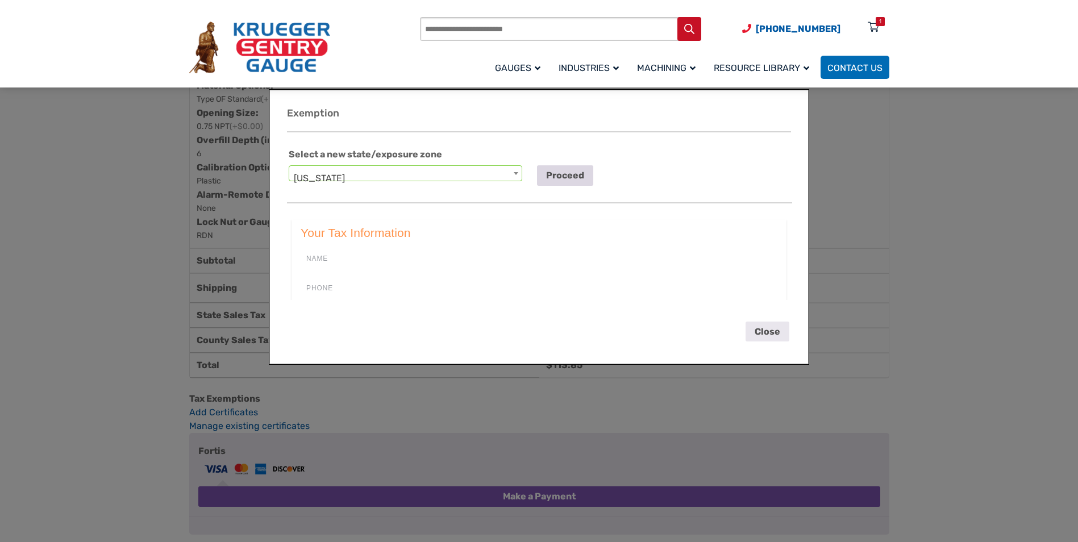
scroll to position [0, 0]
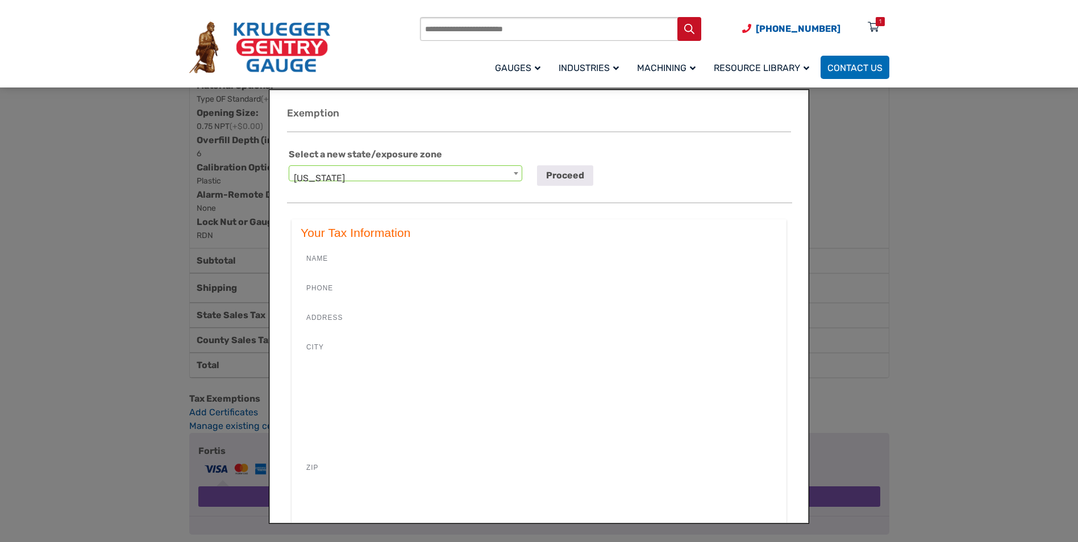
select select
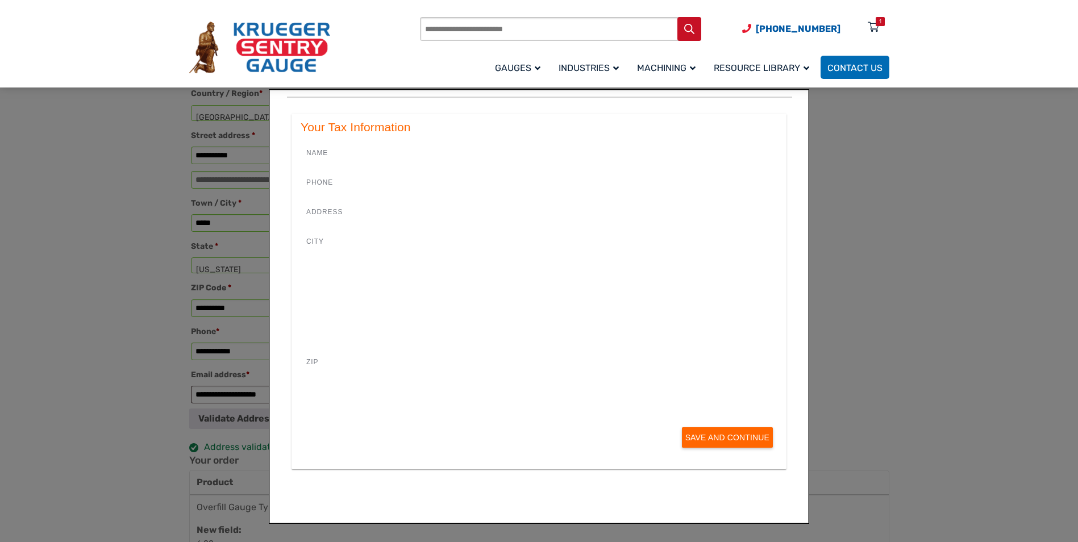
scroll to position [114, 0]
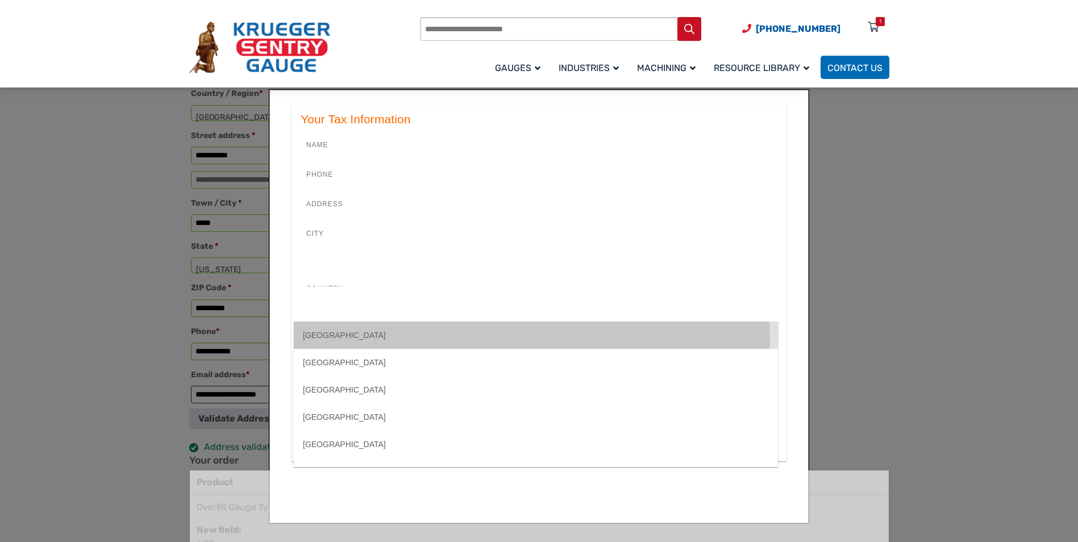
click at [339, 336] on div "United States" at bounding box center [344, 334] width 83 height 9
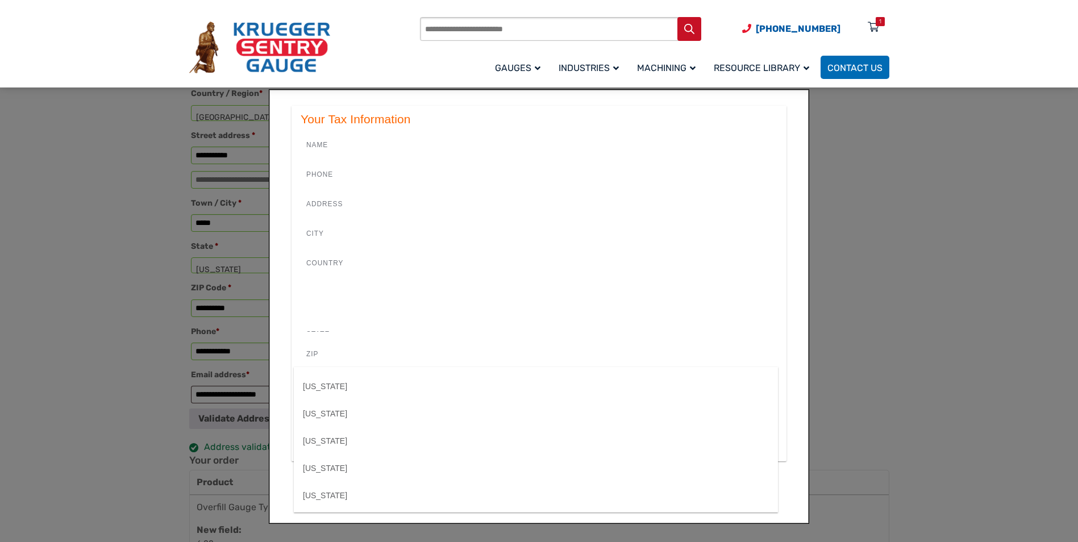
scroll to position [341, 0]
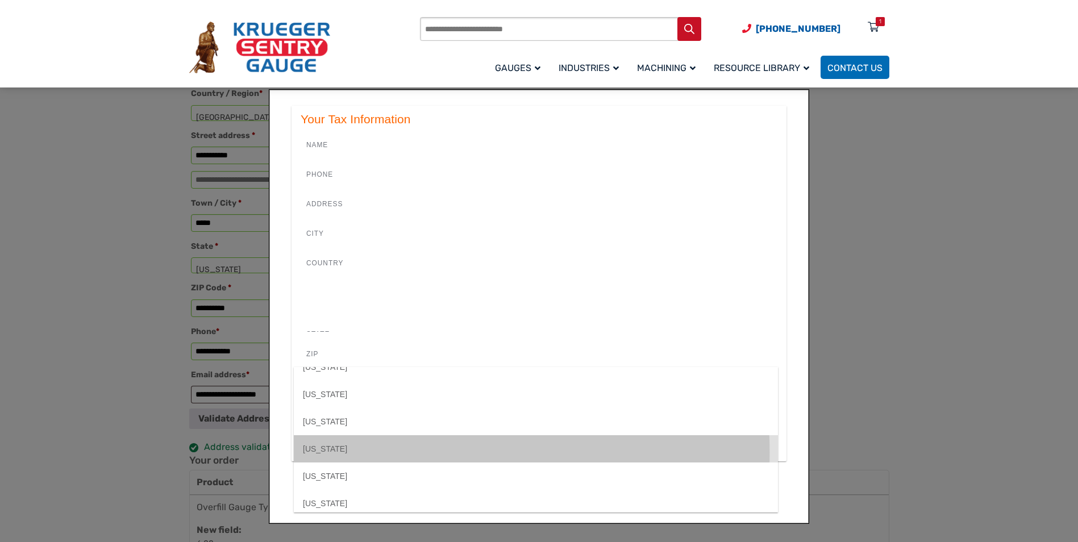
click at [343, 452] on md-option "[US_STATE]" at bounding box center [536, 448] width 484 height 27
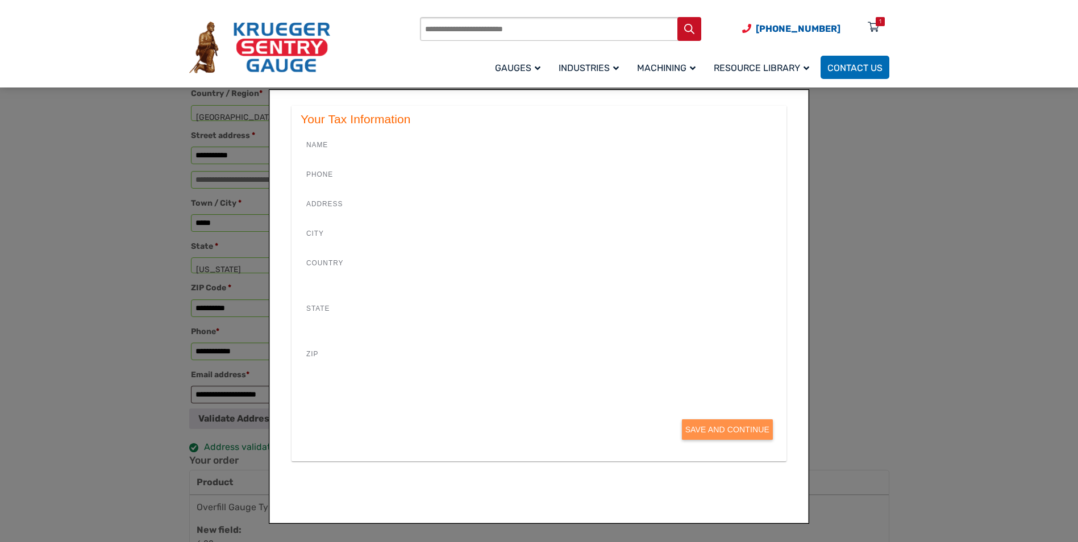
click at [711, 439] on button "Save and Continue" at bounding box center [727, 429] width 91 height 20
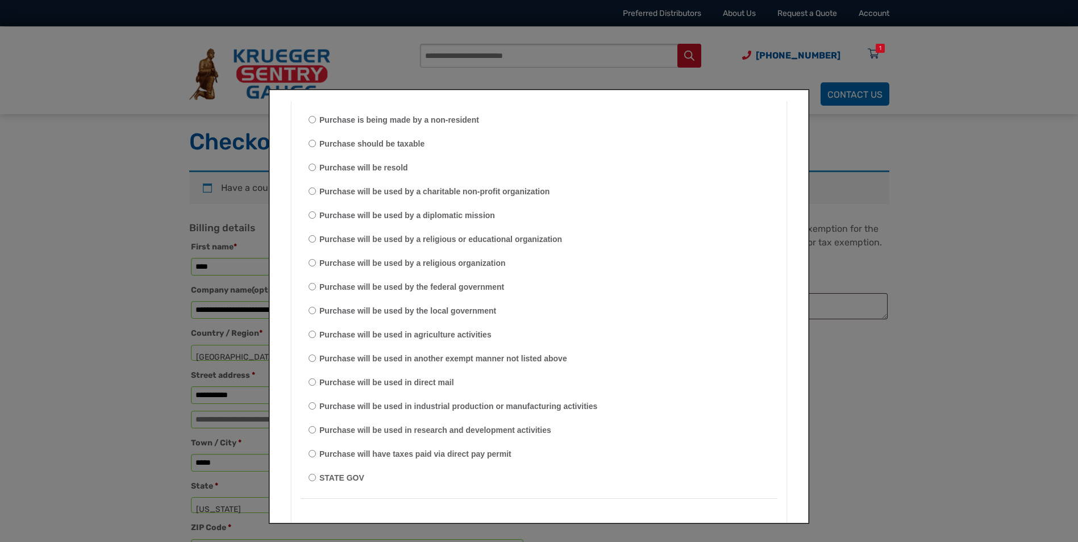
scroll to position [45, 0]
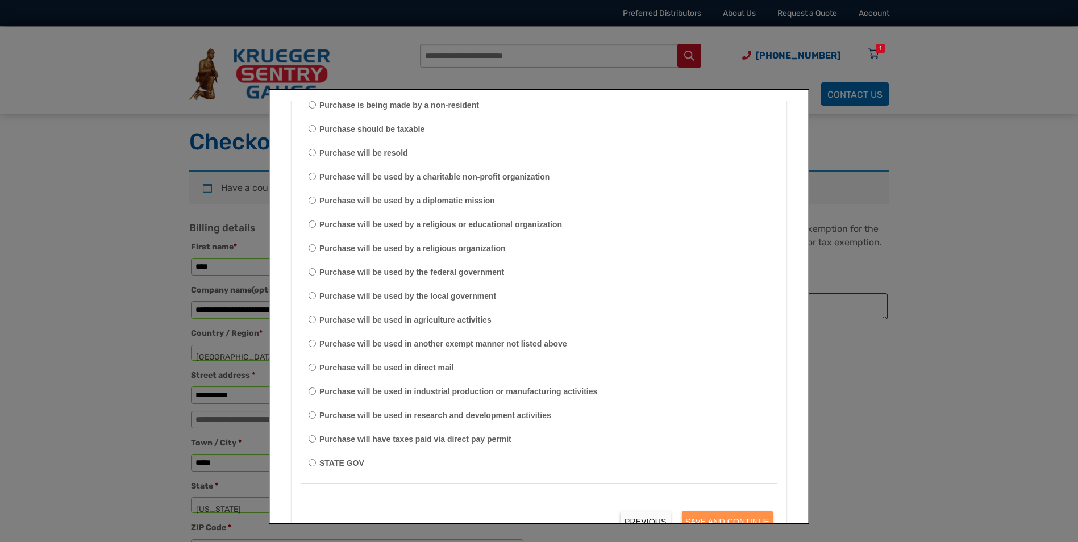
click at [706, 513] on button "Save and Continue" at bounding box center [727, 521] width 91 height 20
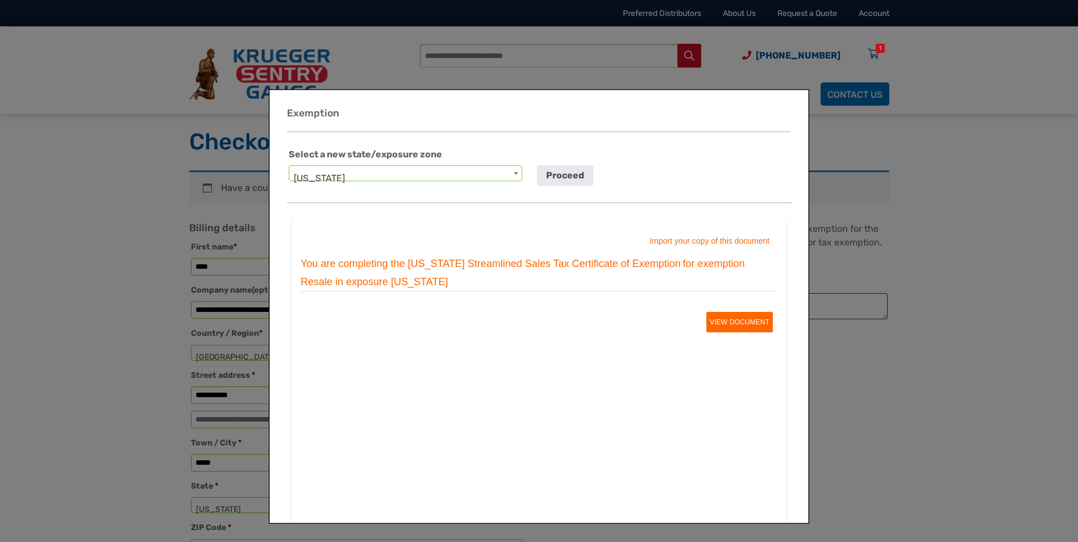
scroll to position [57, 0]
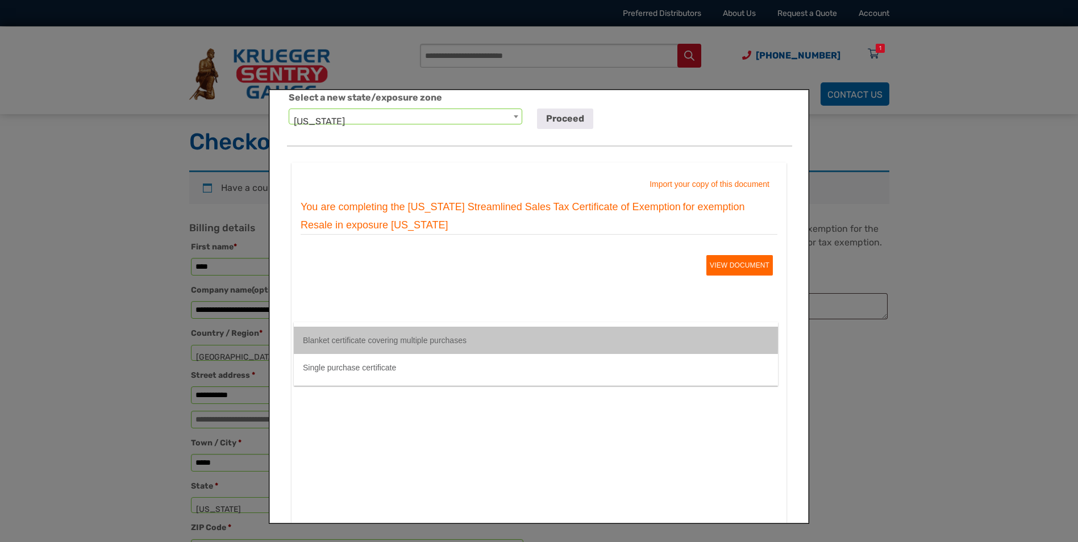
click at [367, 336] on div "Blanket certificate covering multiple purchases" at bounding box center [385, 339] width 164 height 9
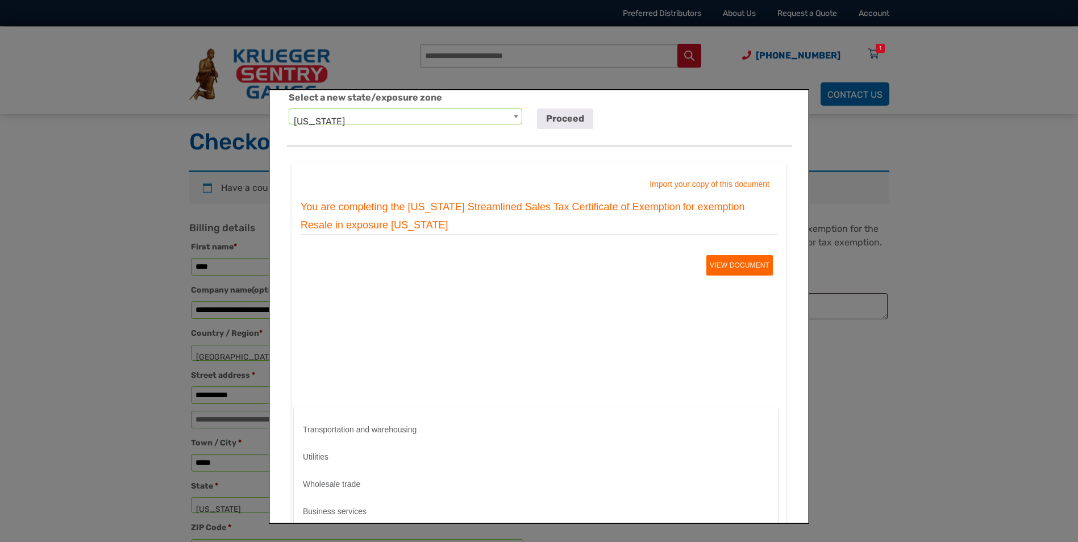
scroll to position [284, 0]
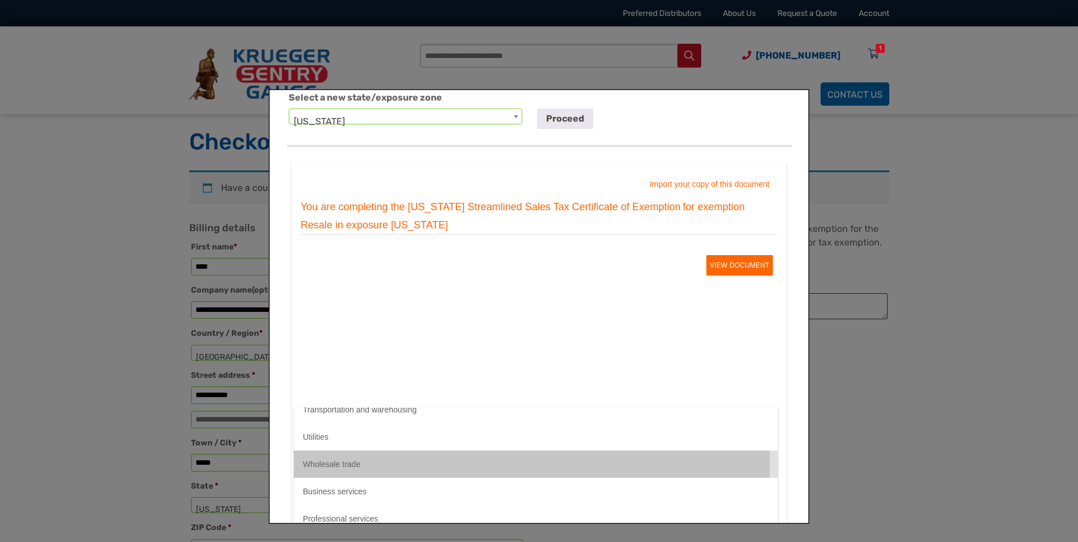
click at [345, 463] on div "Wholesale trade" at bounding box center [331, 463] width 57 height 9
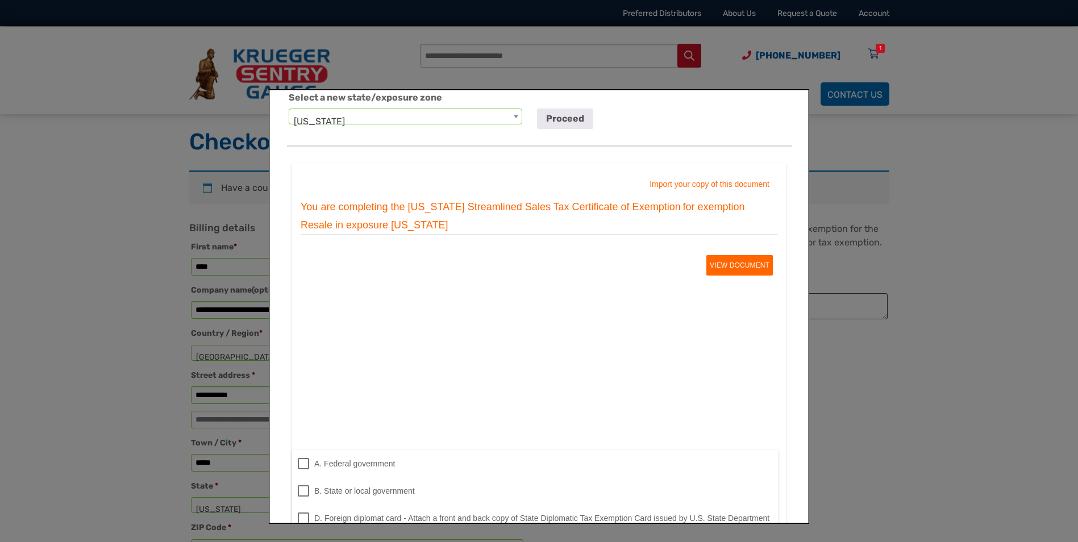
scroll to position [57, 0]
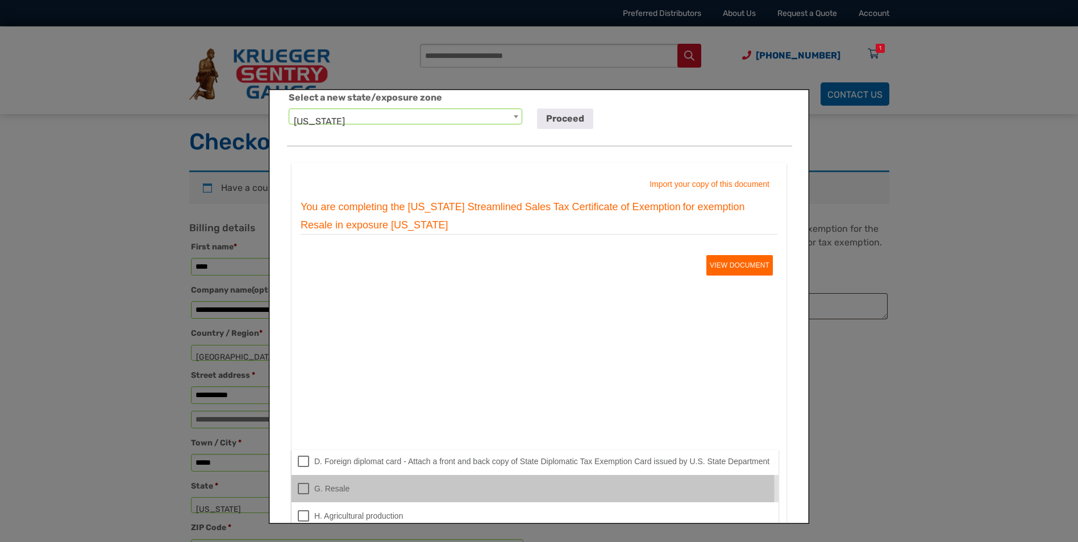
click at [302, 489] on div at bounding box center [303, 487] width 11 height 11
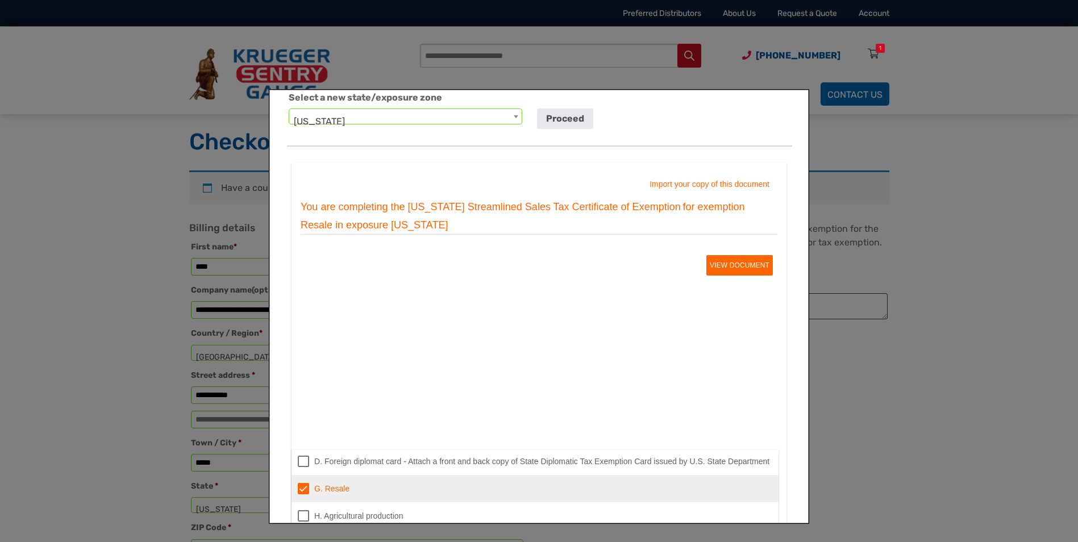
type md-option "Resale"
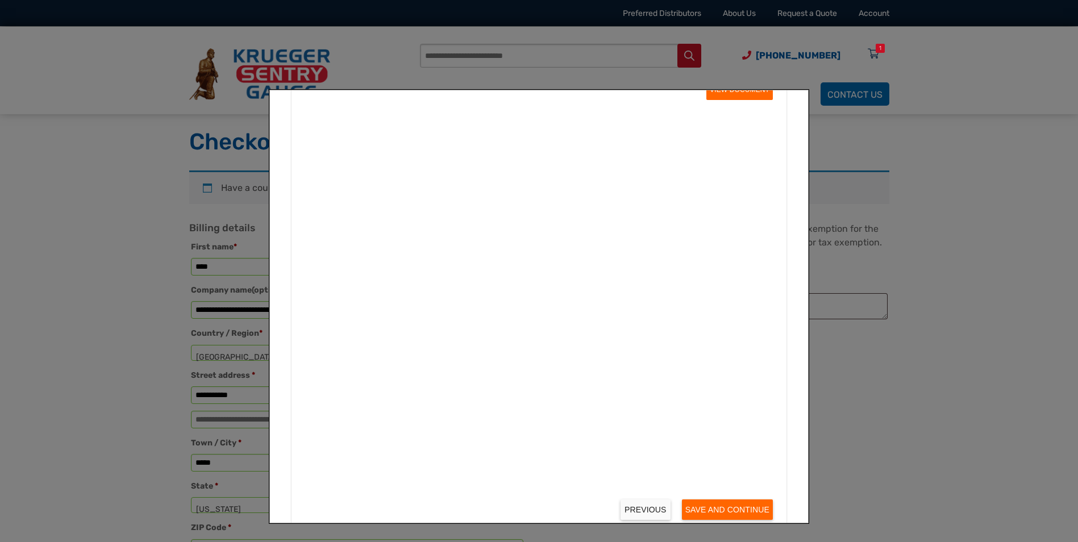
scroll to position [284, 0]
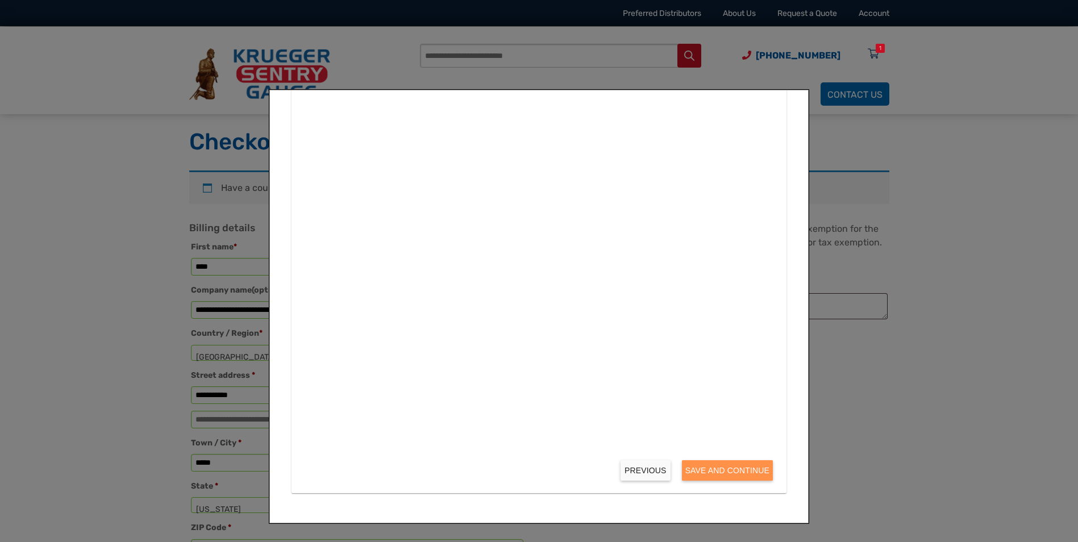
click at [697, 471] on button "Save and Continue" at bounding box center [727, 470] width 91 height 20
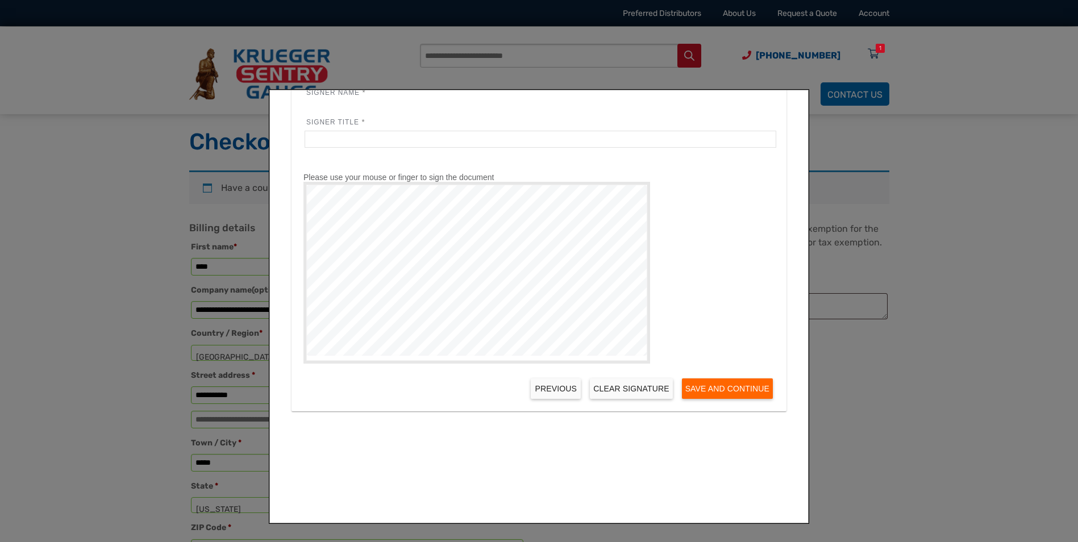
scroll to position [0, 0]
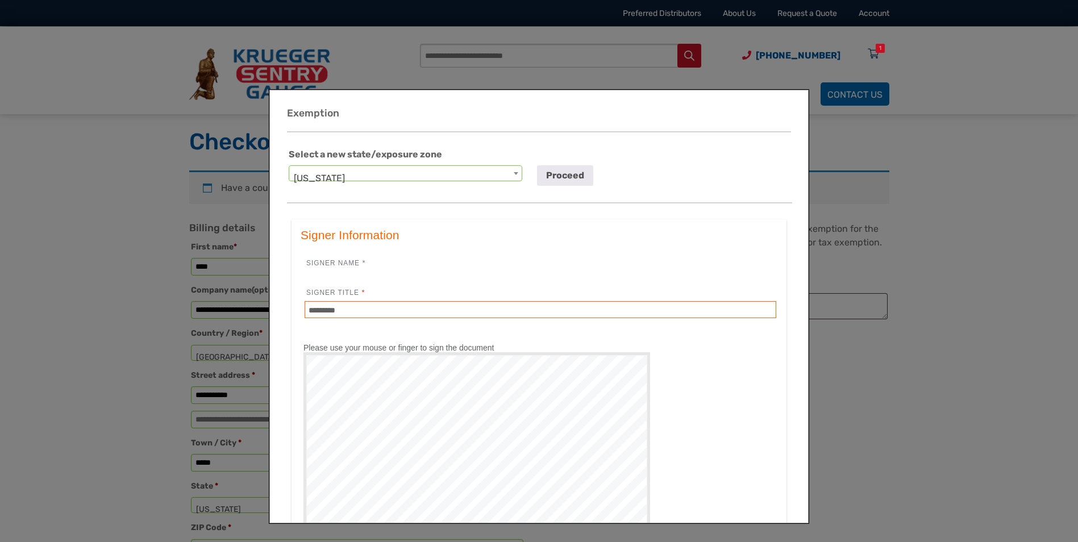
type input "*********"
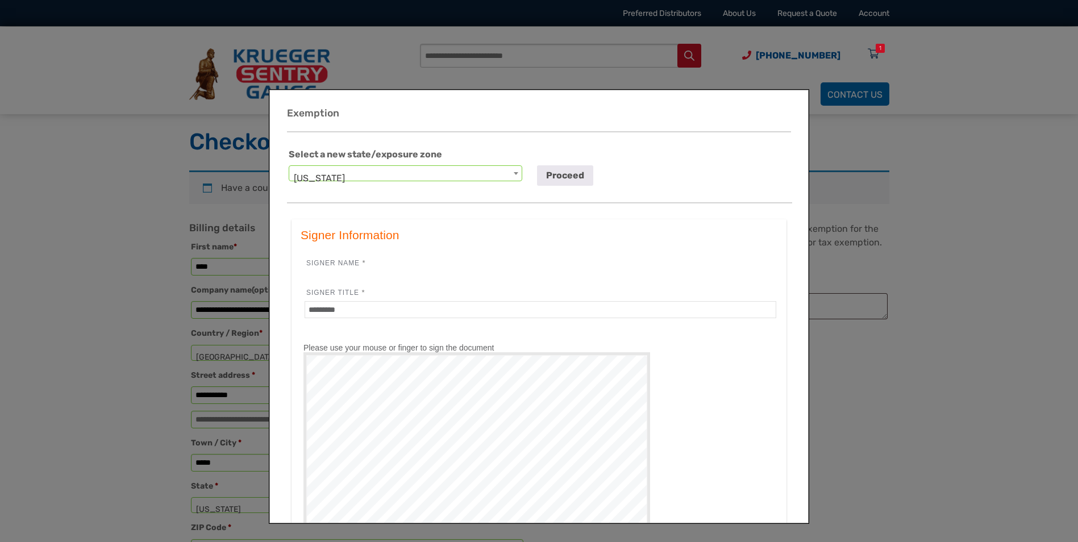
scroll to position [170, 0]
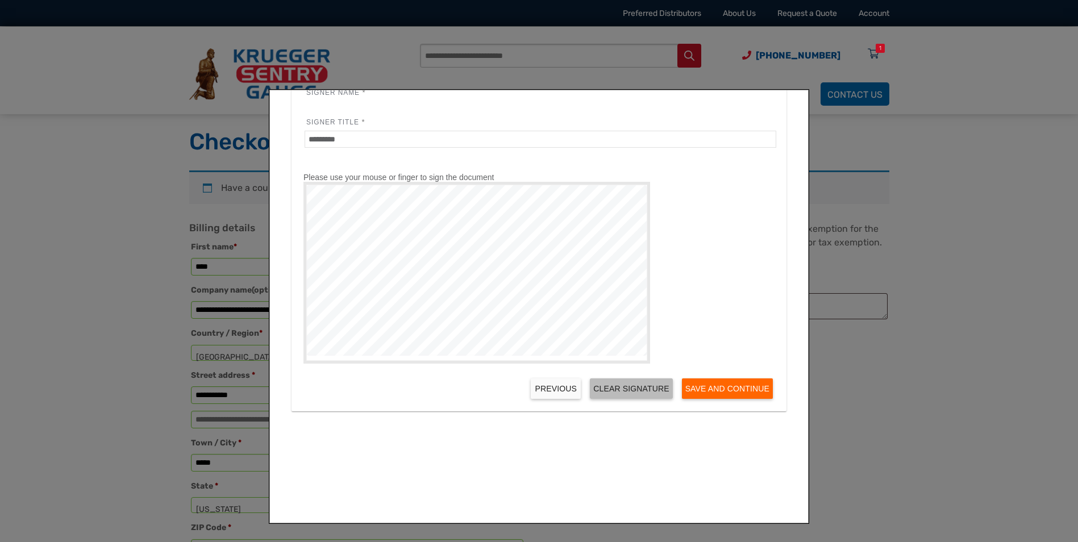
click at [626, 398] on button "Clear Signature" at bounding box center [631, 388] width 82 height 20
click at [700, 398] on button "Save and Continue" at bounding box center [727, 388] width 91 height 20
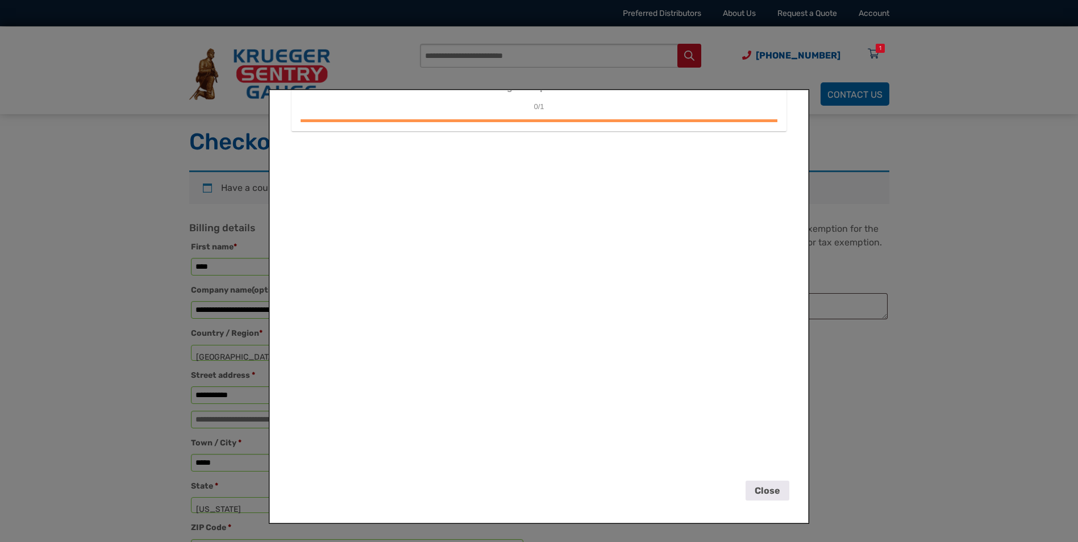
scroll to position [0, 0]
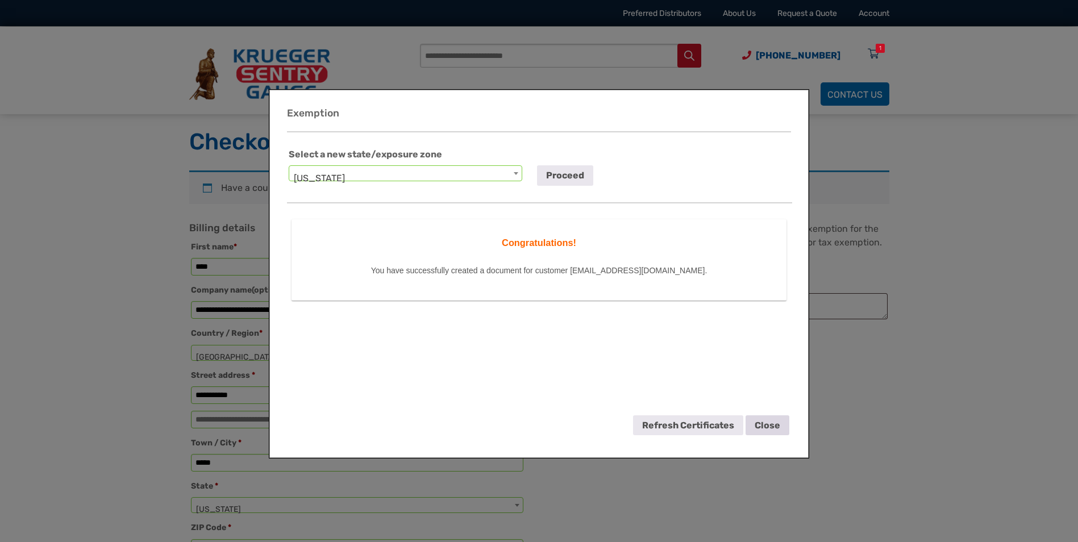
click at [773, 426] on button "Close" at bounding box center [768, 425] width 44 height 20
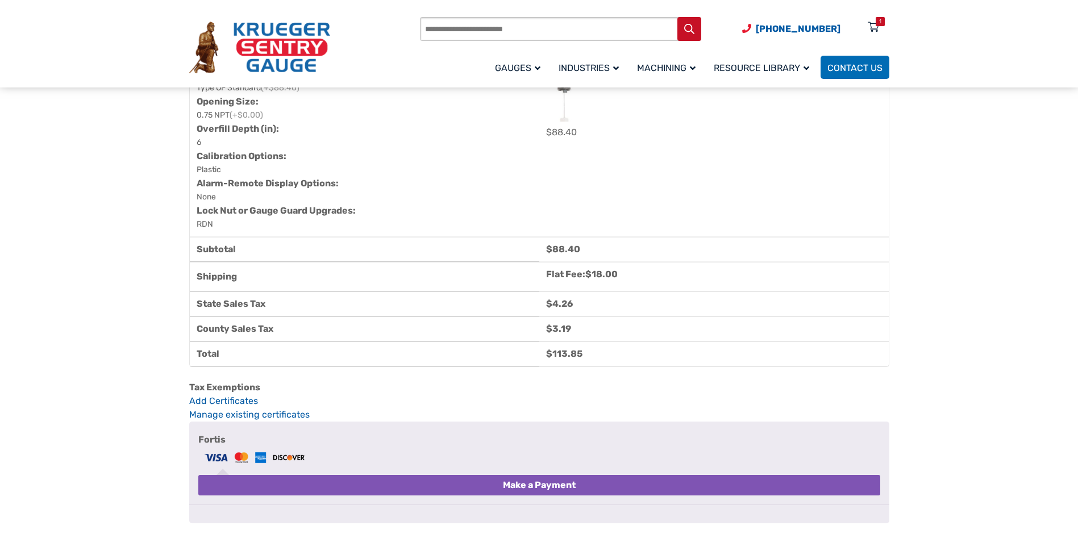
scroll to position [796, 0]
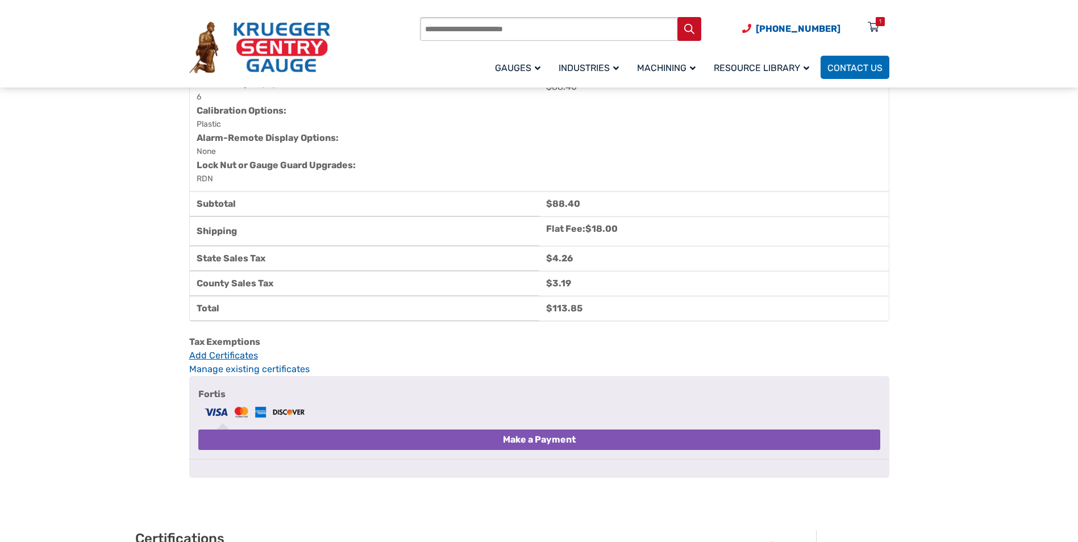
click at [232, 363] on link "Add Certificates" at bounding box center [539, 356] width 700 height 14
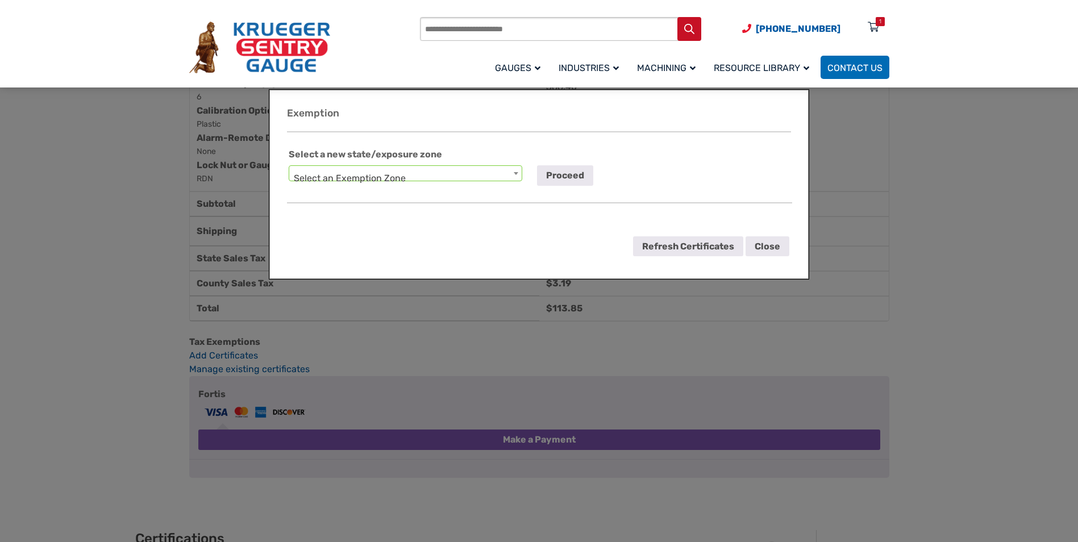
click at [232, 379] on div "Checkout" at bounding box center [539, 271] width 1078 height 542
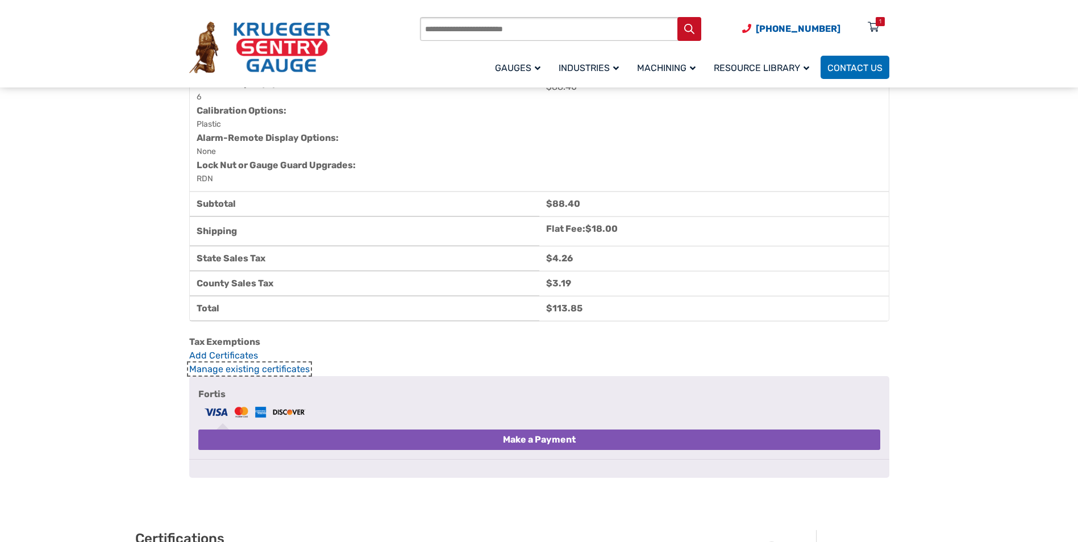
click at [232, 375] on link "Manage existing certificates" at bounding box center [249, 369] width 120 height 11
click at [231, 363] on link "Add Certificates" at bounding box center [539, 356] width 700 height 14
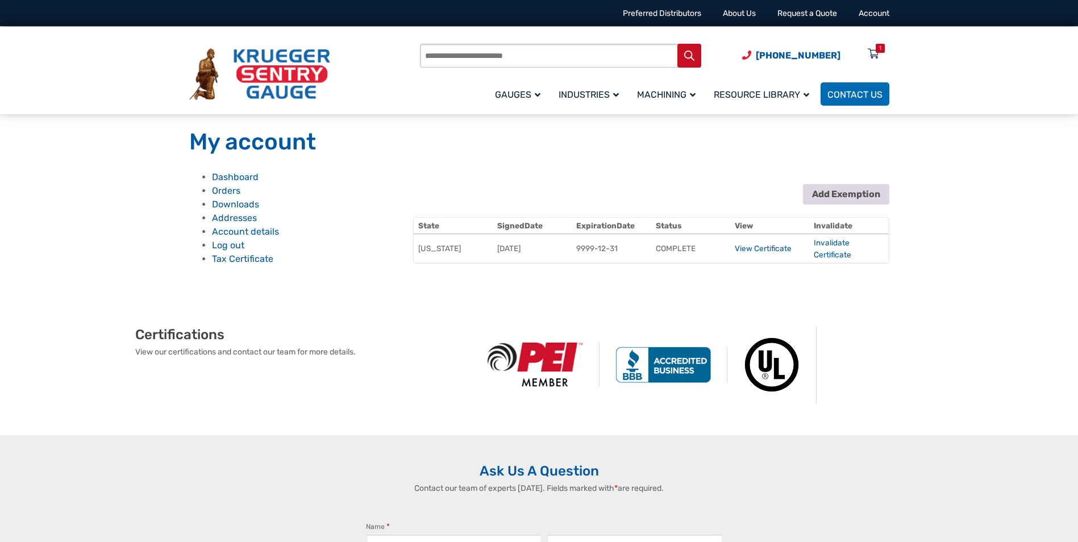
click at [848, 197] on button "Add Exemption" at bounding box center [846, 194] width 86 height 20
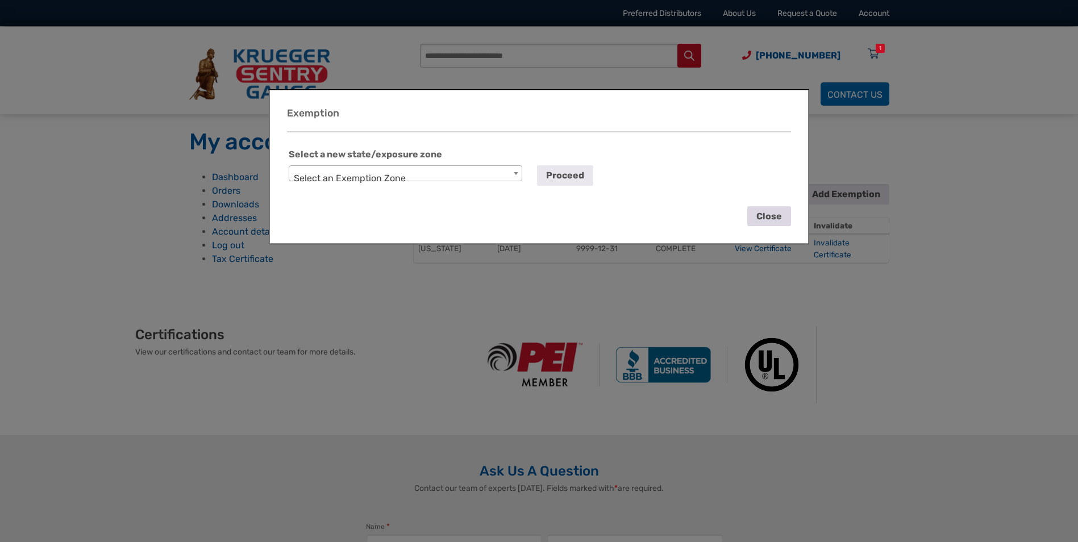
click at [768, 215] on button "Close" at bounding box center [769, 216] width 44 height 20
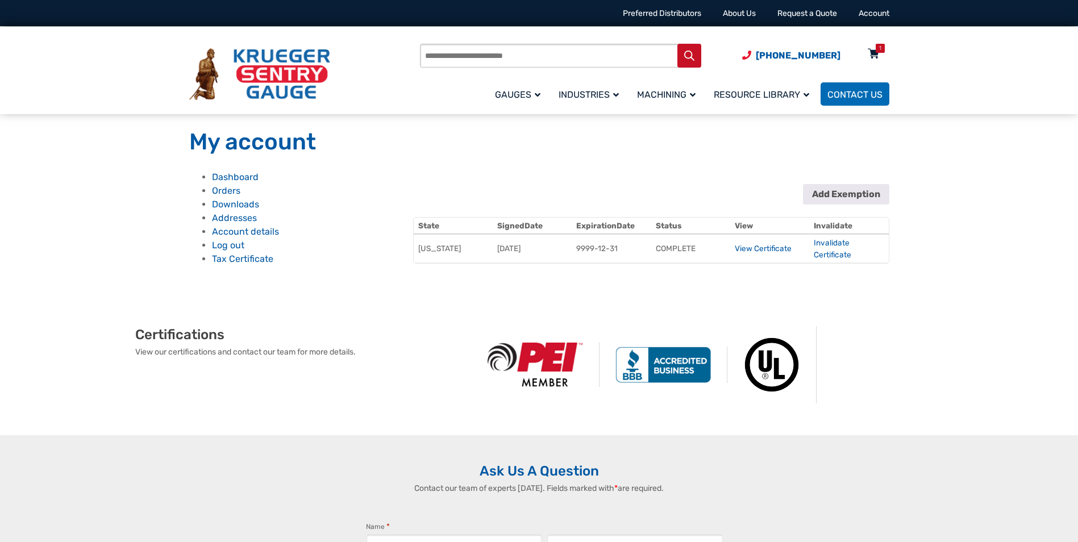
click at [876, 47] on div "1" at bounding box center [880, 48] width 9 height 9
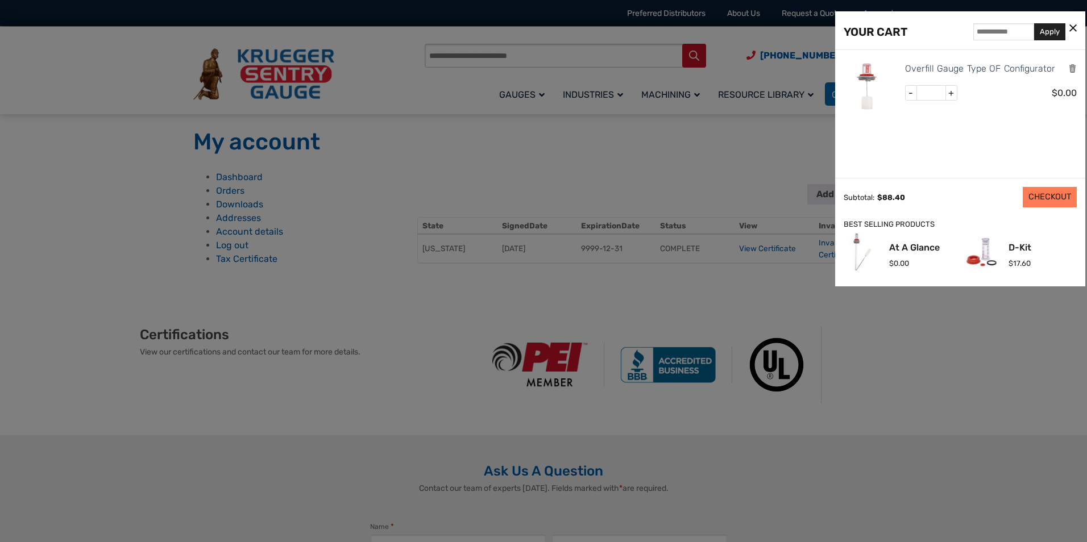
click at [1047, 197] on link "CHECKOUT" at bounding box center [1049, 197] width 54 height 20
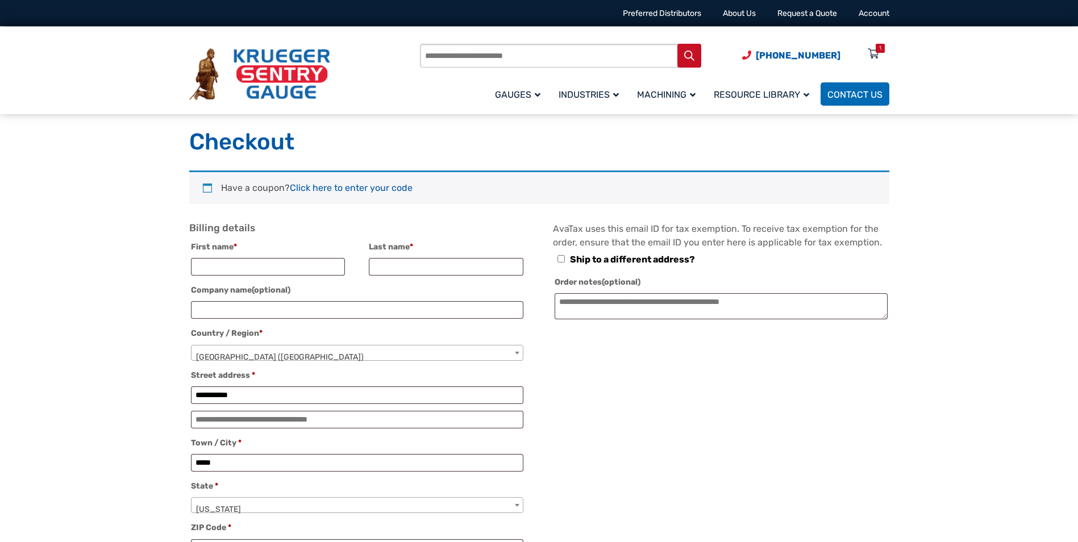
select select "**"
